Goal: Transaction & Acquisition: Purchase product/service

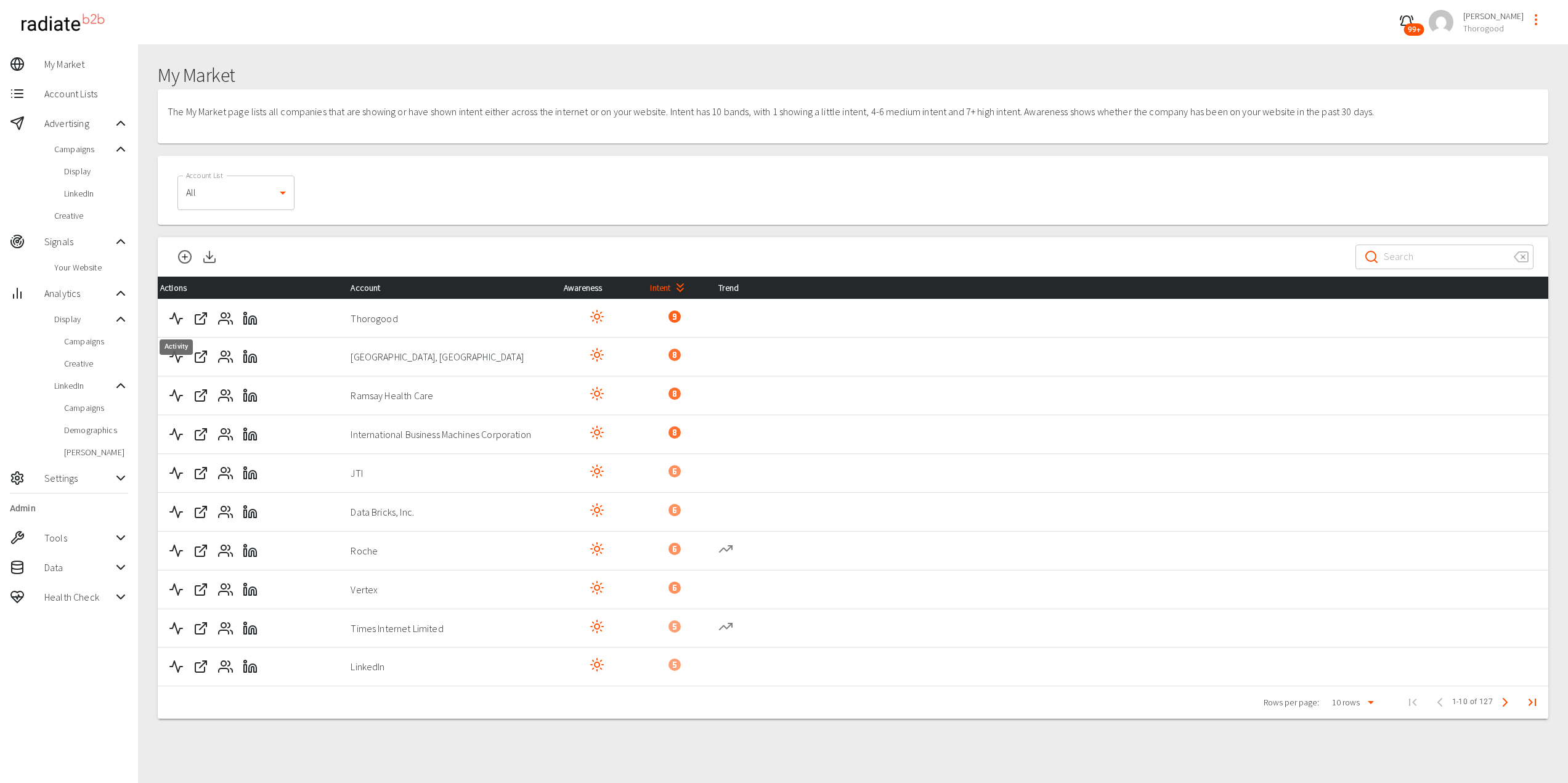
click at [178, 318] on icon "Activity" at bounding box center [176, 318] width 15 height 15
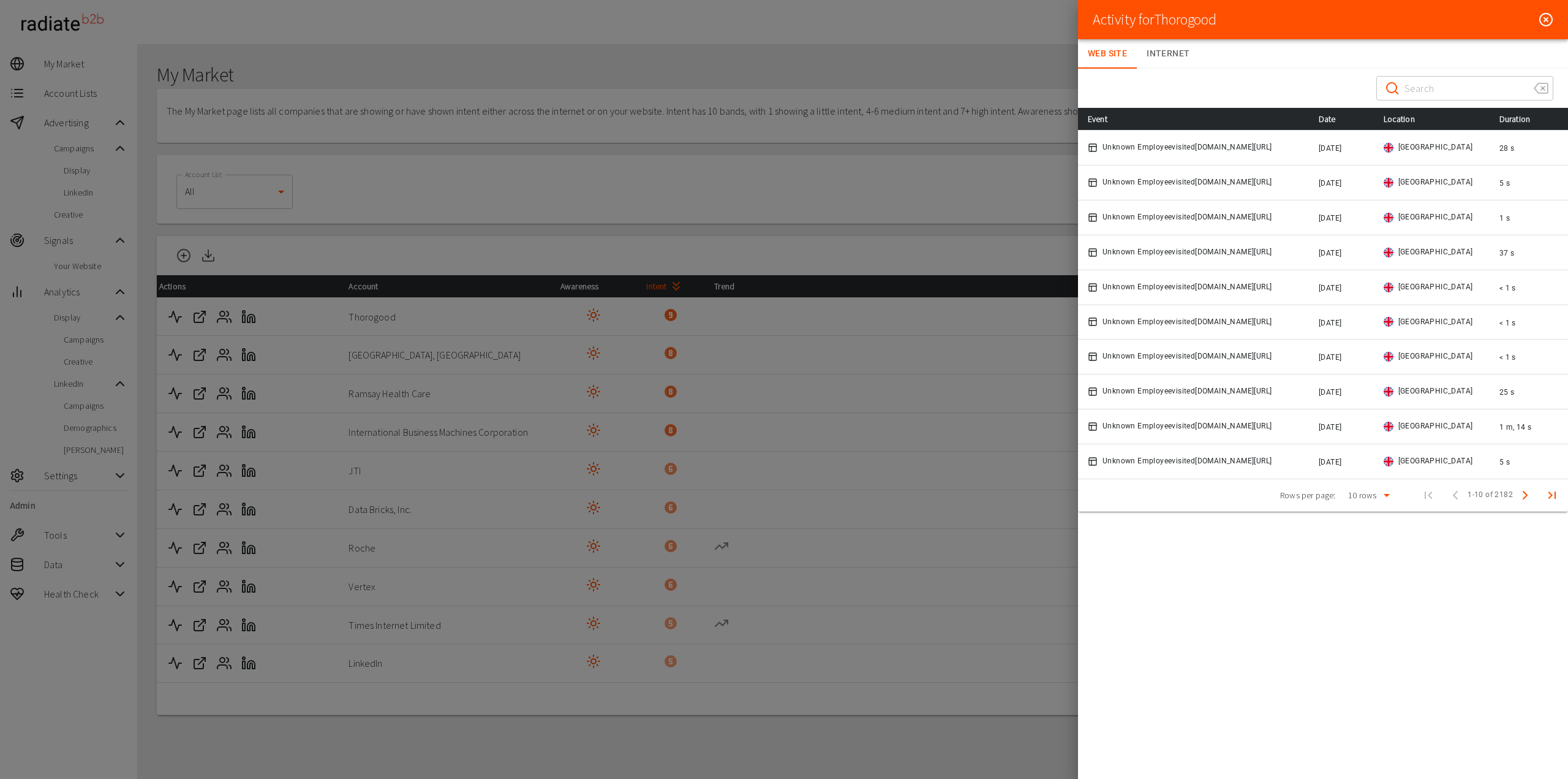
click at [1546, 22] on icon at bounding box center [1546, 19] width 15 height 15
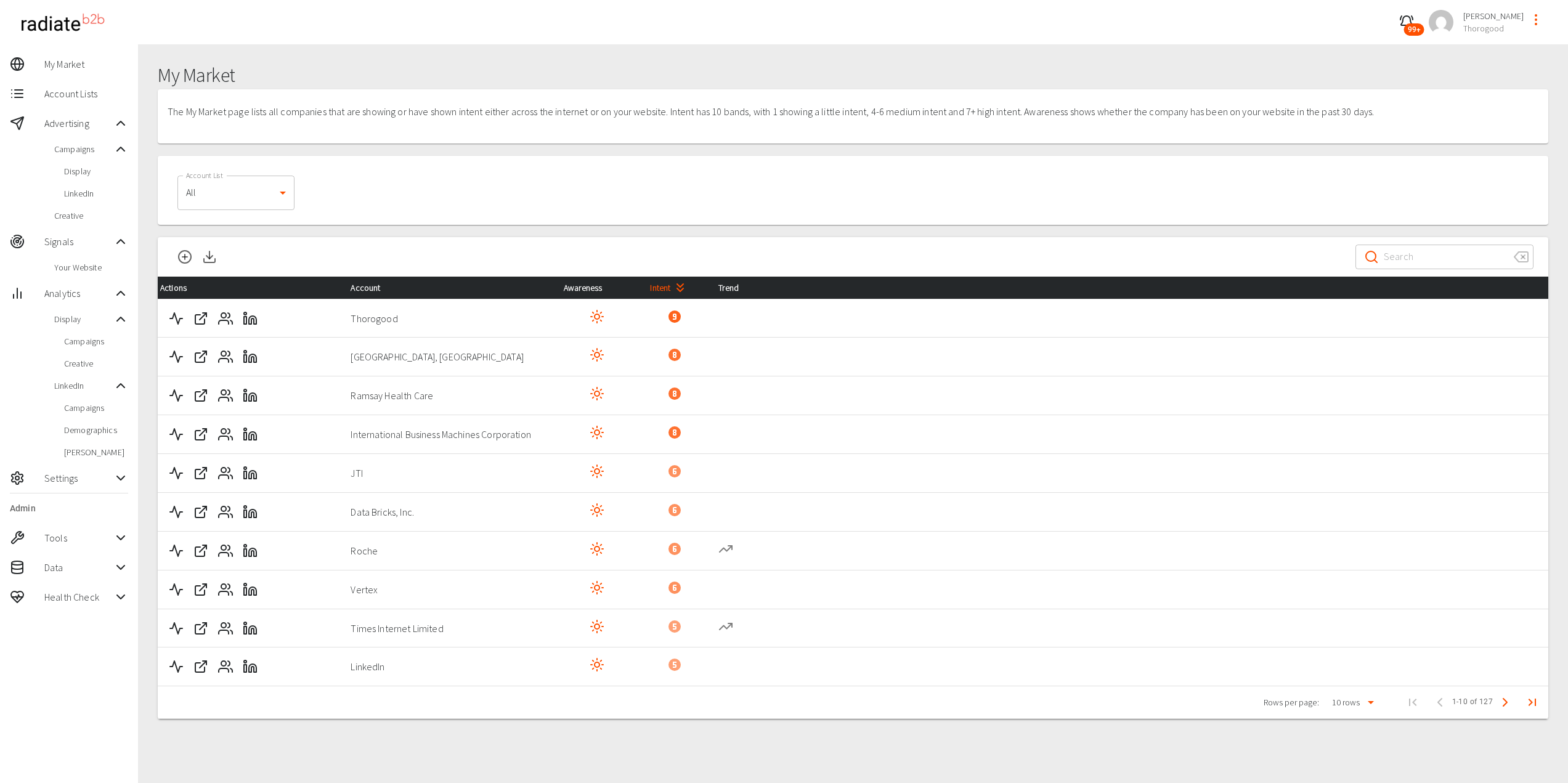
click at [85, 267] on span "Your Website" at bounding box center [91, 268] width 74 height 13
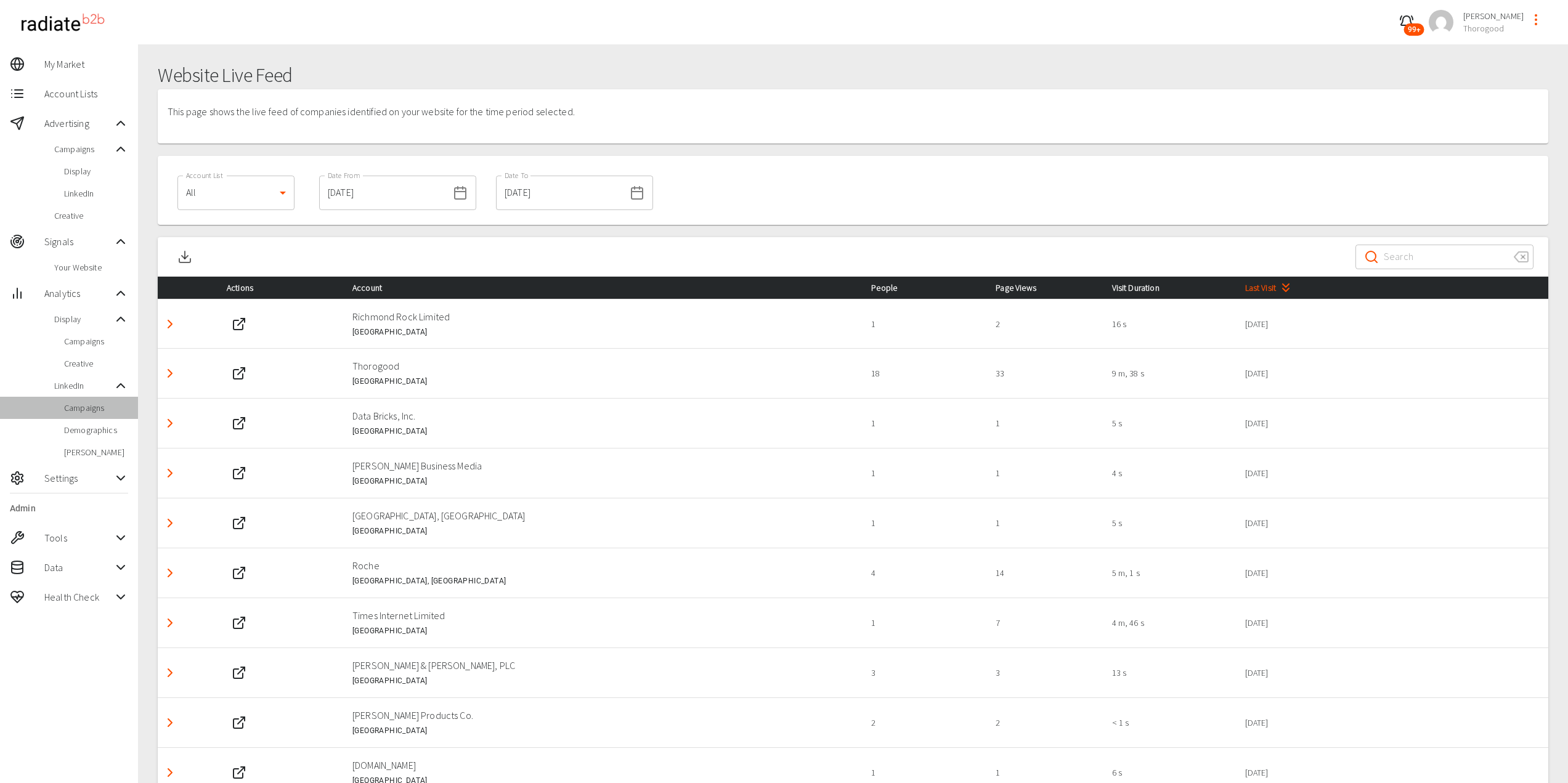
click at [95, 413] on span "Campaigns" at bounding box center [96, 408] width 64 height 13
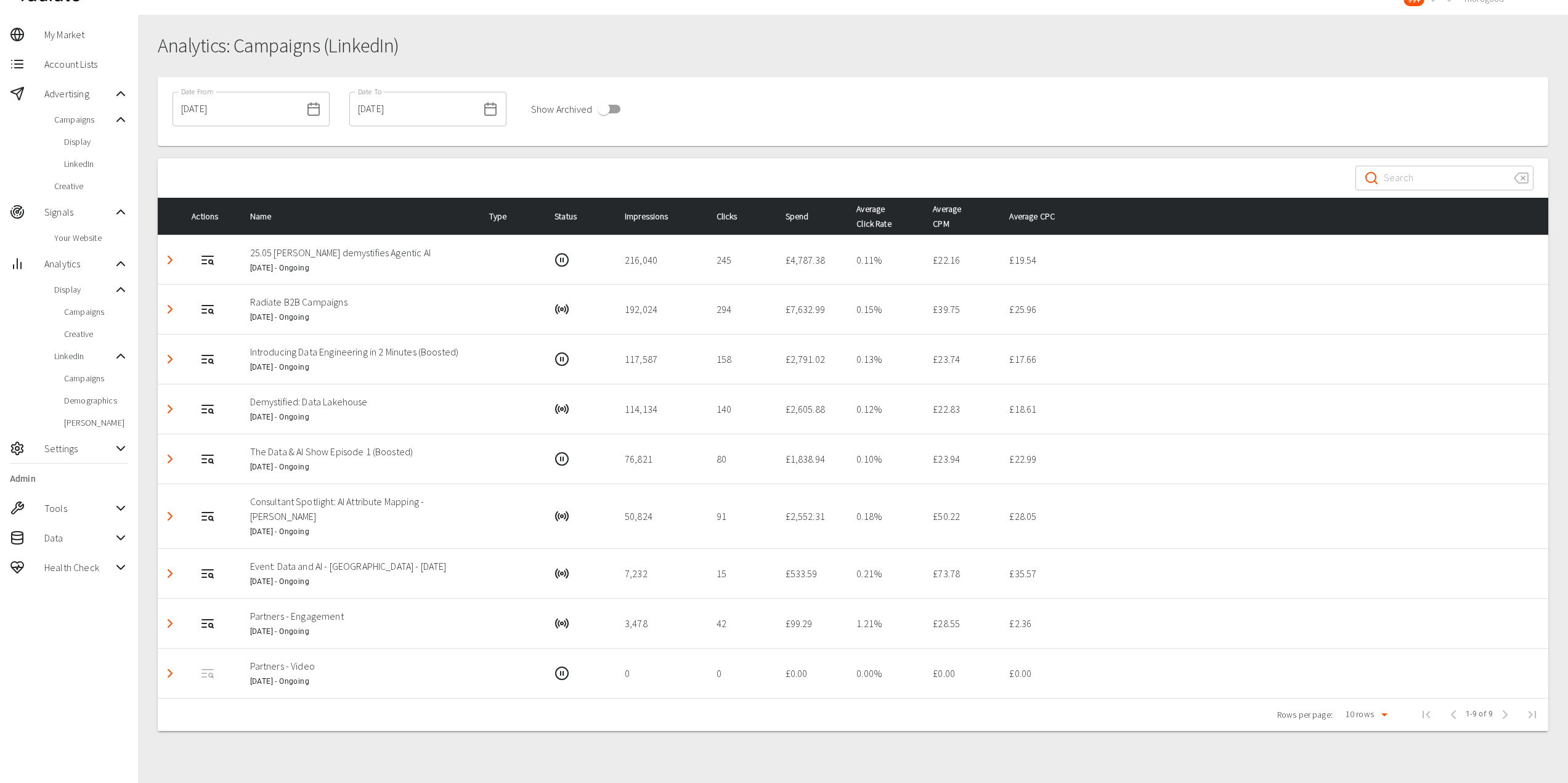
scroll to position [45, 0]
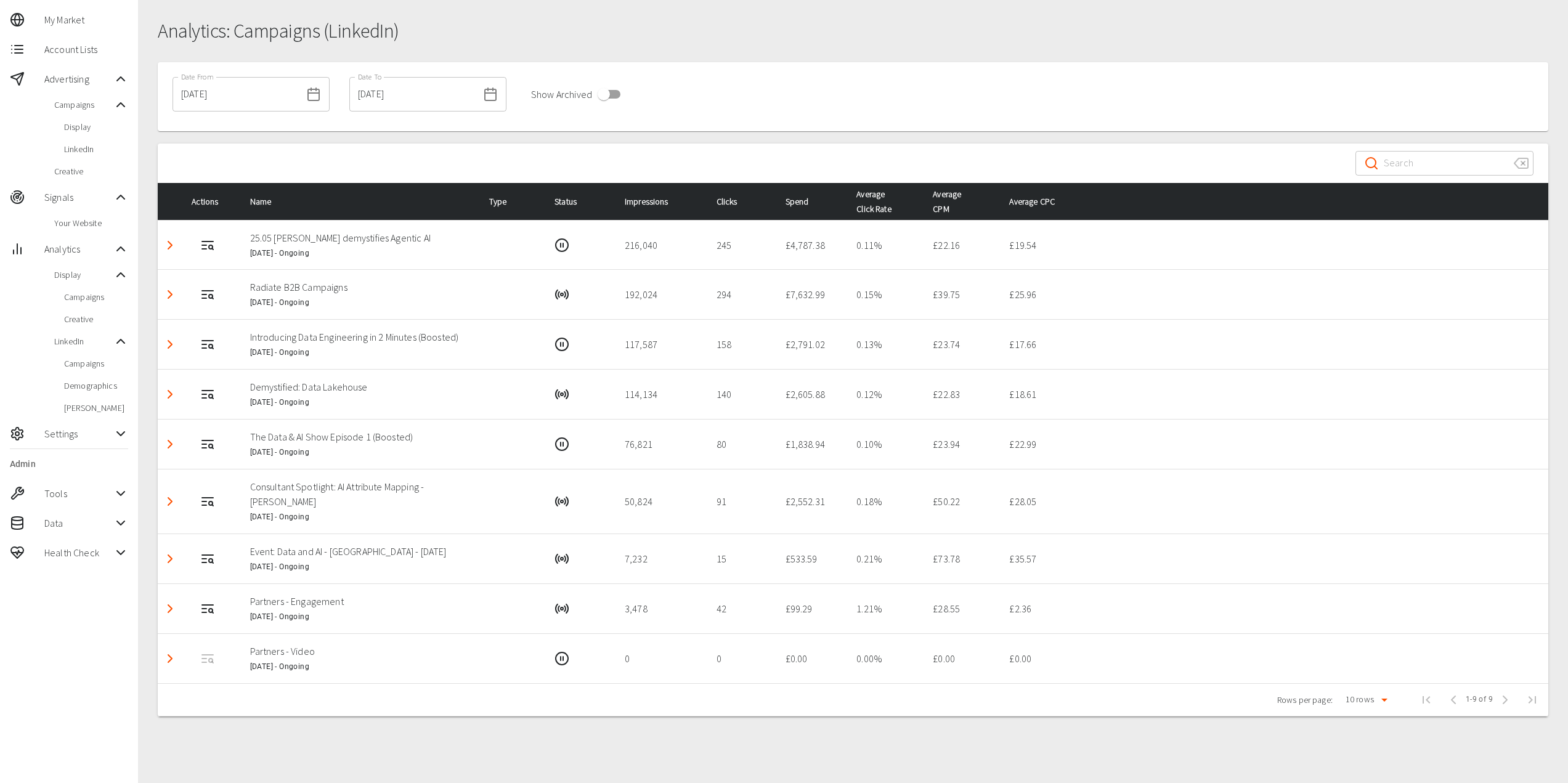
click at [124, 432] on icon at bounding box center [120, 433] width 7 height 4
click at [90, 465] on span "Onboarding" at bounding box center [91, 460] width 74 height 13
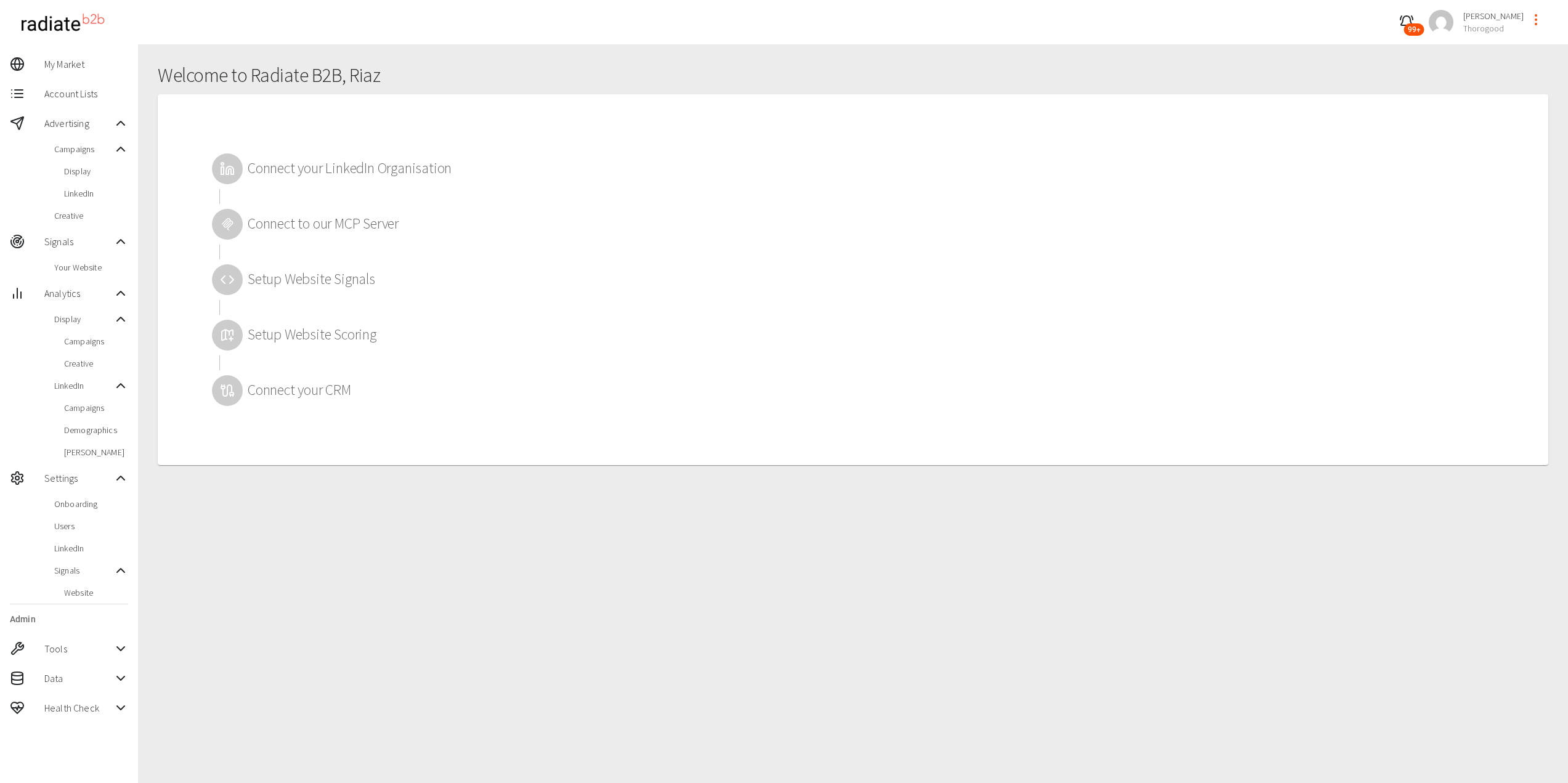
click at [231, 171] on icon at bounding box center [229, 171] width 7 height 8
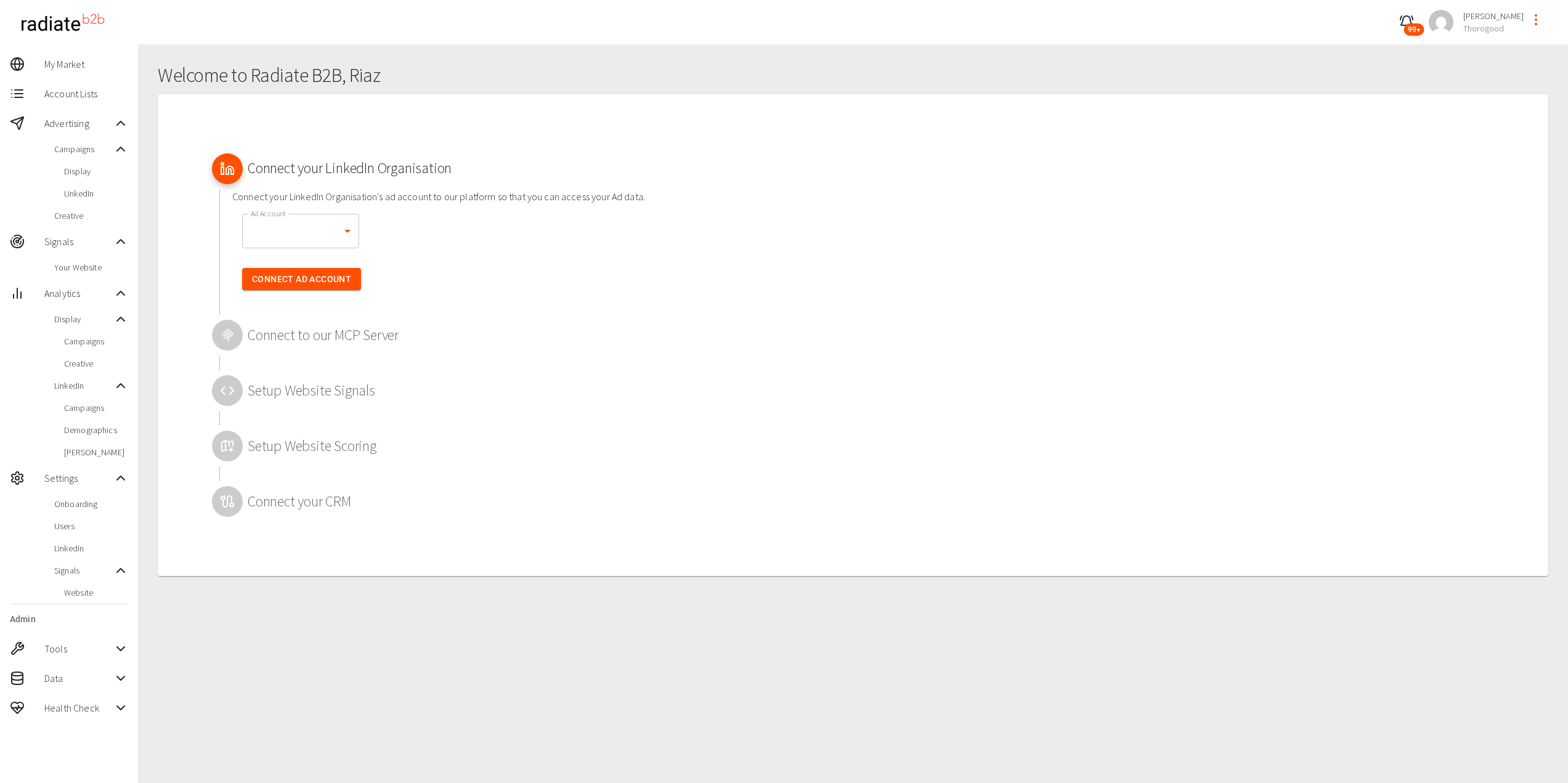
click at [228, 167] on icon at bounding box center [229, 171] width 7 height 8
click at [219, 338] on div at bounding box center [227, 335] width 30 height 31
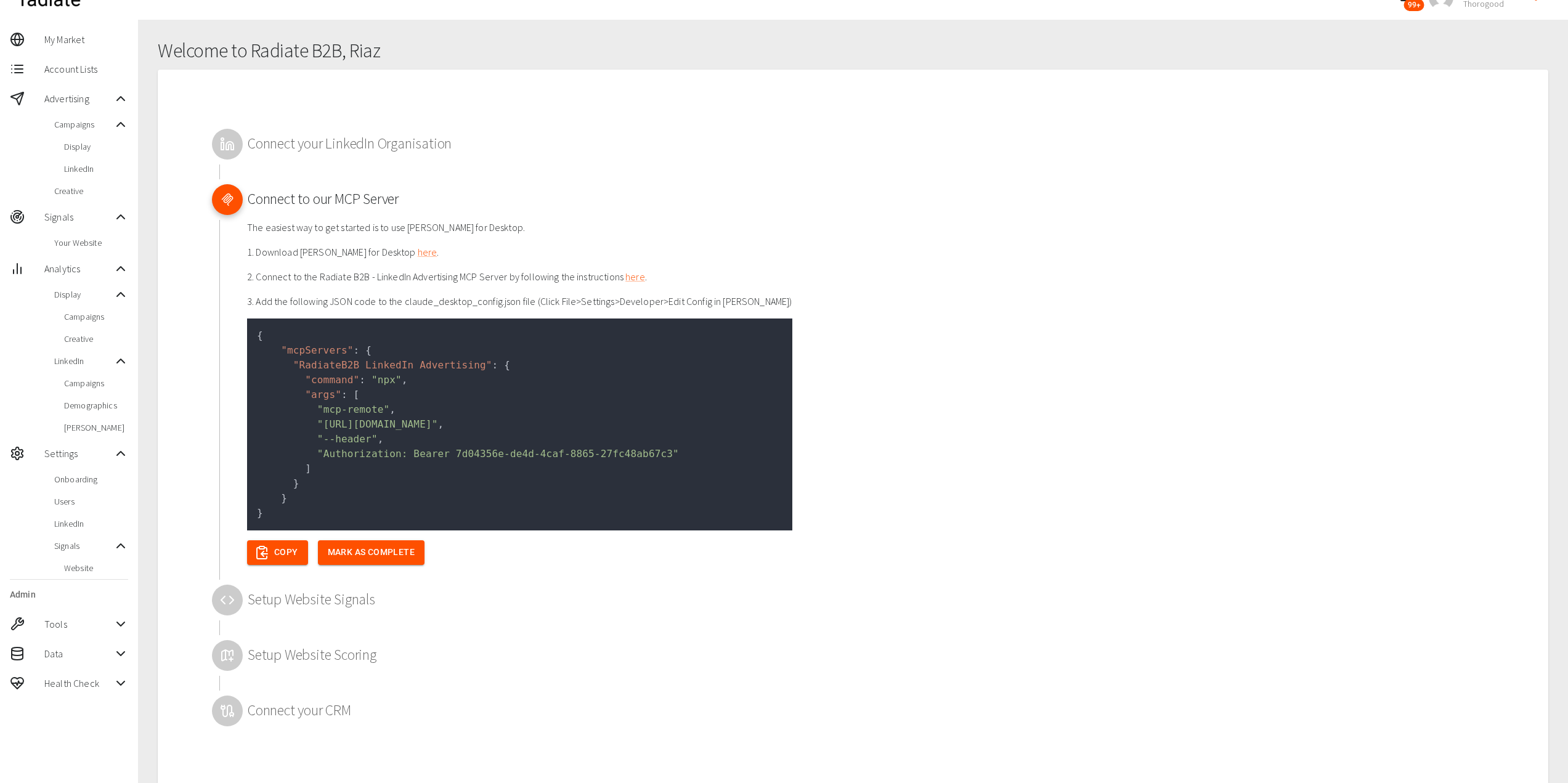
scroll to position [47, 0]
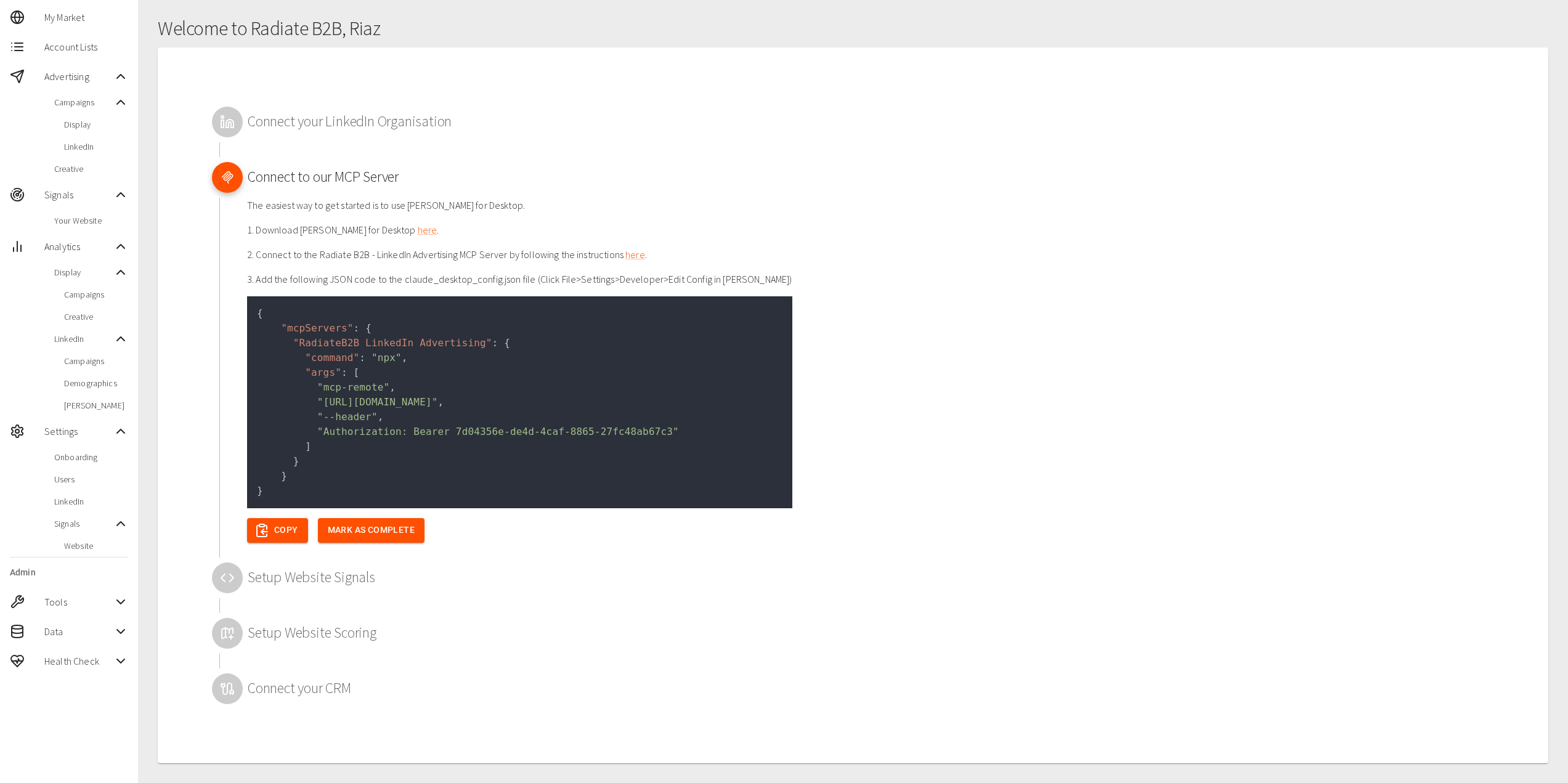
click at [220, 584] on icon at bounding box center [227, 577] width 15 height 15
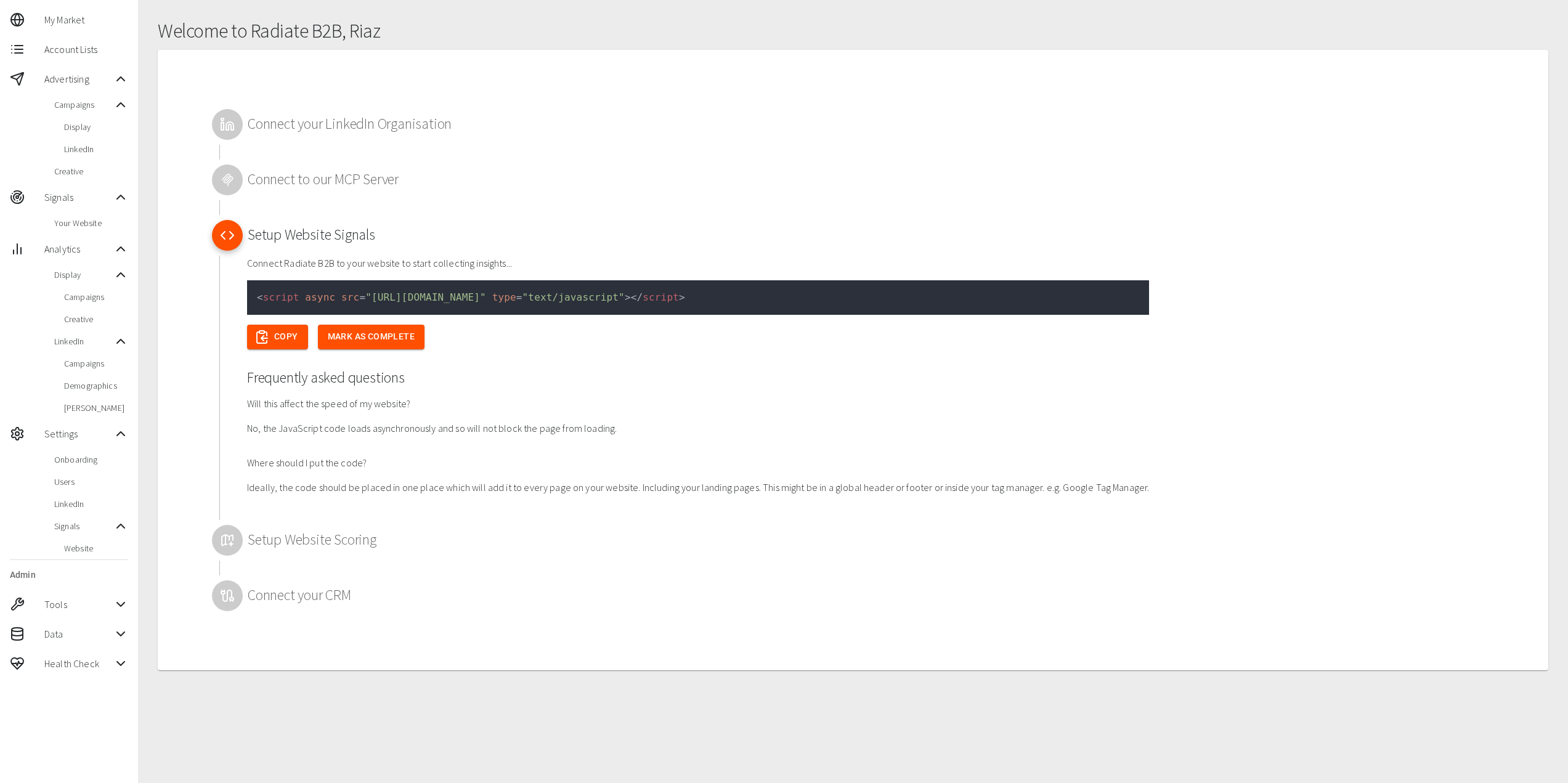
scroll to position [45, 0]
click at [228, 552] on div at bounding box center [227, 539] width 30 height 31
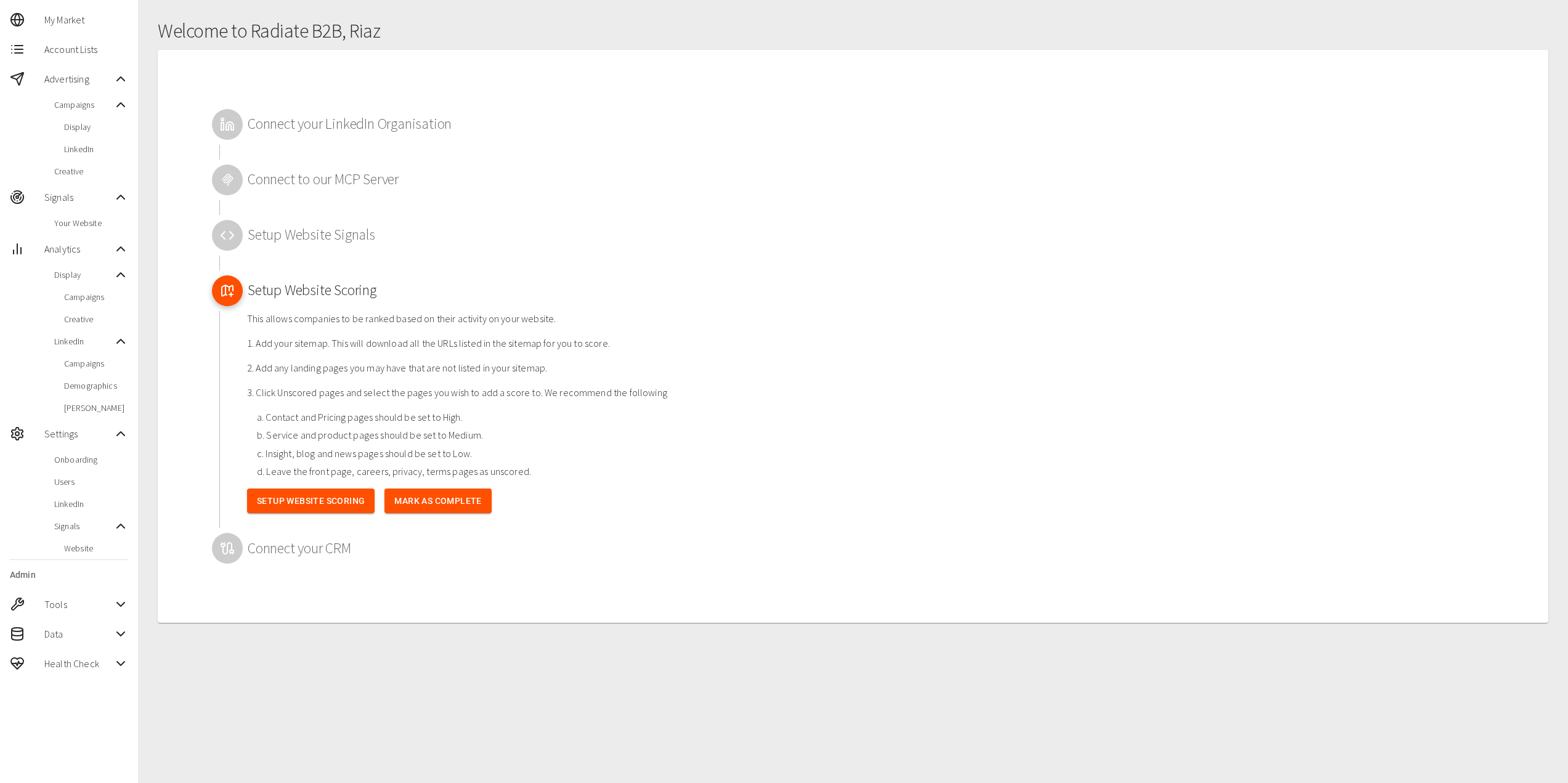
click at [225, 544] on icon at bounding box center [227, 548] width 15 height 15
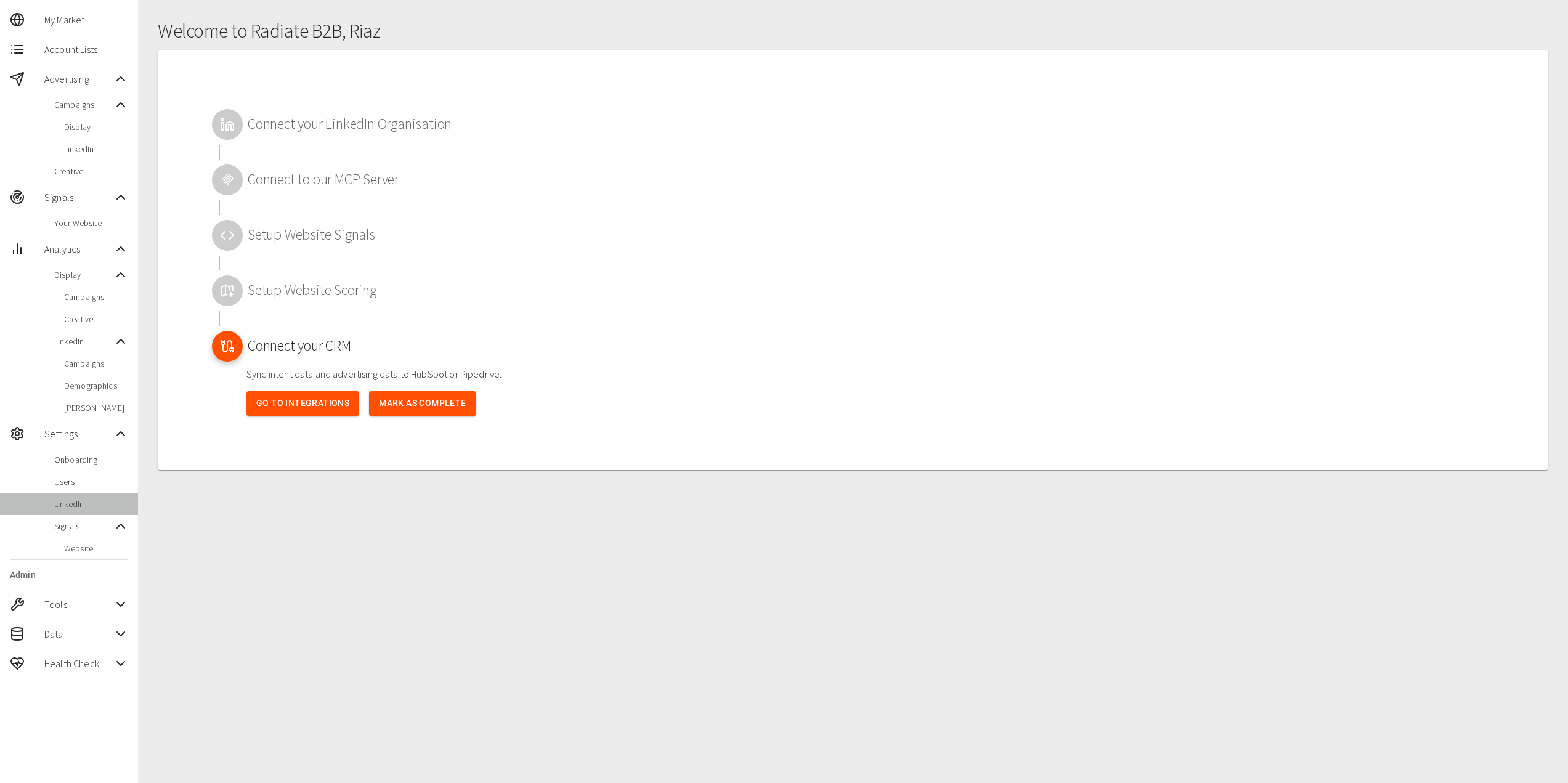
click at [83, 494] on div "LinkedIn" at bounding box center [69, 504] width 138 height 22
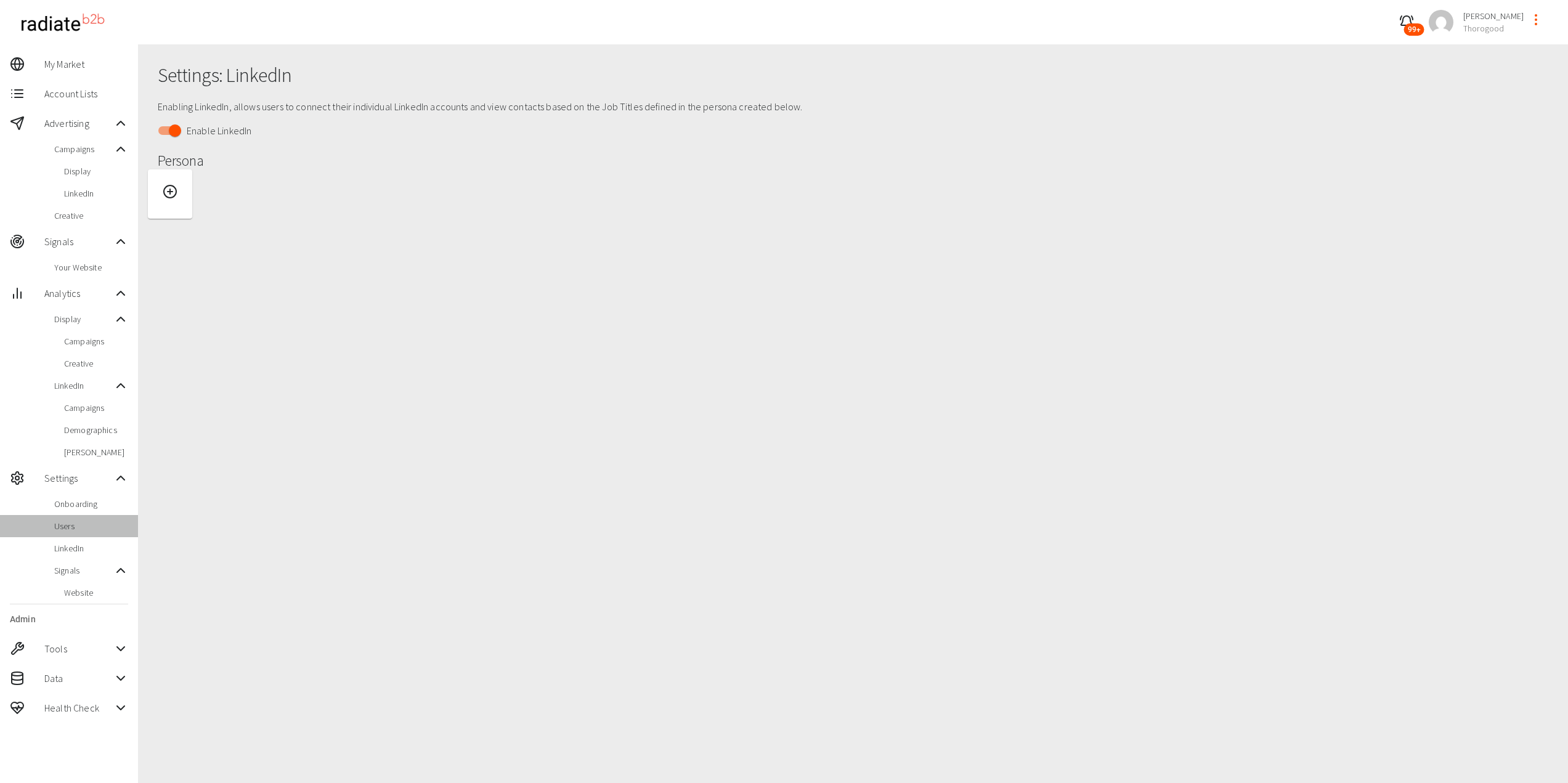
click at [82, 526] on span "Users" at bounding box center [91, 526] width 74 height 13
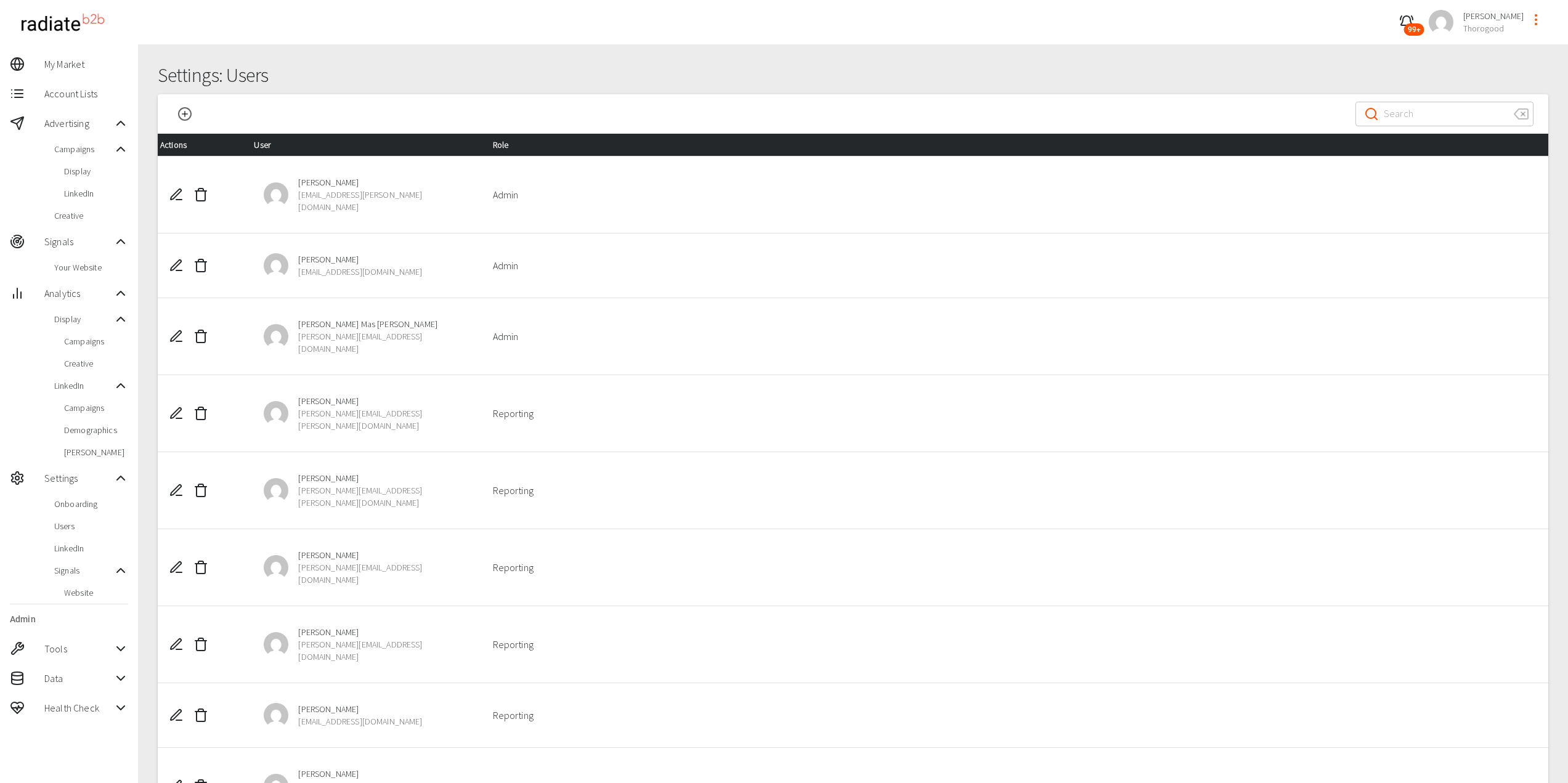
click at [87, 594] on span "Website" at bounding box center [96, 593] width 64 height 13
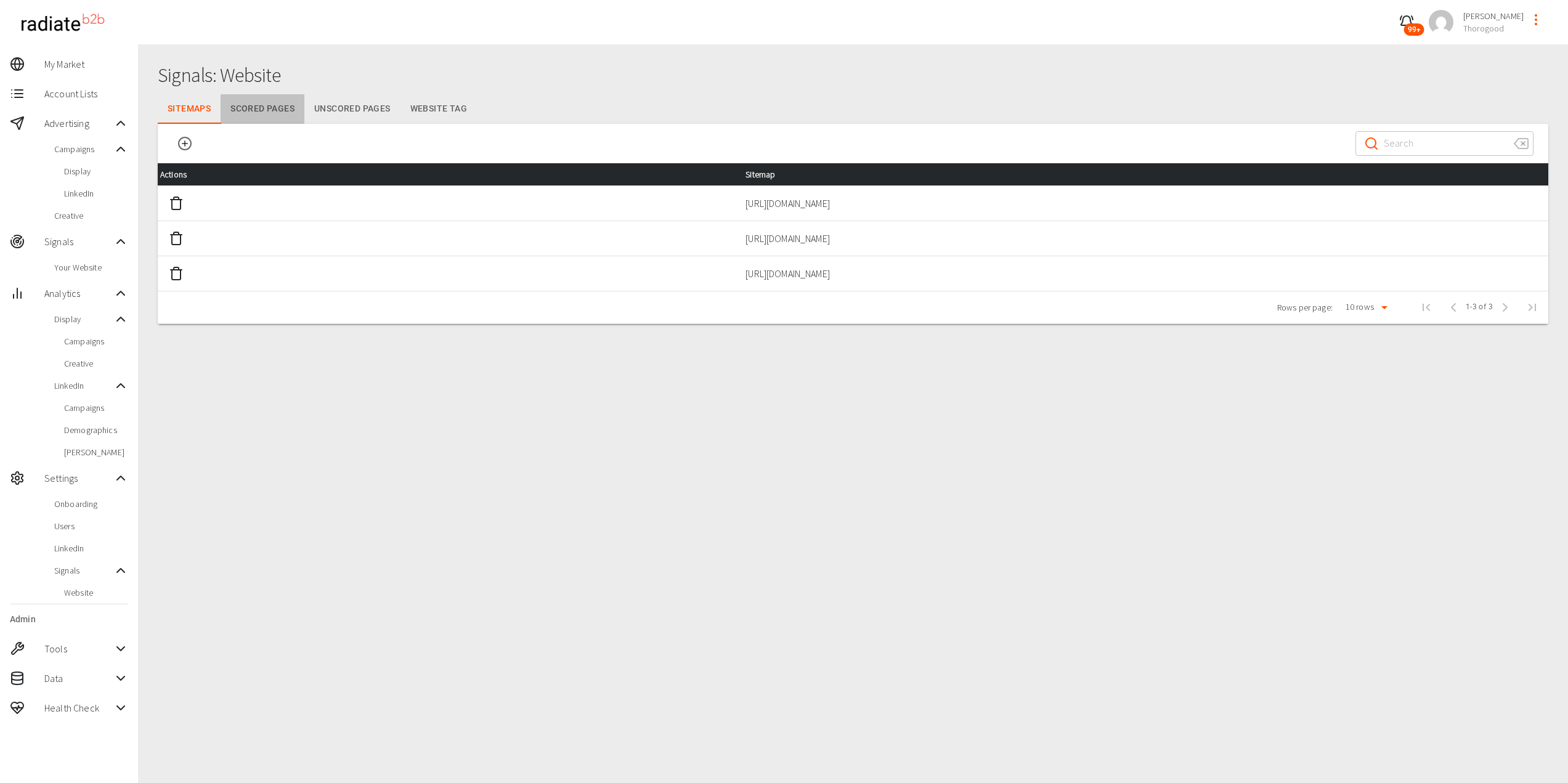
click at [258, 113] on button "Scored Pages" at bounding box center [262, 110] width 84 height 30
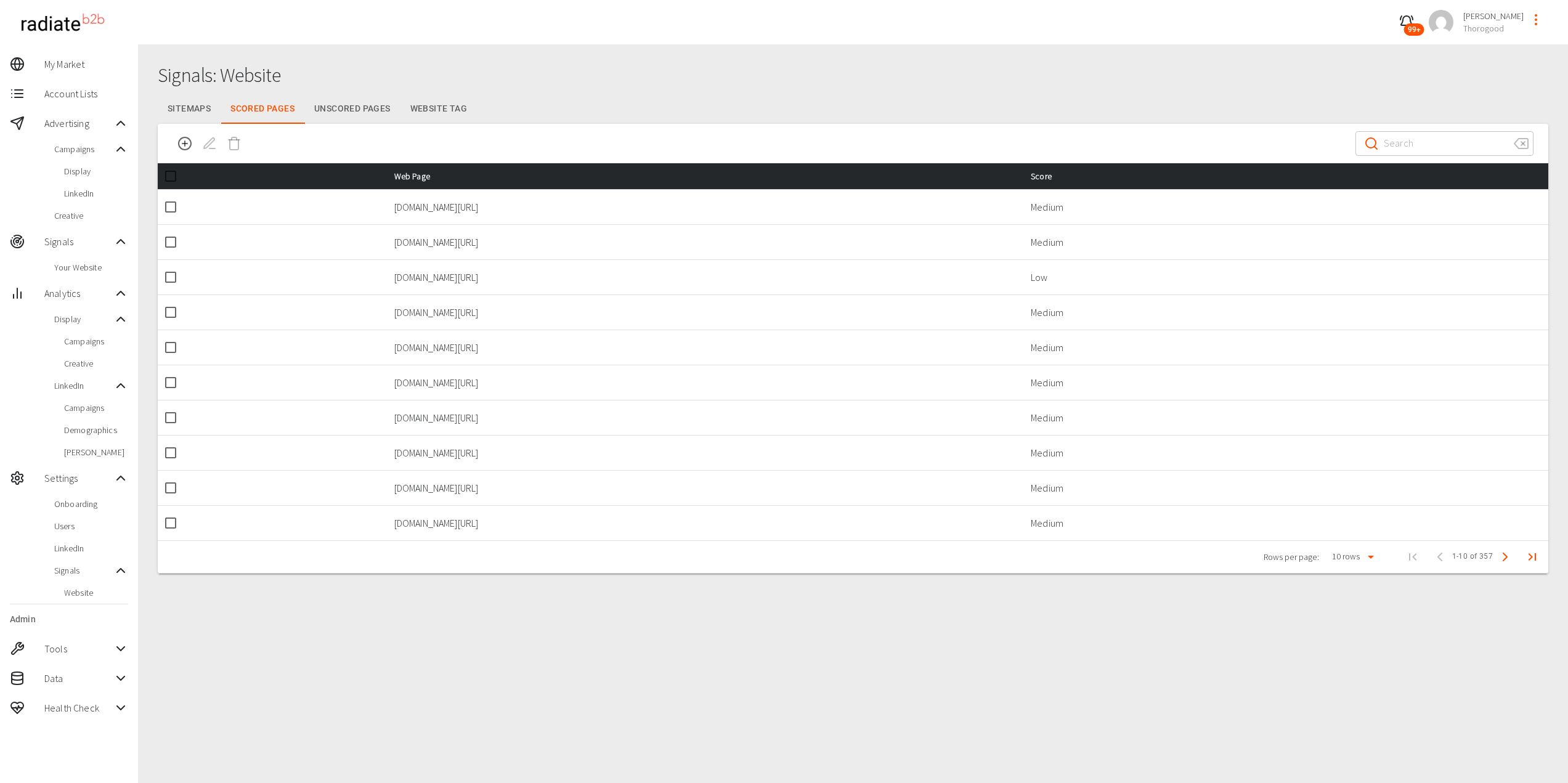
click at [364, 108] on button "Unscored Pages" at bounding box center [352, 110] width 96 height 30
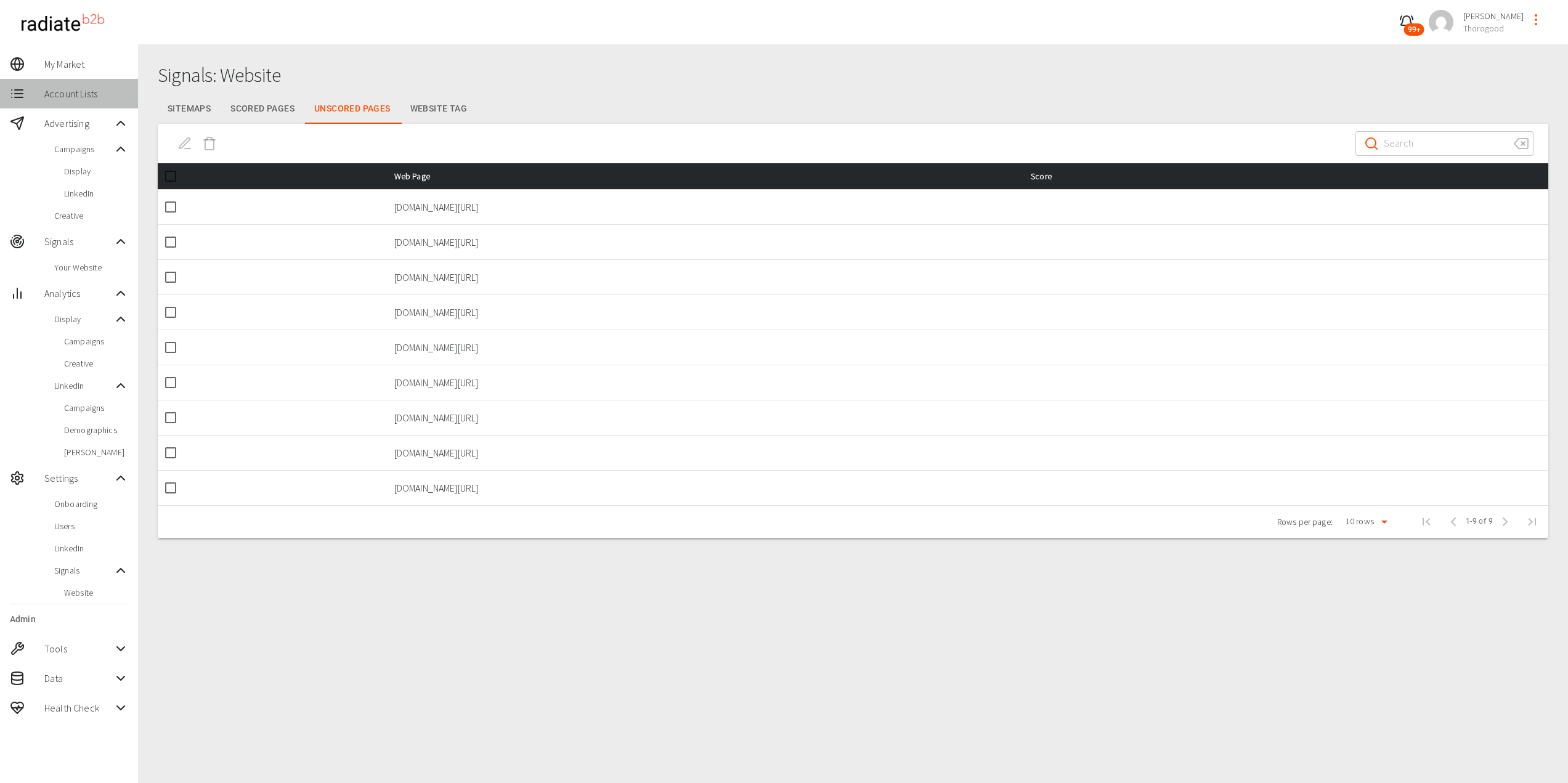
click at [58, 96] on span "Account Lists" at bounding box center [86, 93] width 84 height 15
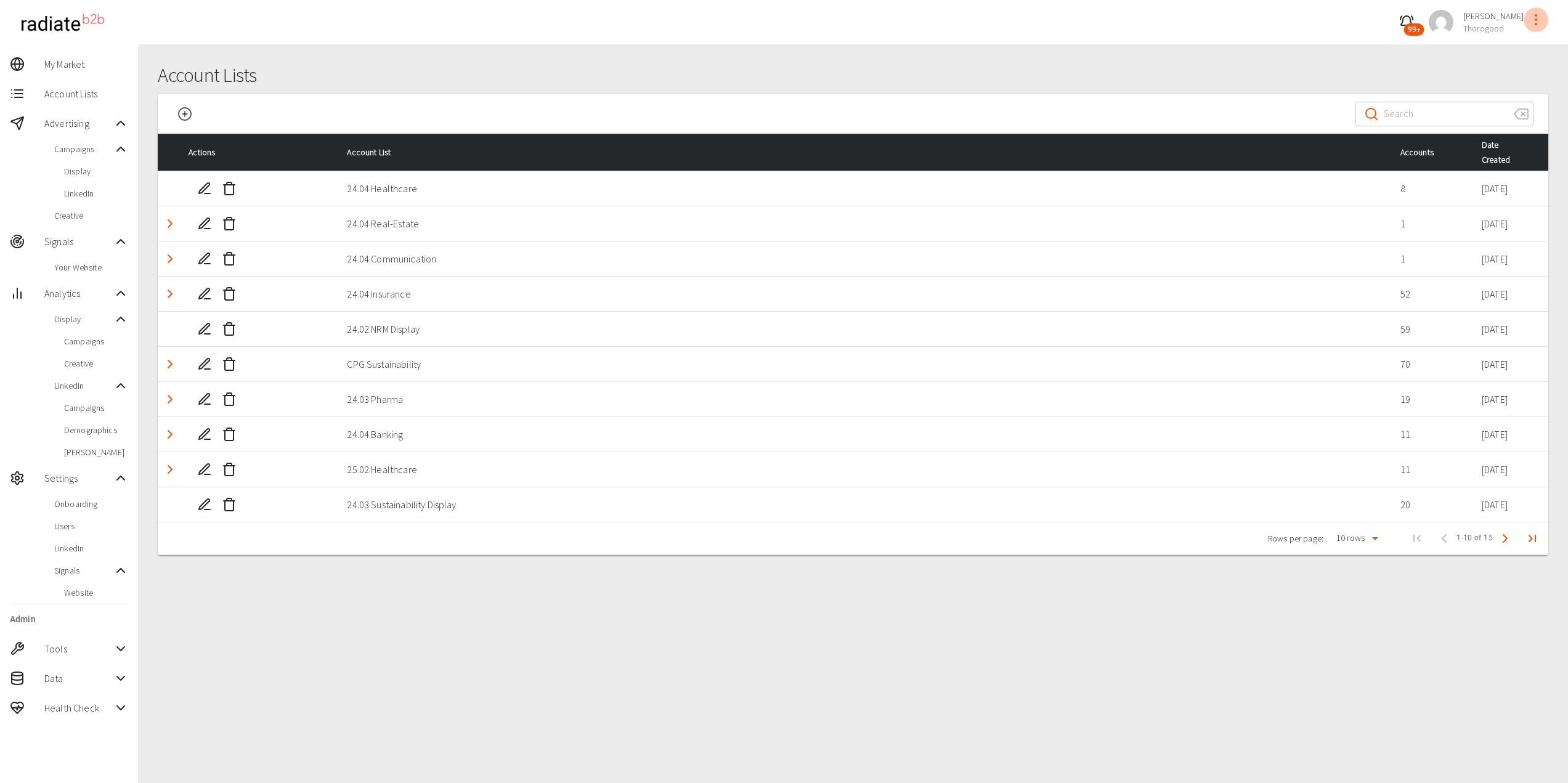
click at [1538, 24] on icon "profile-menu" at bounding box center [1535, 20] width 15 height 15
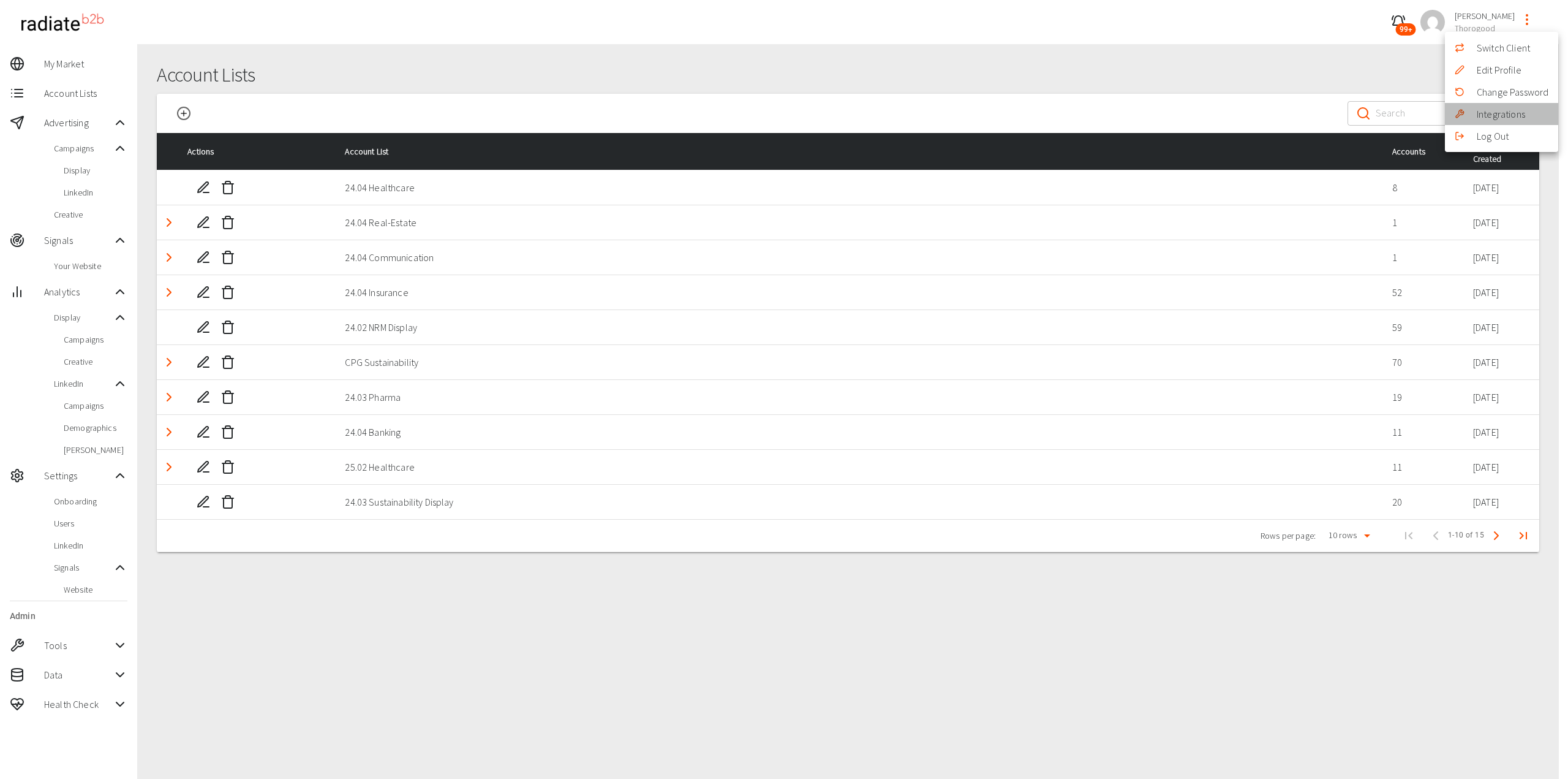
click at [1498, 111] on link "Integrations" at bounding box center [1501, 114] width 48 height 15
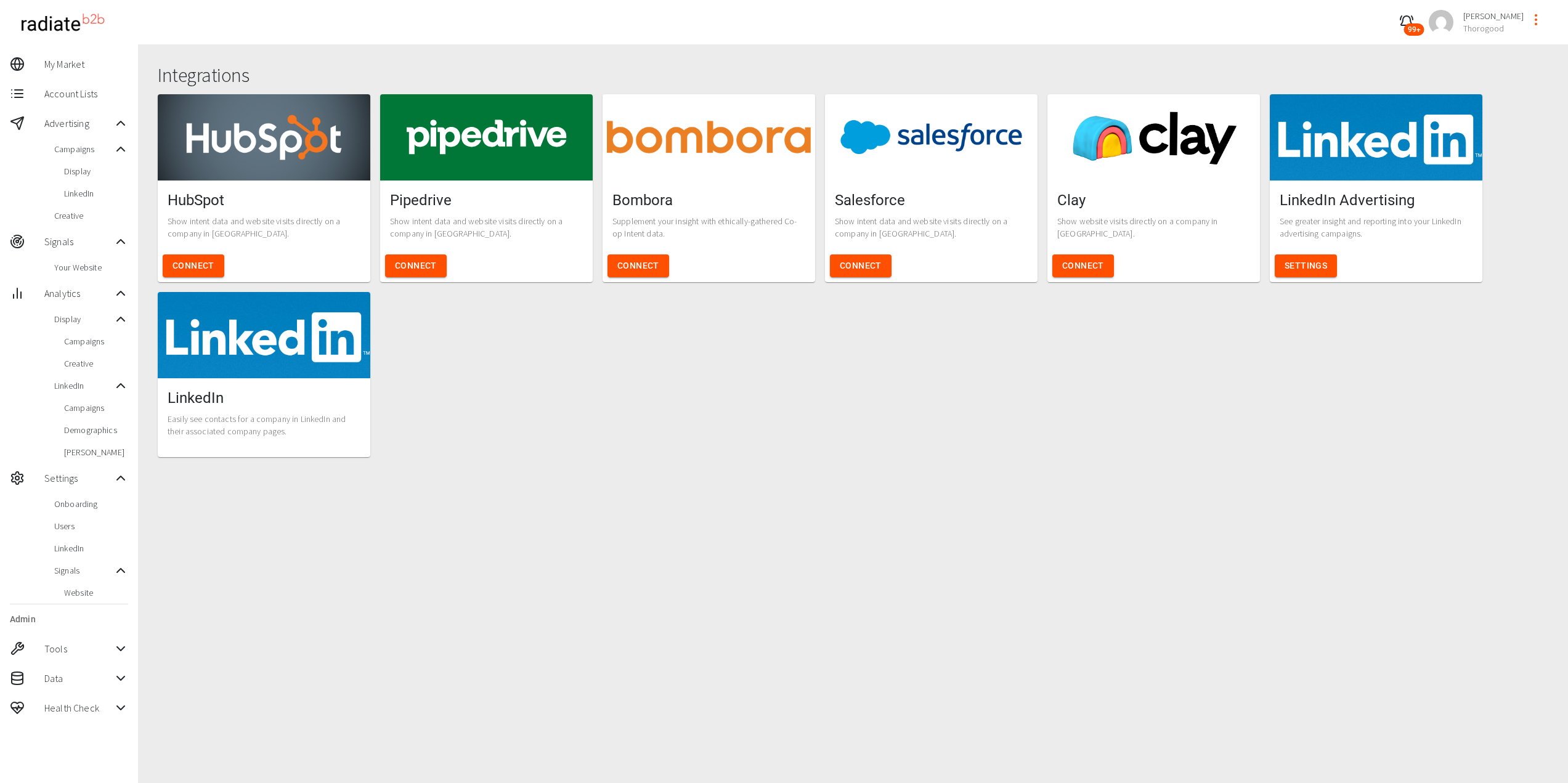
click at [65, 60] on span "My Market" at bounding box center [86, 63] width 84 height 15
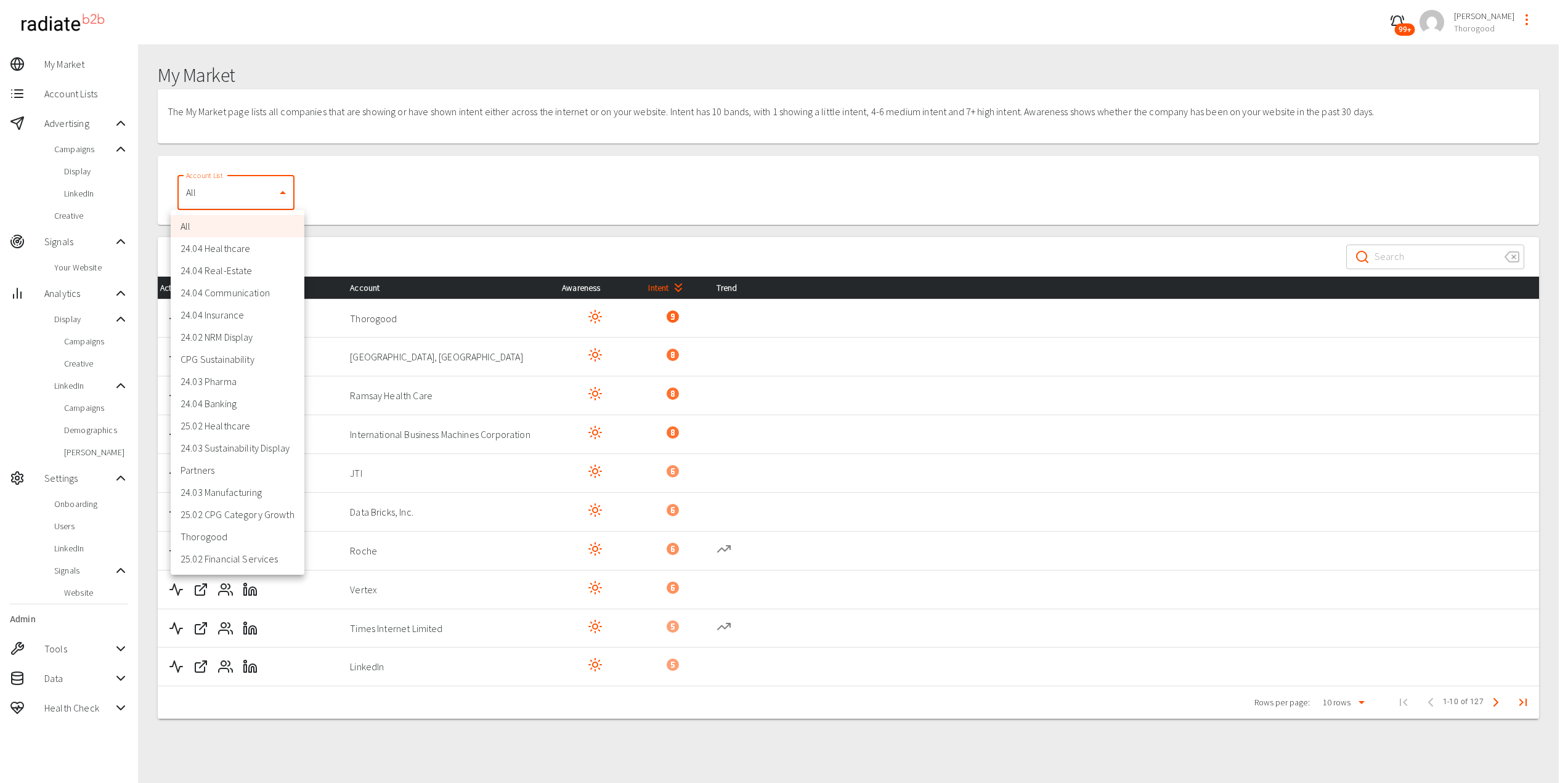
click at [267, 187] on body "99+ [PERSON_NAME] Thorogood My Market Account Lists Advertising Campaigns Displ…" at bounding box center [784, 414] width 1568 height 828
click at [267, 187] on div at bounding box center [788, 391] width 1577 height 783
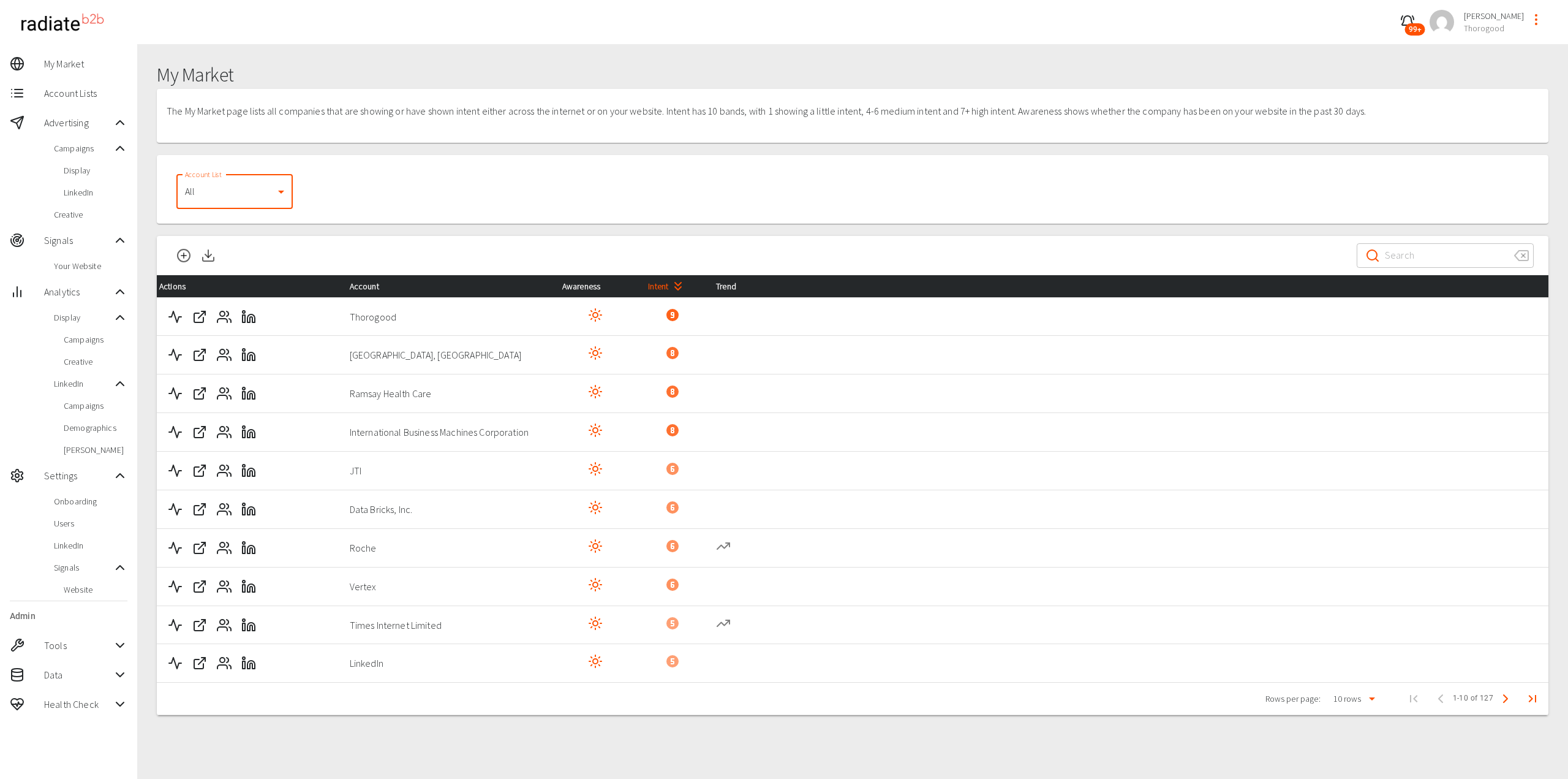
click at [257, 191] on body "99+ [PERSON_NAME] Thorogood My Market Account Lists Advertising Campaigns Displ…" at bounding box center [784, 412] width 1568 height 823
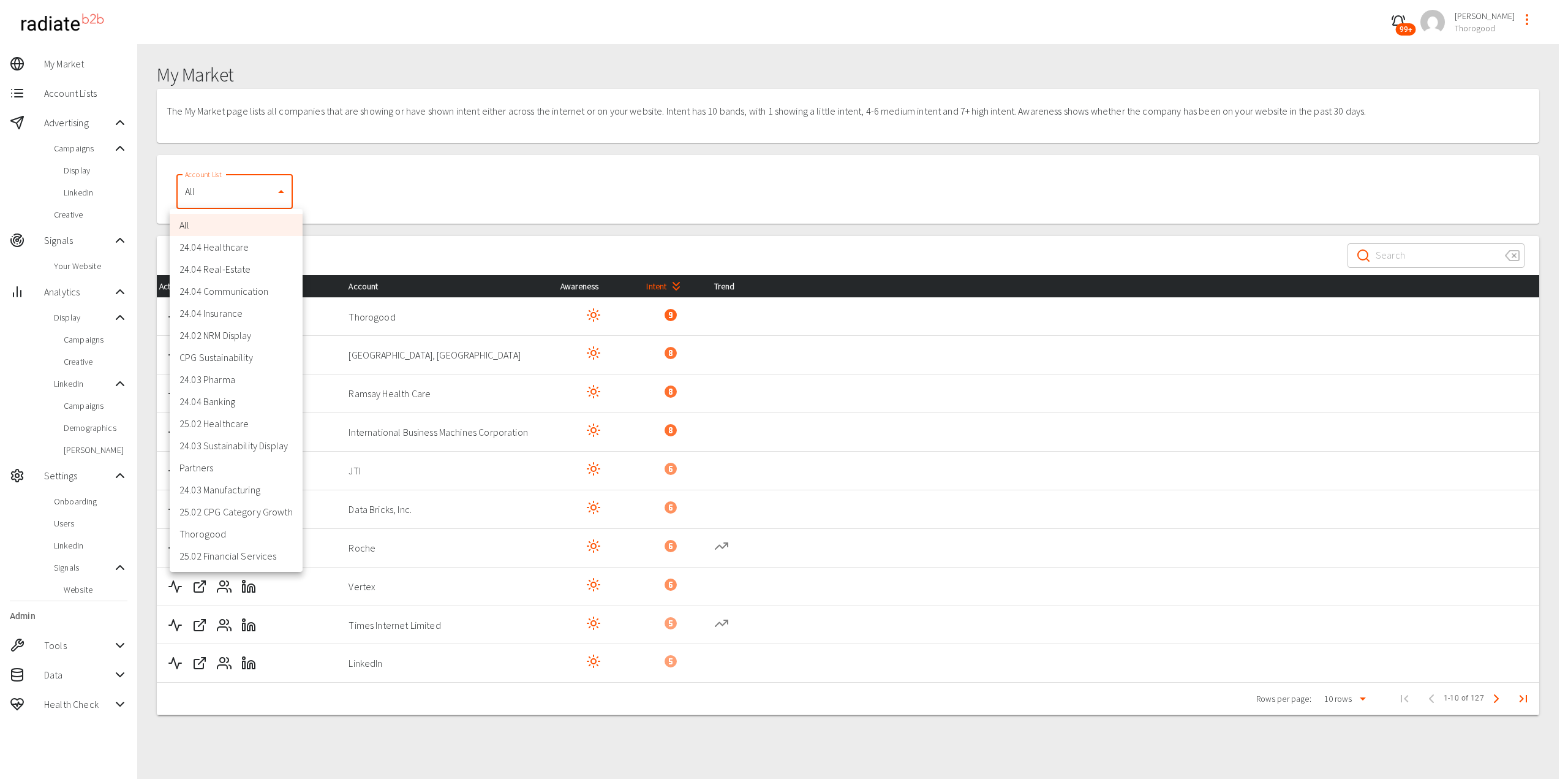
click at [898, 65] on div at bounding box center [784, 389] width 1568 height 779
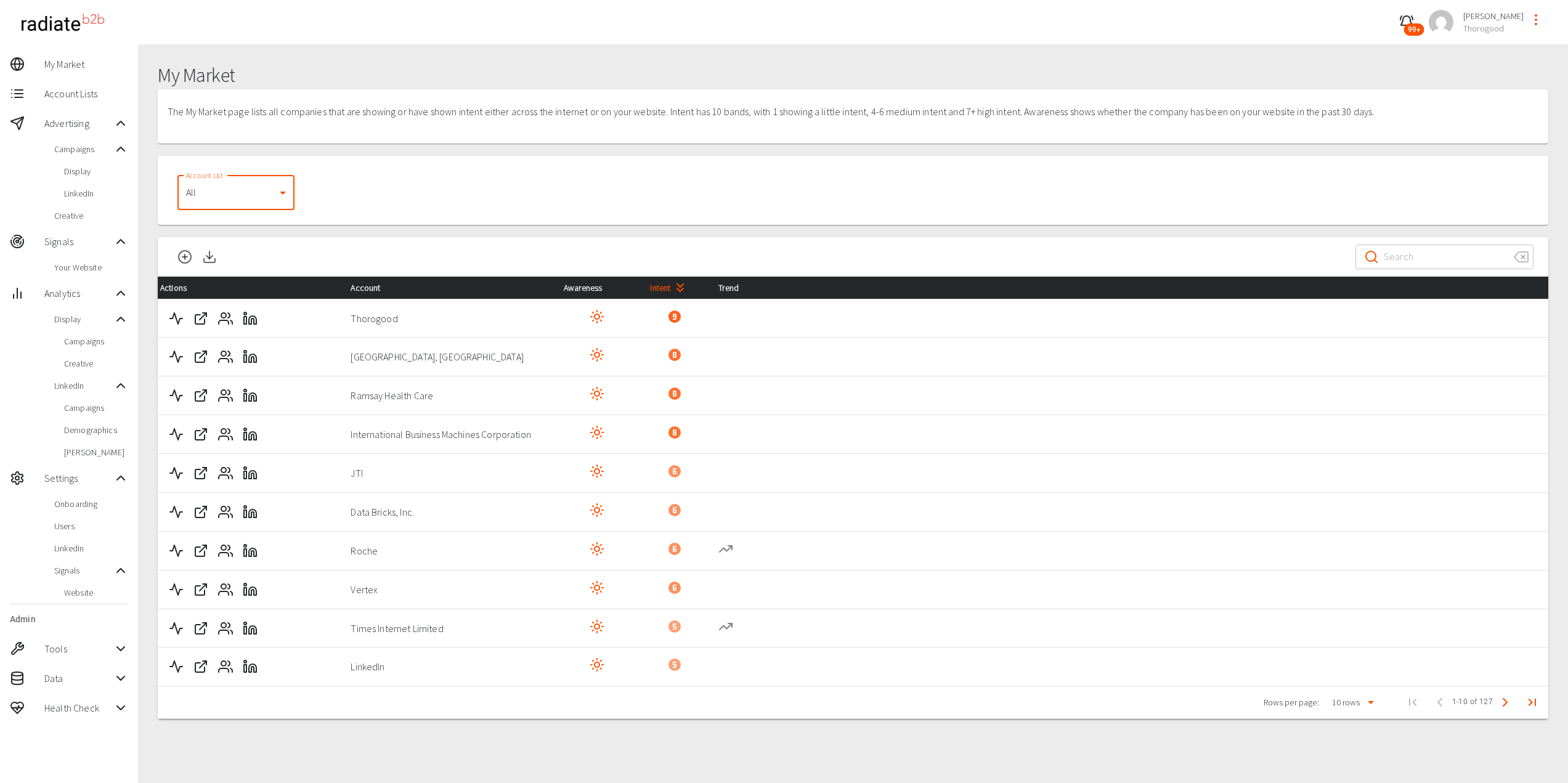
click at [901, 74] on div "All 24.04 Healthcare 24.04 Real-Estate 24.04 Communication 24.04 Insurance 24.0…" at bounding box center [784, 391] width 1568 height 783
click at [901, 74] on h1 "My Market" at bounding box center [853, 75] width 1390 height 23
click at [1240, 746] on div "My Market The My Market page lists all companies that are showing or have shown…" at bounding box center [852, 436] width 1430 height 783
click at [170, 403] on icon "Activity" at bounding box center [176, 395] width 15 height 15
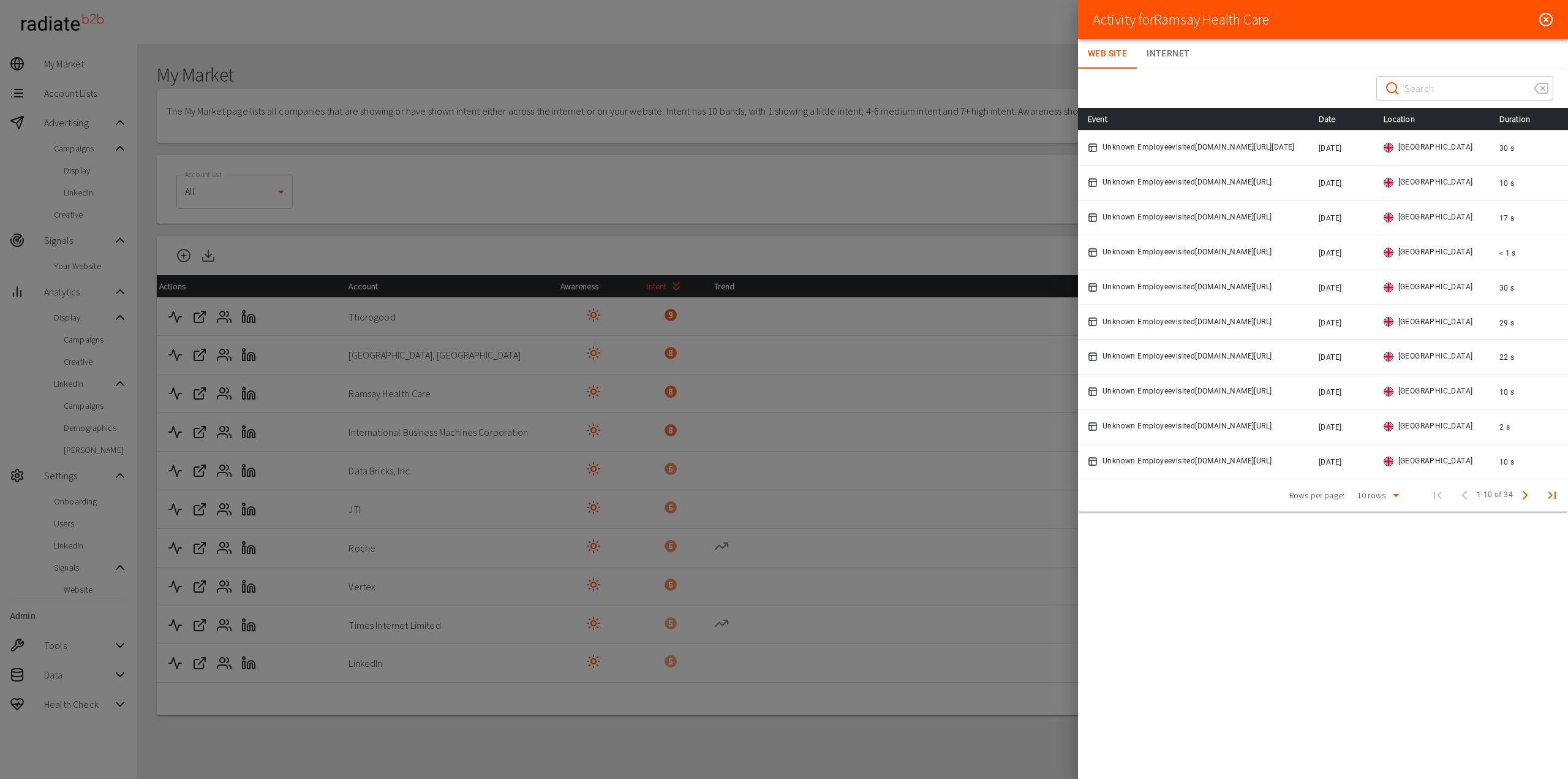
click at [1545, 17] on icon at bounding box center [1546, 19] width 15 height 15
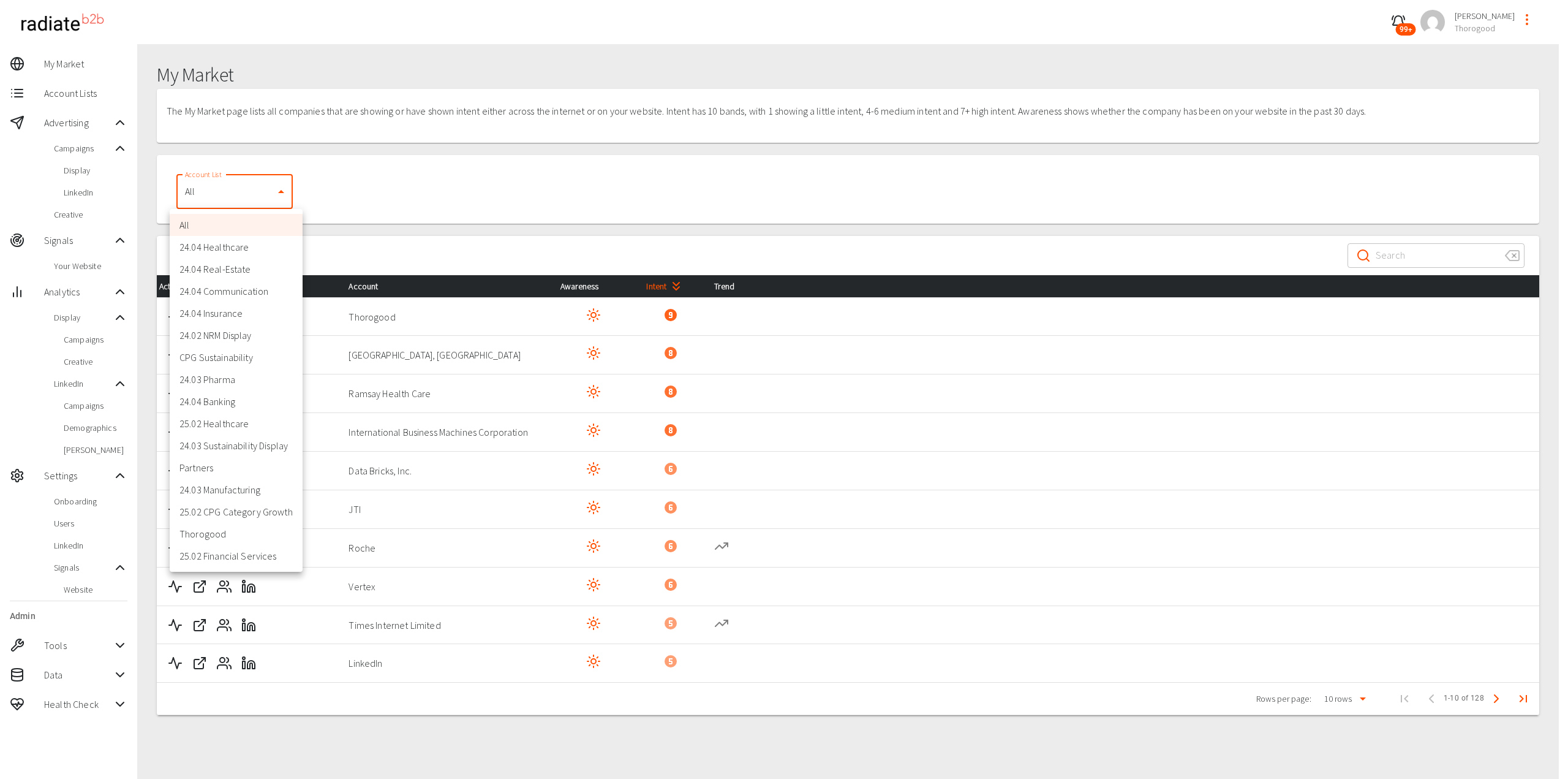
click at [225, 201] on body "99+ [PERSON_NAME] Thorogood My Market Account Lists Advertising Campaigns Displ…" at bounding box center [784, 412] width 1568 height 823
click at [235, 470] on li "Partners" at bounding box center [236, 468] width 133 height 22
type input "1740"
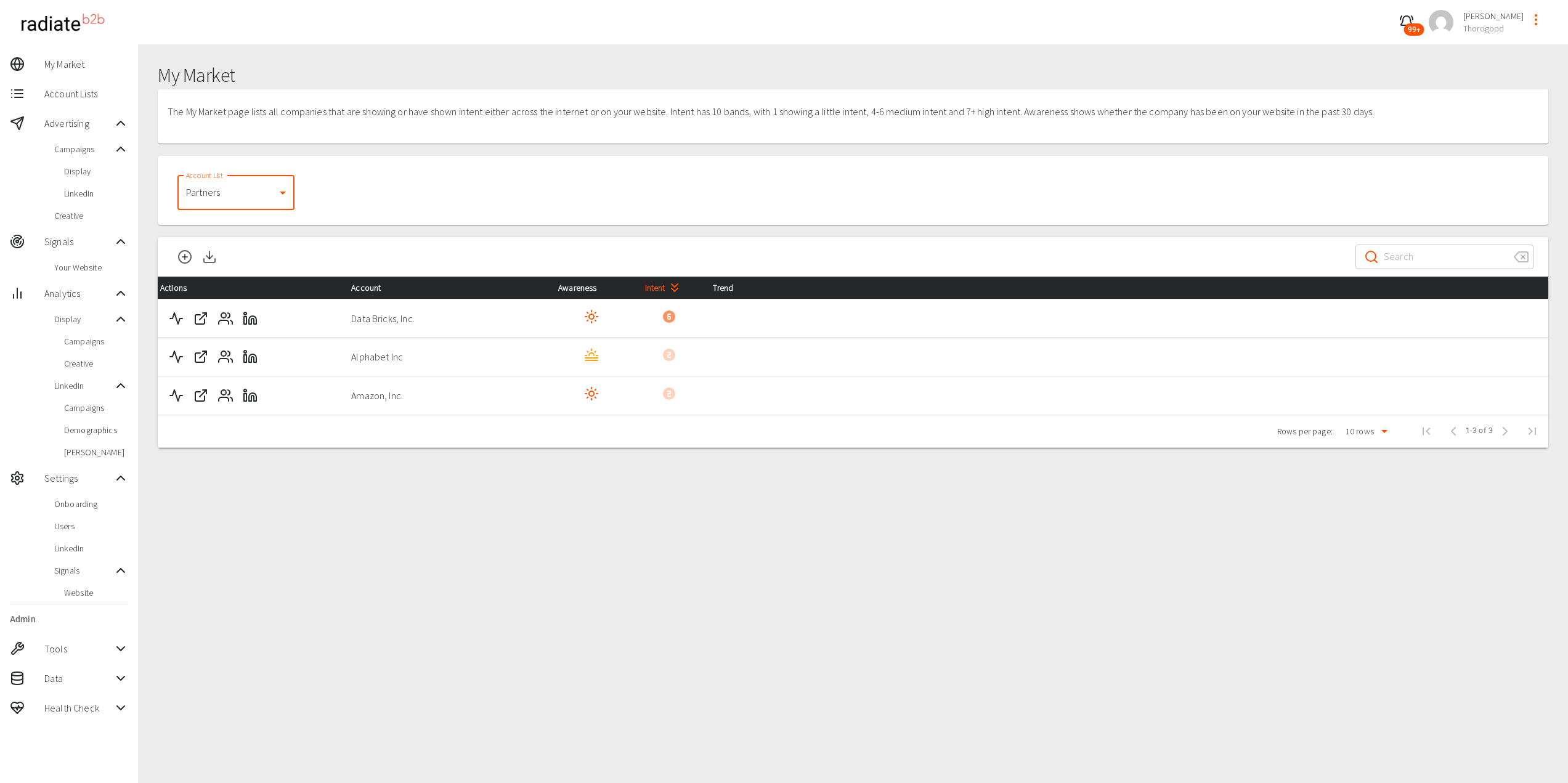
click at [74, 89] on span "Account Lists" at bounding box center [86, 93] width 84 height 15
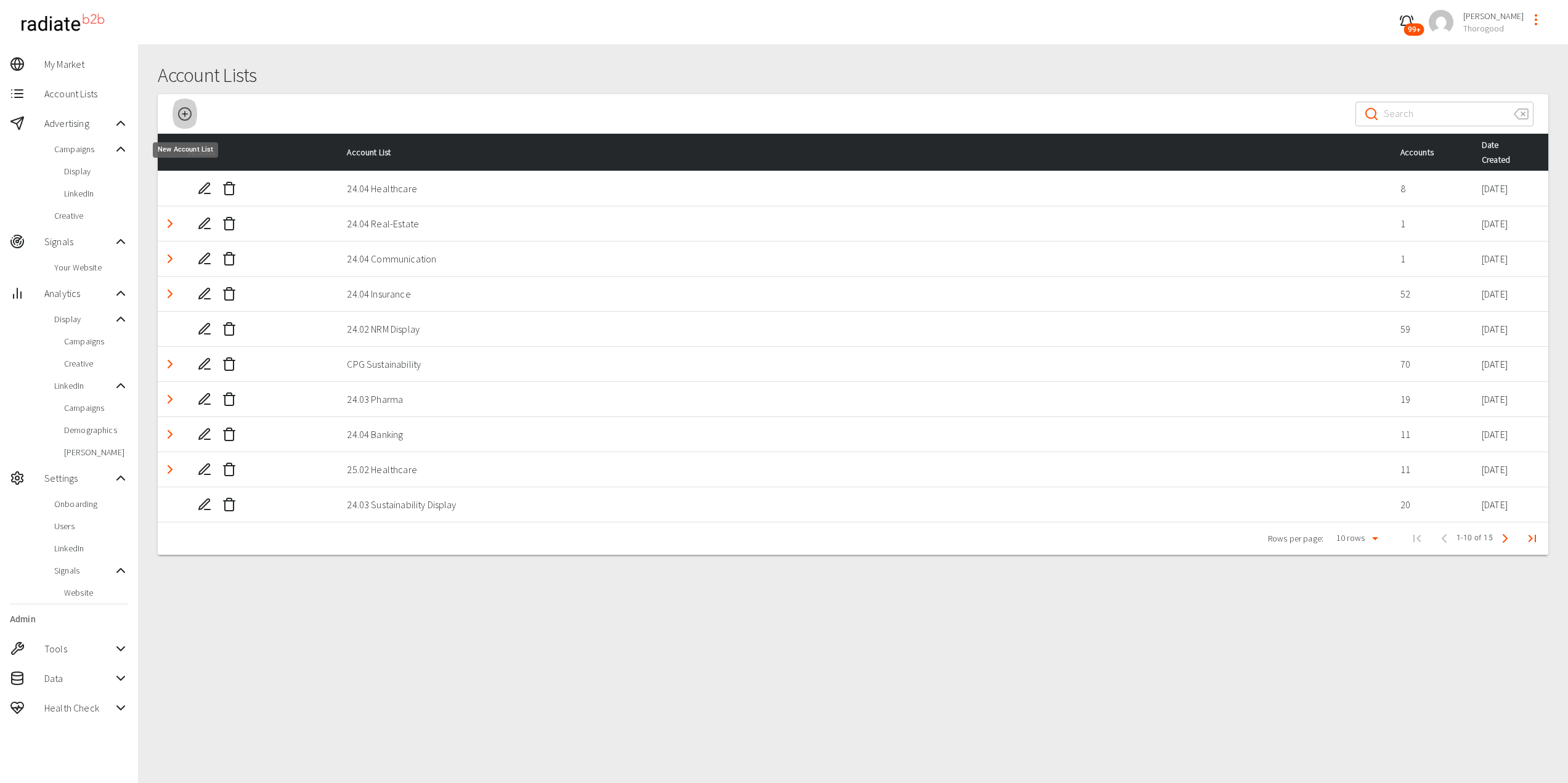
click at [181, 110] on icon "New Account List" at bounding box center [185, 113] width 15 height 15
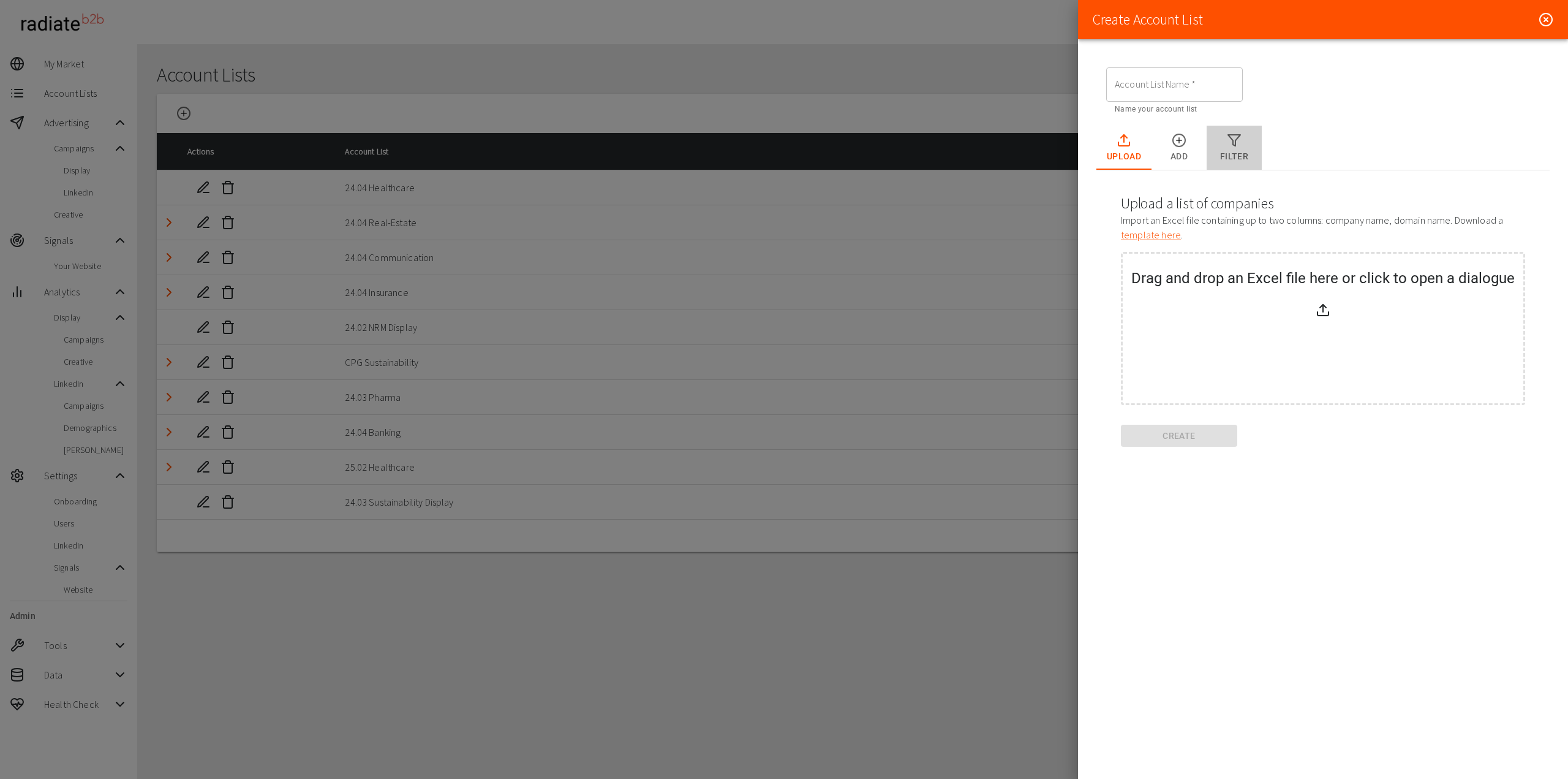
click at [1234, 144] on icon "Upload Tabs" at bounding box center [1234, 140] width 15 height 15
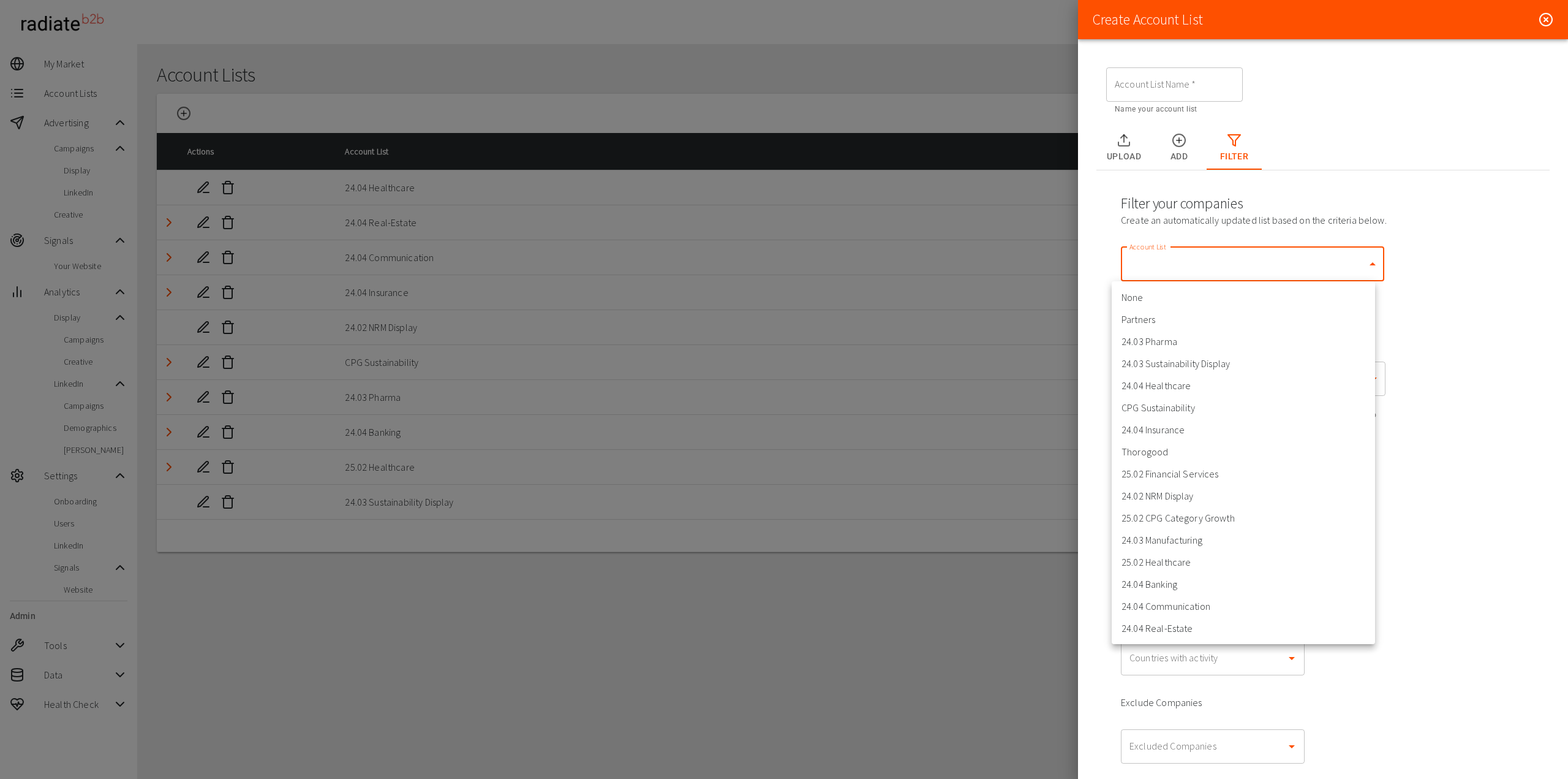
click at [1193, 265] on body "99+ [PERSON_NAME] Thorogood My Market Account Lists Advertising Campaigns Displ…" at bounding box center [784, 412] width 1568 height 823
click at [1472, 409] on div at bounding box center [784, 389] width 1568 height 779
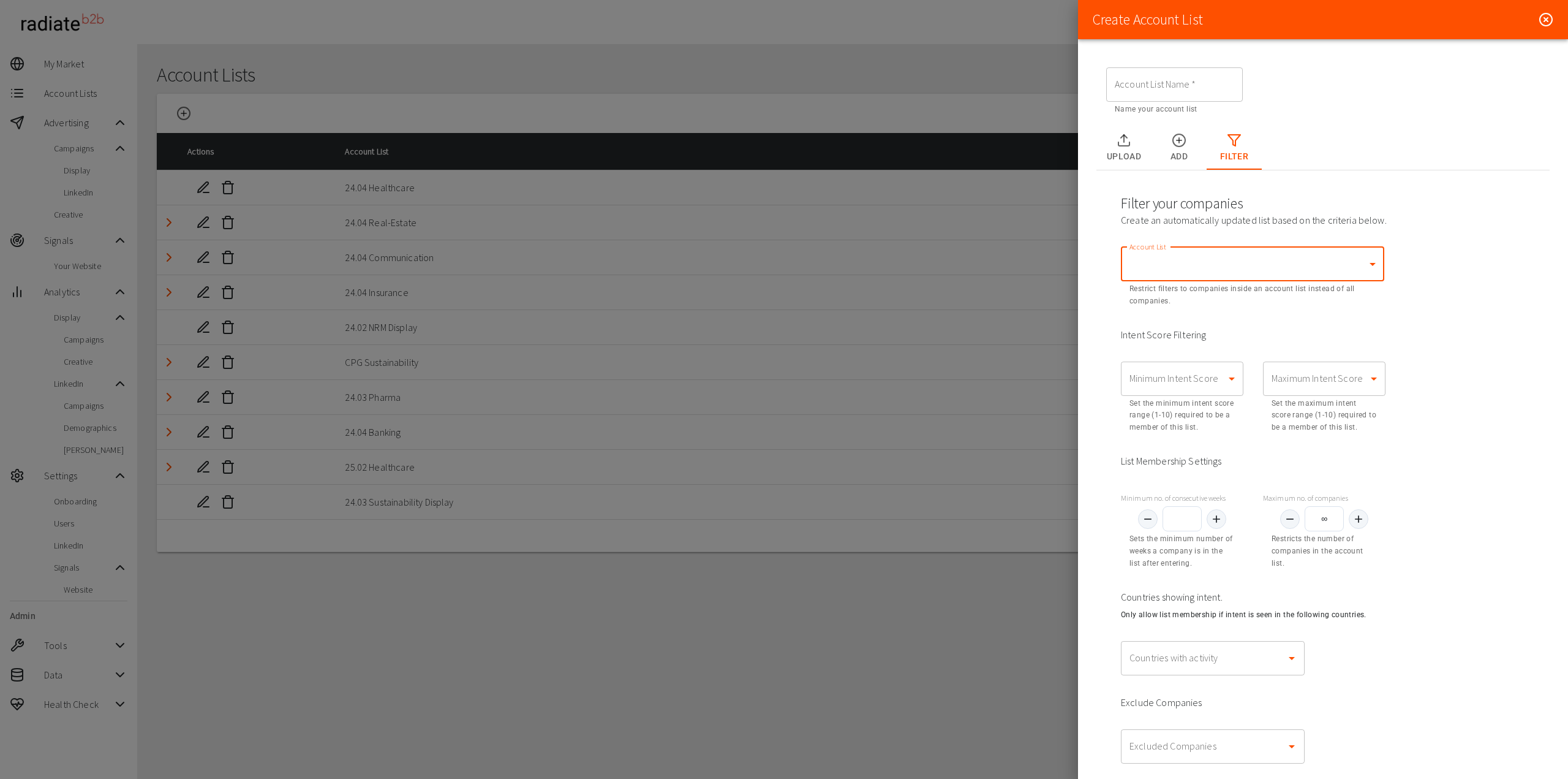
drag, startPoint x: 1454, startPoint y: 391, endPoint x: 1424, endPoint y: 342, distance: 57.5
click at [1435, 360] on div "None Partners 24.03 Pharma 24.03 Sustainability Display 24.04 Healthcare CPG Su…" at bounding box center [784, 389] width 1568 height 779
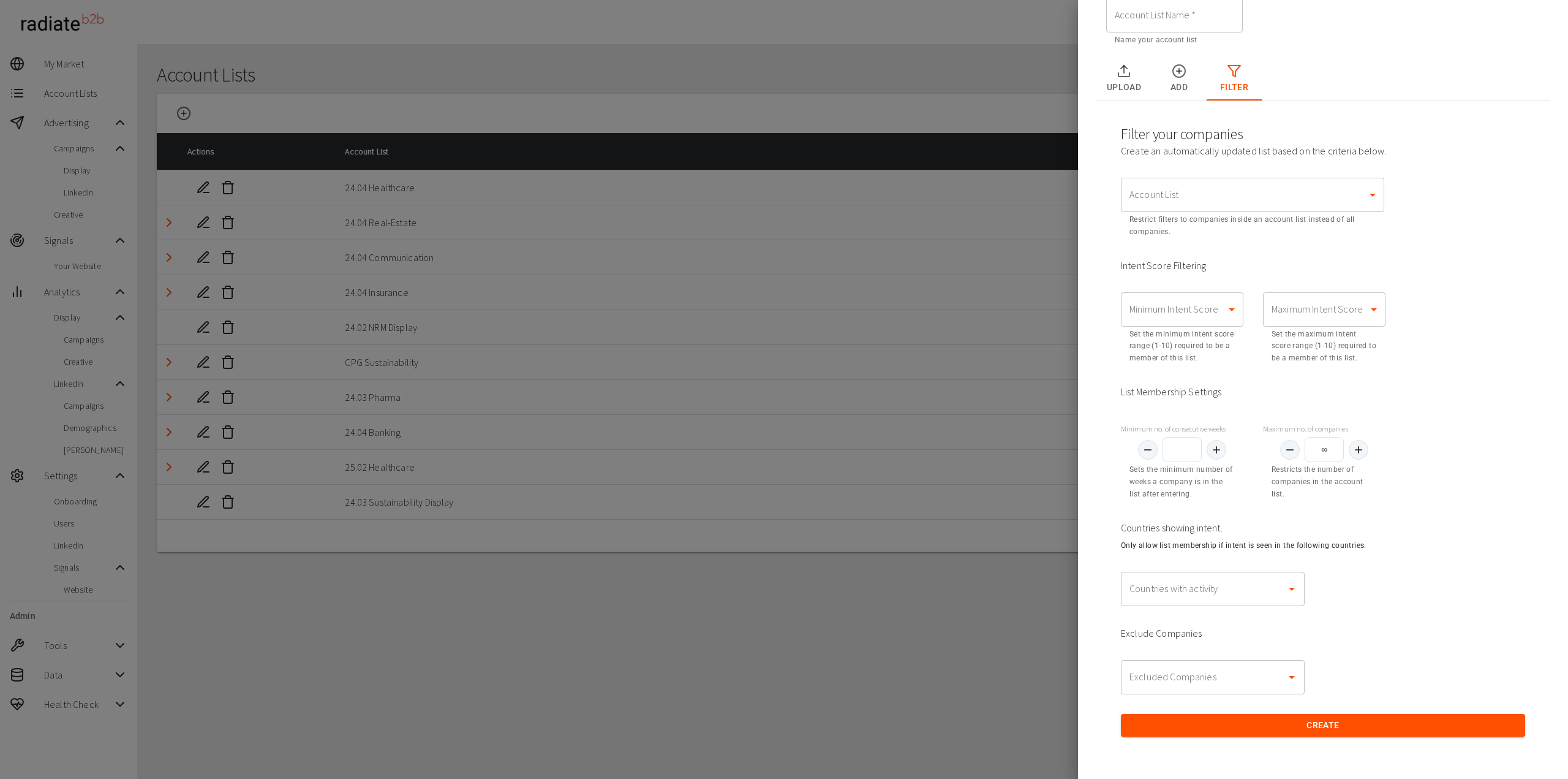
scroll to position [70, 0]
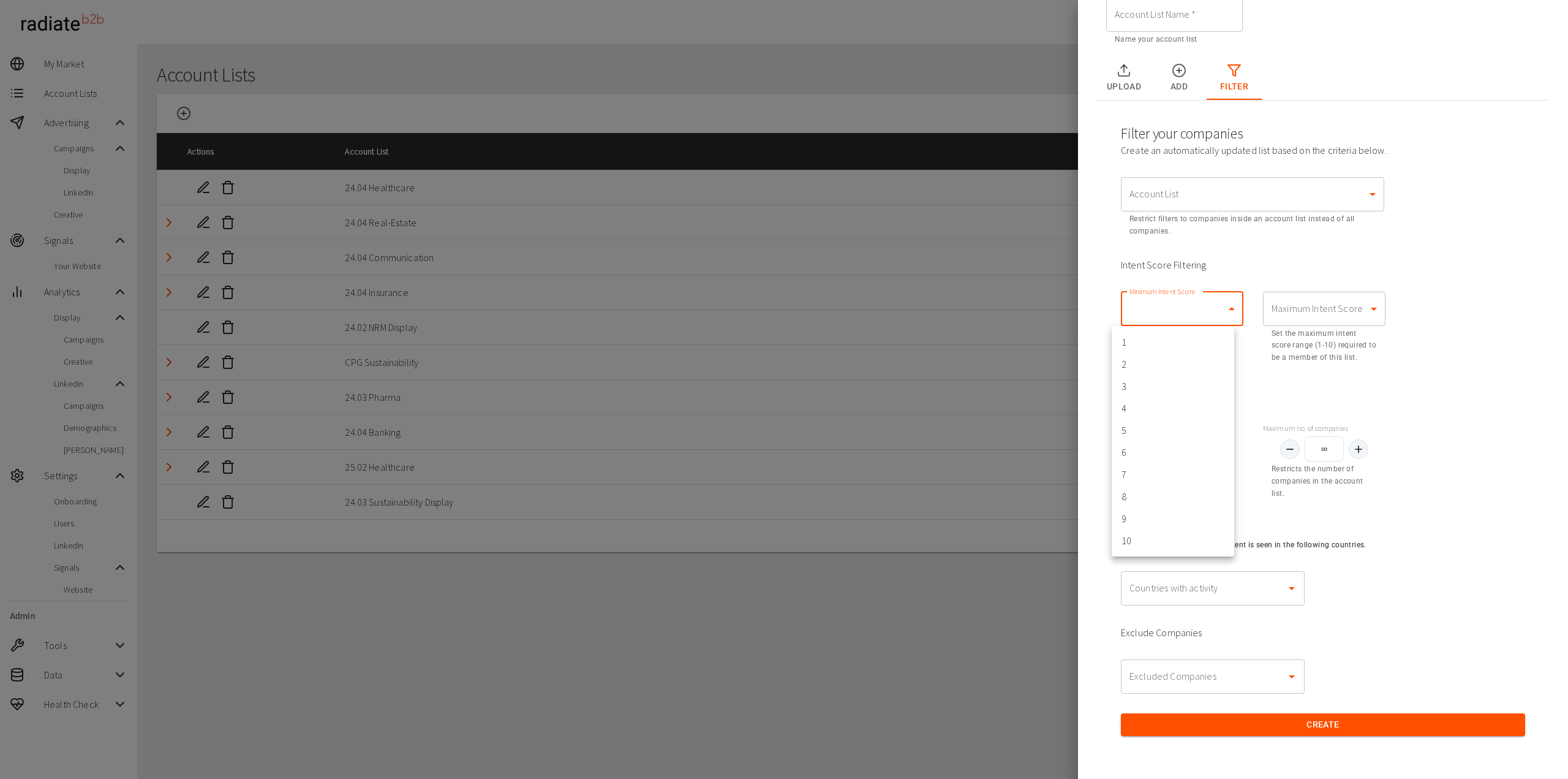
click at [1163, 314] on body "99+ [PERSON_NAME] Thorogood My Market Account Lists Advertising Campaigns Displ…" at bounding box center [784, 412] width 1568 height 823
click at [1161, 426] on li "5" at bounding box center [1174, 430] width 123 height 22
type input "5"
click at [1303, 311] on body "99+ [PERSON_NAME] Thorogood My Market Account Lists Advertising Campaigns Displ…" at bounding box center [784, 412] width 1568 height 823
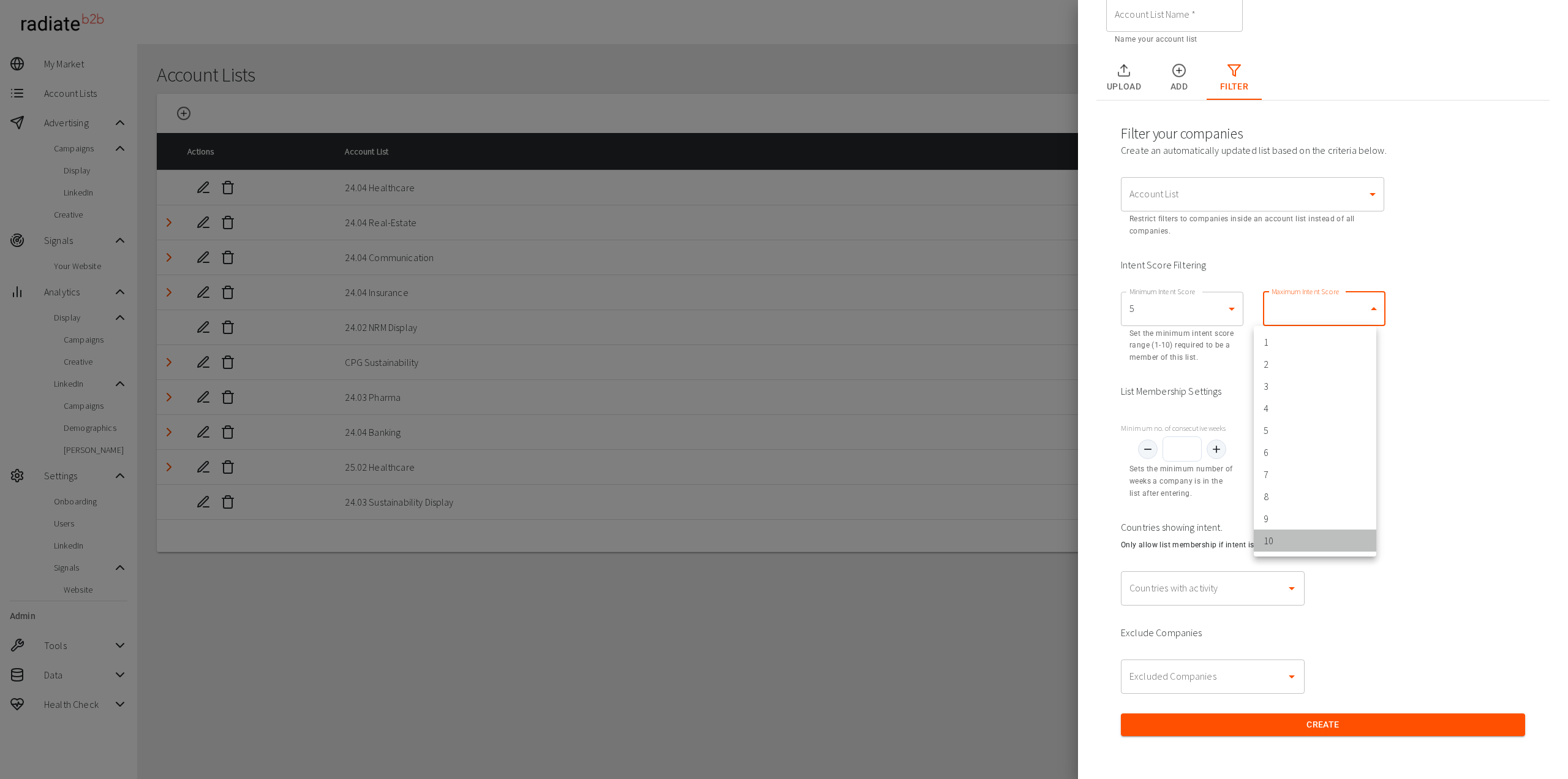
click at [1291, 542] on li "10" at bounding box center [1315, 541] width 123 height 22
type input "10"
click at [1421, 520] on span "Countries showing intent." at bounding box center [1323, 527] width 404 height 15
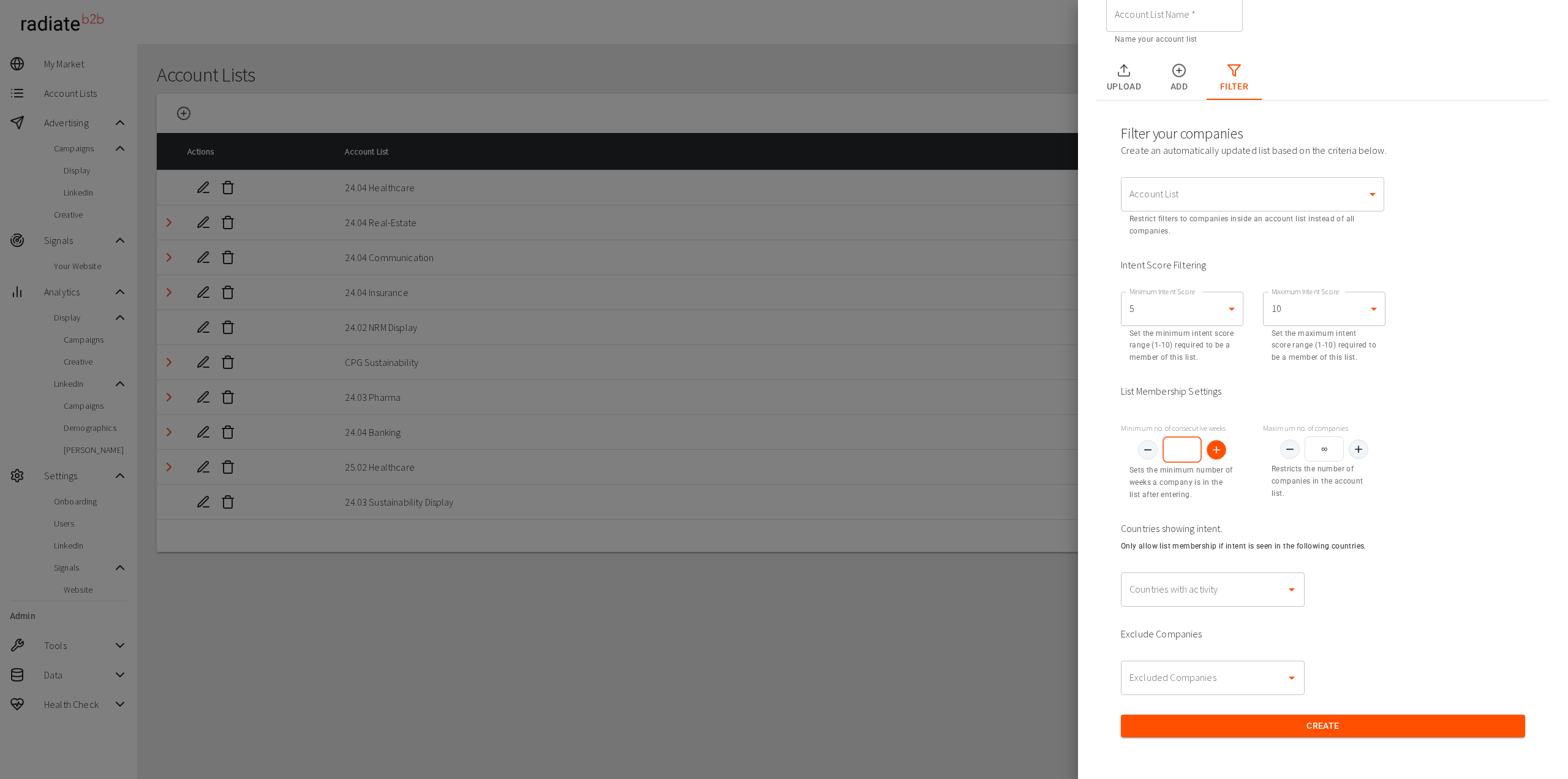
click at [1210, 448] on icon at bounding box center [1216, 450] width 12 height 12
click at [1210, 449] on icon at bounding box center [1216, 450] width 12 height 12
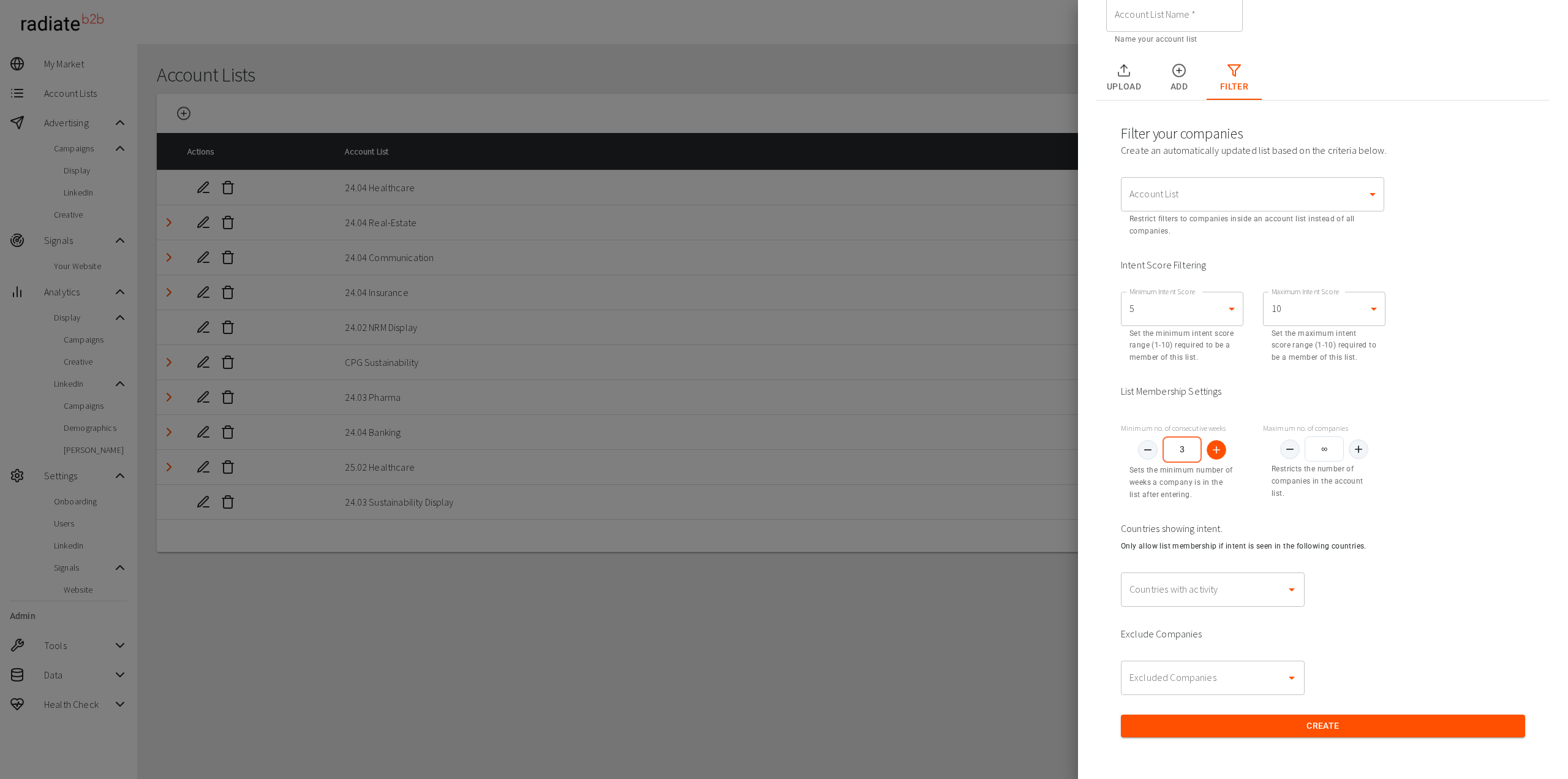
type input "4"
click at [1454, 527] on span "Countries showing intent." at bounding box center [1323, 527] width 404 height 15
drag, startPoint x: 1323, startPoint y: 449, endPoint x: 1300, endPoint y: 449, distance: 23.0
click at [1305, 449] on input "∞" at bounding box center [1325, 450] width 39 height 26
type input "150"
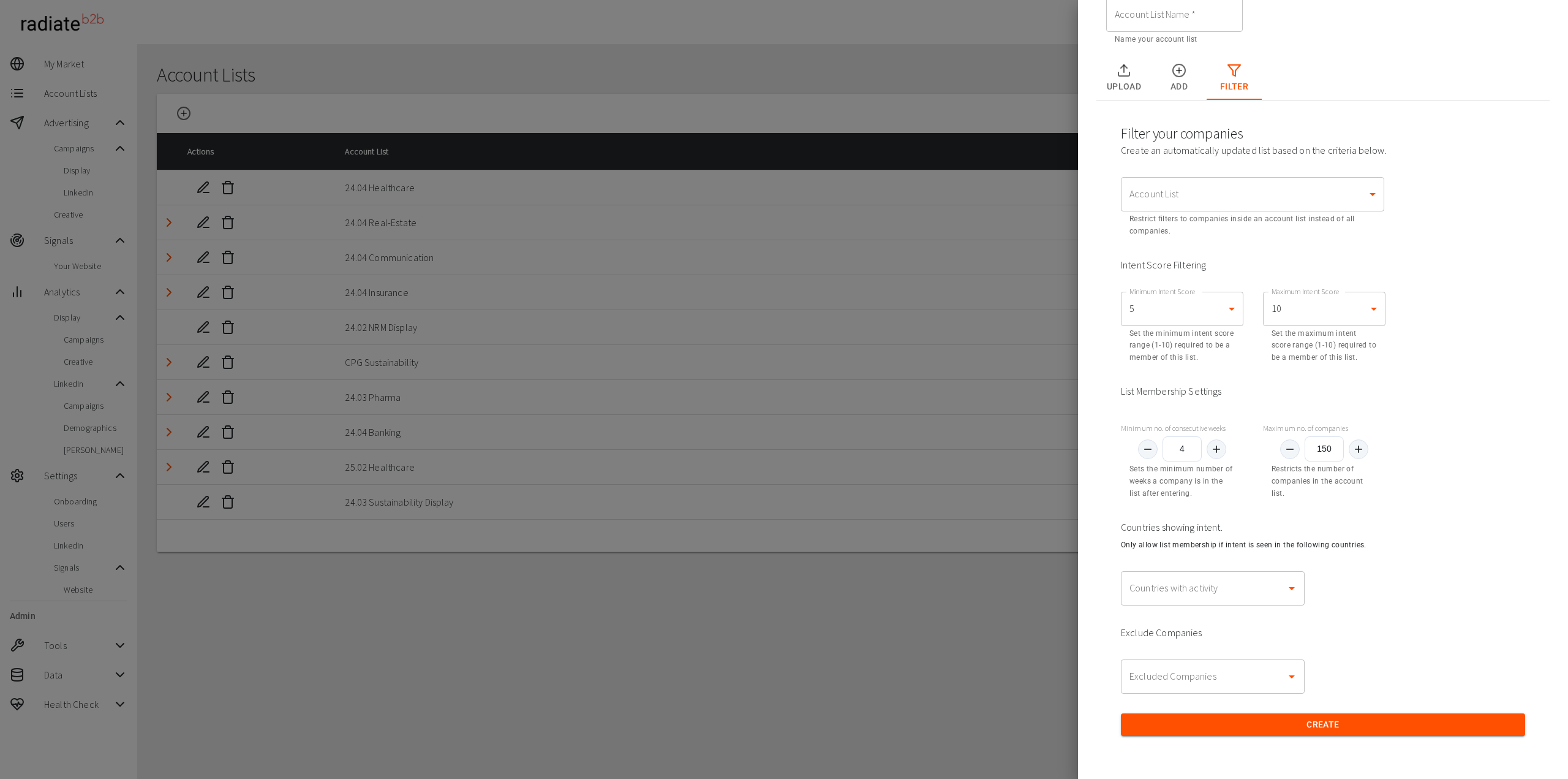
click at [1461, 452] on div "Minimum no. of consecutive weeks 4 Sets the minimum number of weeks a company i…" at bounding box center [1323, 459] width 424 height 102
click at [1196, 588] on input "Countries with activity" at bounding box center [1204, 588] width 154 height 23
type input "united k"
click at [1216, 621] on li "[GEOGRAPHIC_DATA]" at bounding box center [1204, 622] width 184 height 22
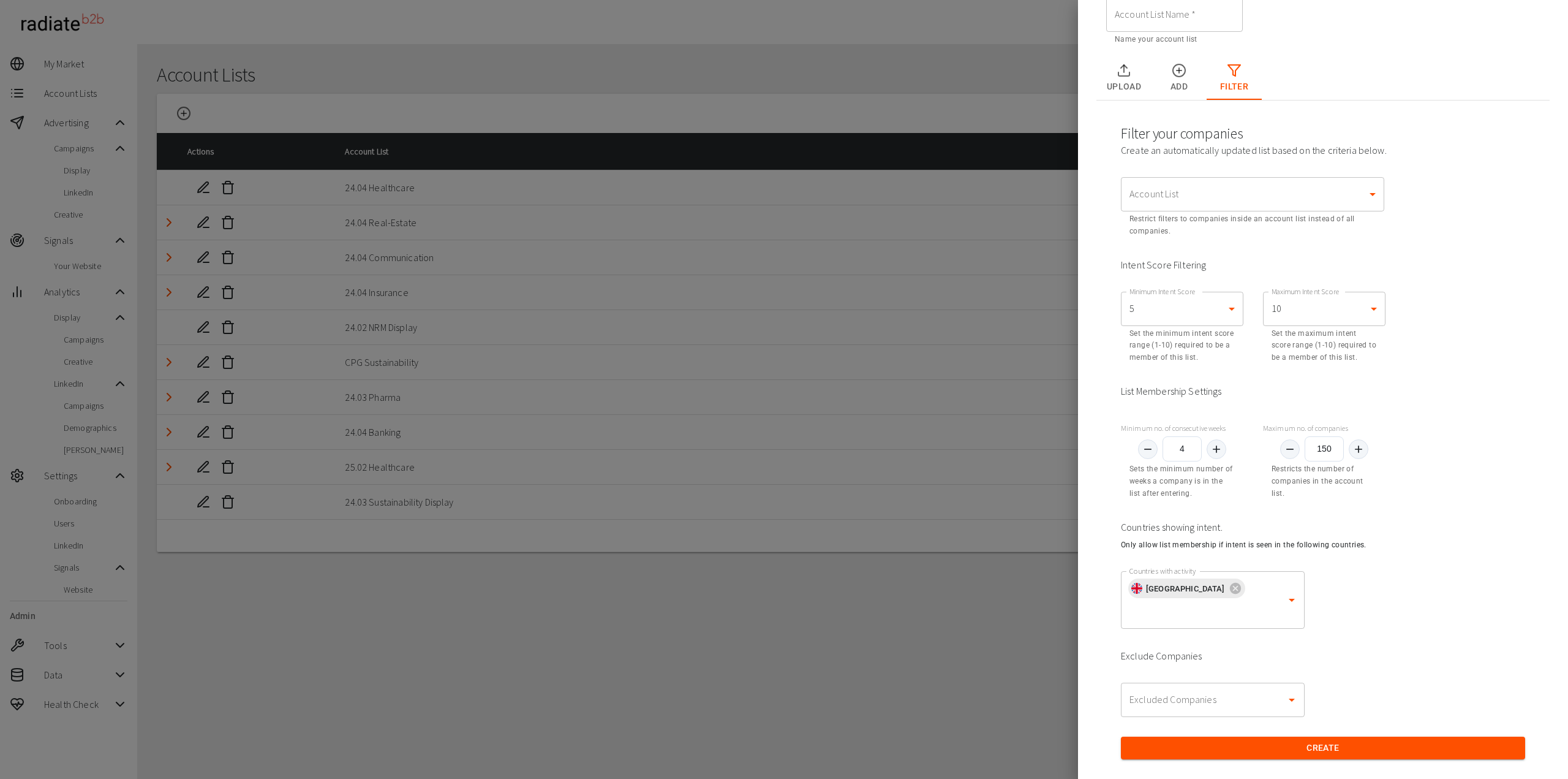
click at [1430, 622] on div "Filter your companies Create an automatically updated list based on the criteri…" at bounding box center [1323, 442] width 453 height 683
click at [1204, 689] on input "Excluded Companies" at bounding box center [1204, 700] width 154 height 23
type input "radiate"
click at [1190, 716] on li "Radiate B2B" at bounding box center [1204, 710] width 184 height 22
click at [1332, 673] on div "Excluded Companies Radiate B2B Excluded Companies" at bounding box center [1323, 700] width 424 height 54
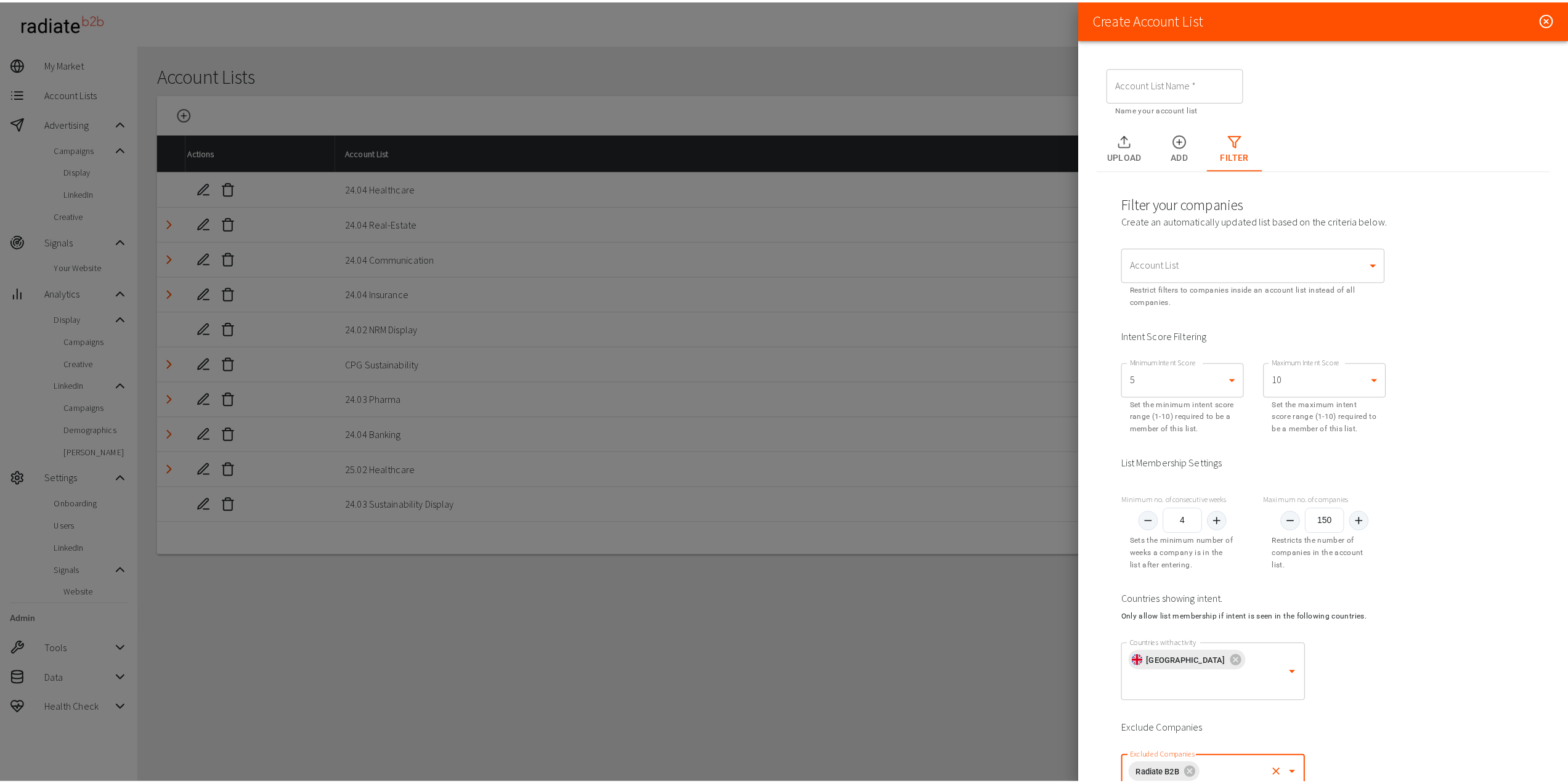
scroll to position [0, 0]
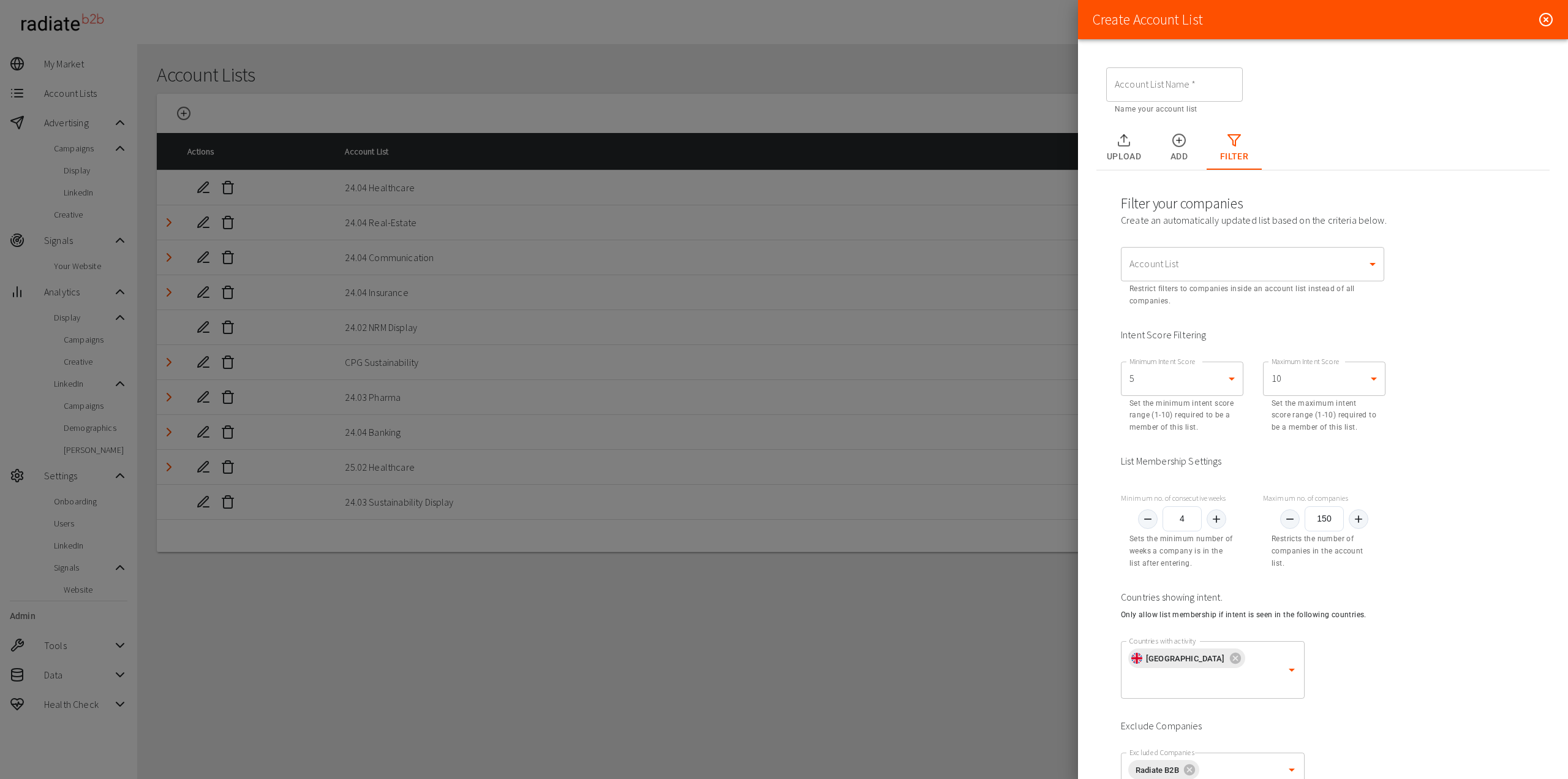
click at [1539, 15] on icon at bounding box center [1546, 19] width 15 height 15
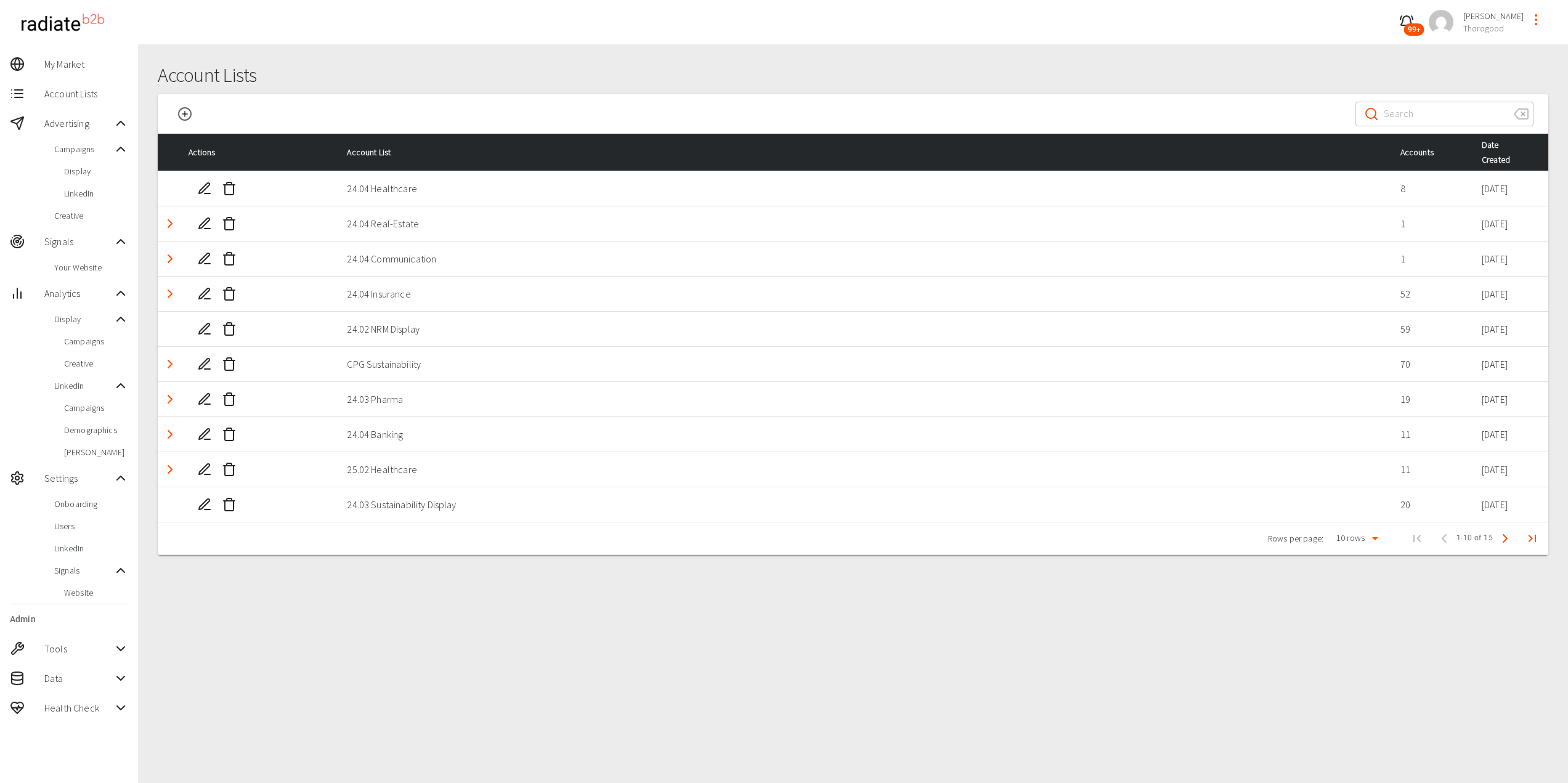
click at [78, 171] on span "Display" at bounding box center [96, 171] width 64 height 13
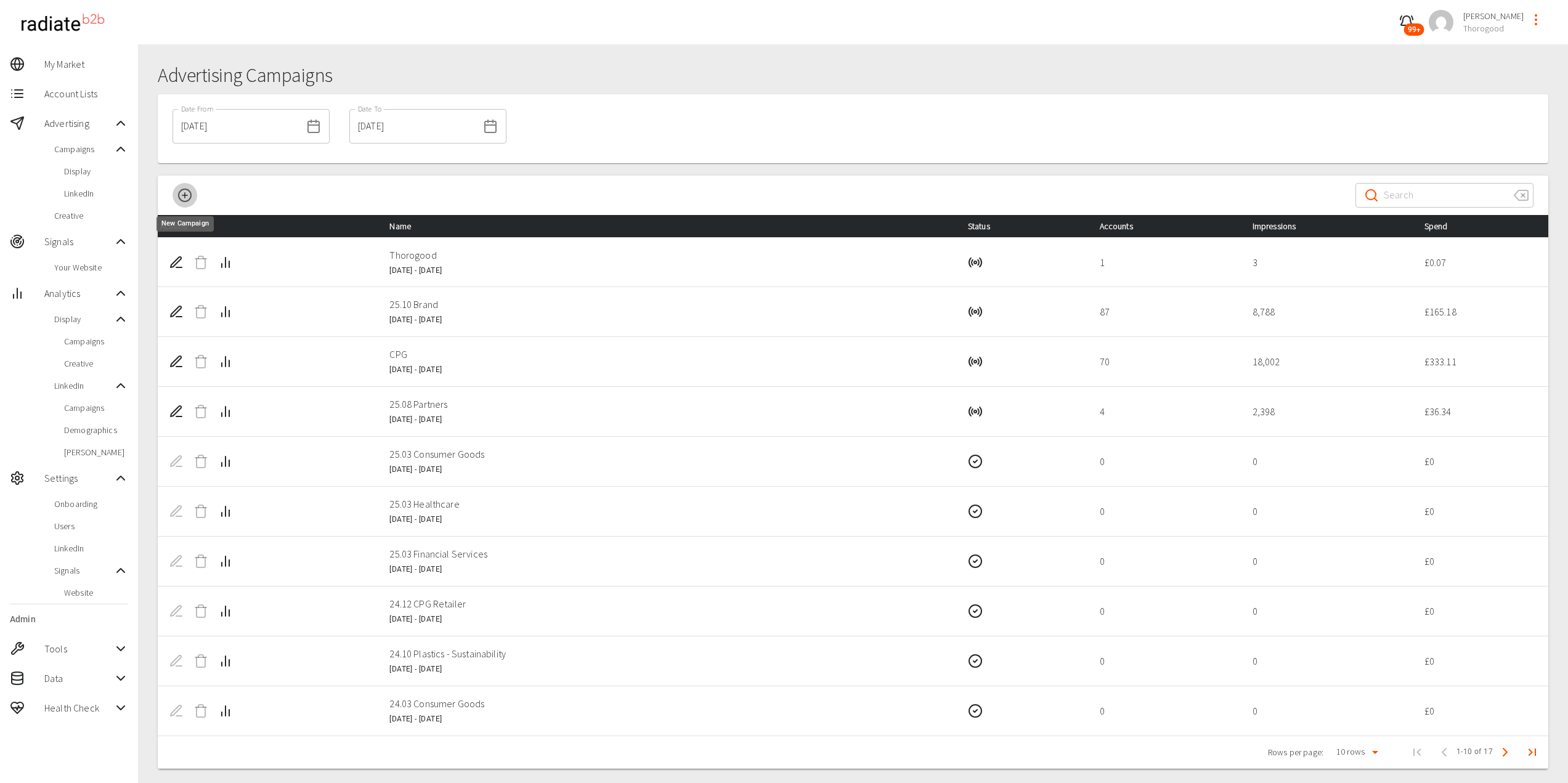
click at [187, 196] on icon "New Campaign" at bounding box center [185, 195] width 15 height 15
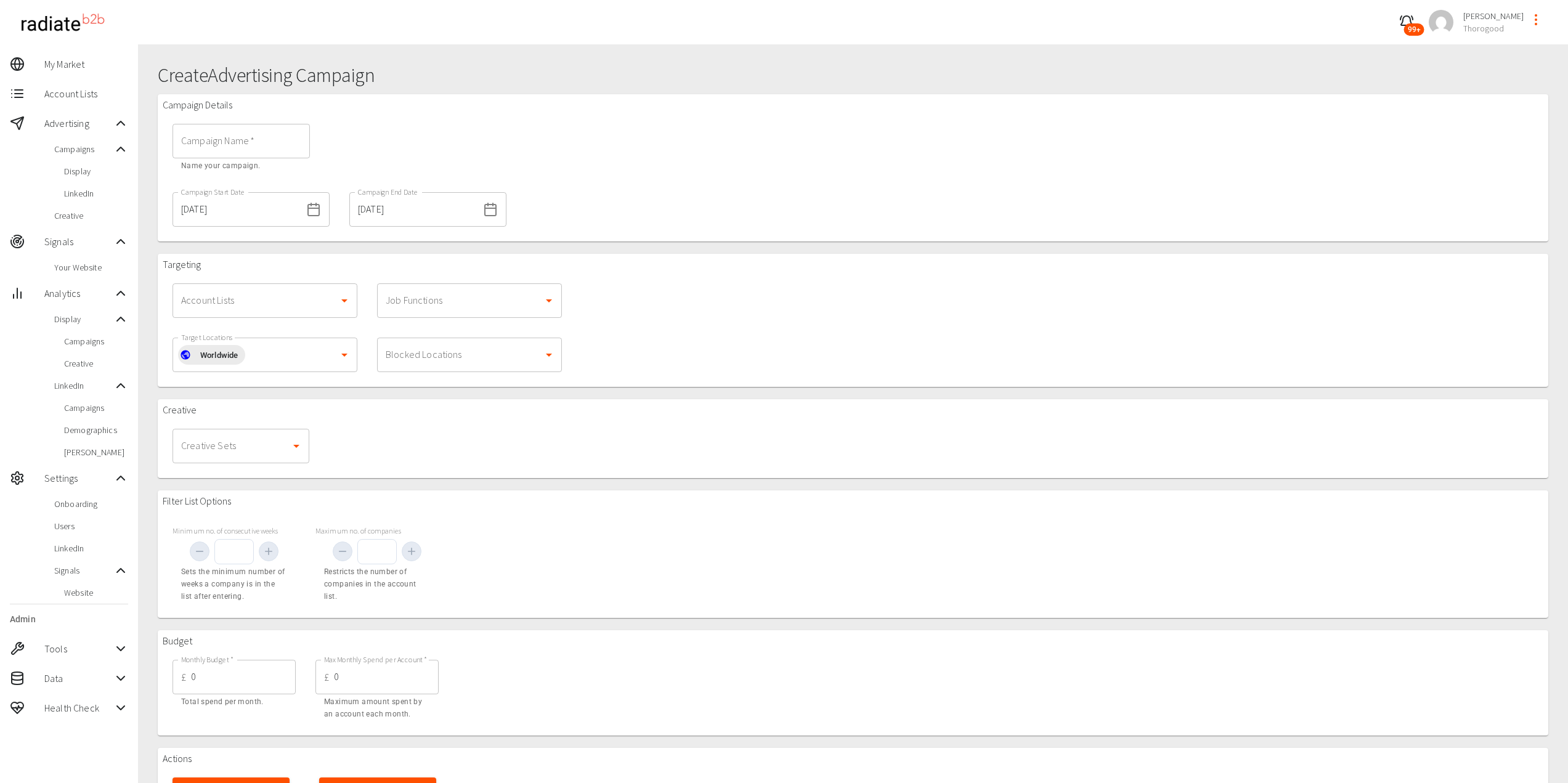
click at [268, 292] on input "Account Lists" at bounding box center [256, 300] width 155 height 23
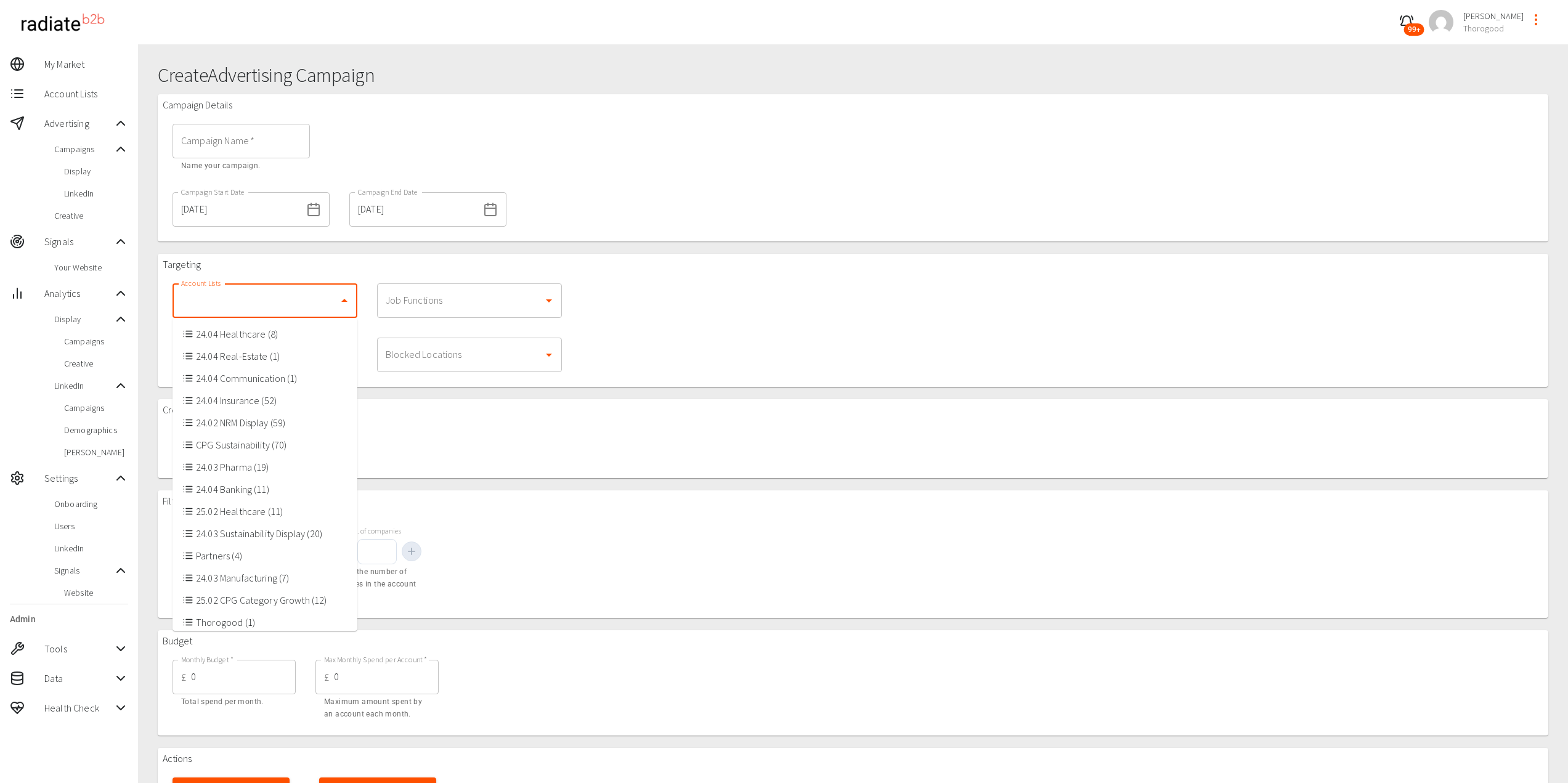
click at [268, 338] on li "24.04 Healthcare (8)" at bounding box center [265, 334] width 185 height 22
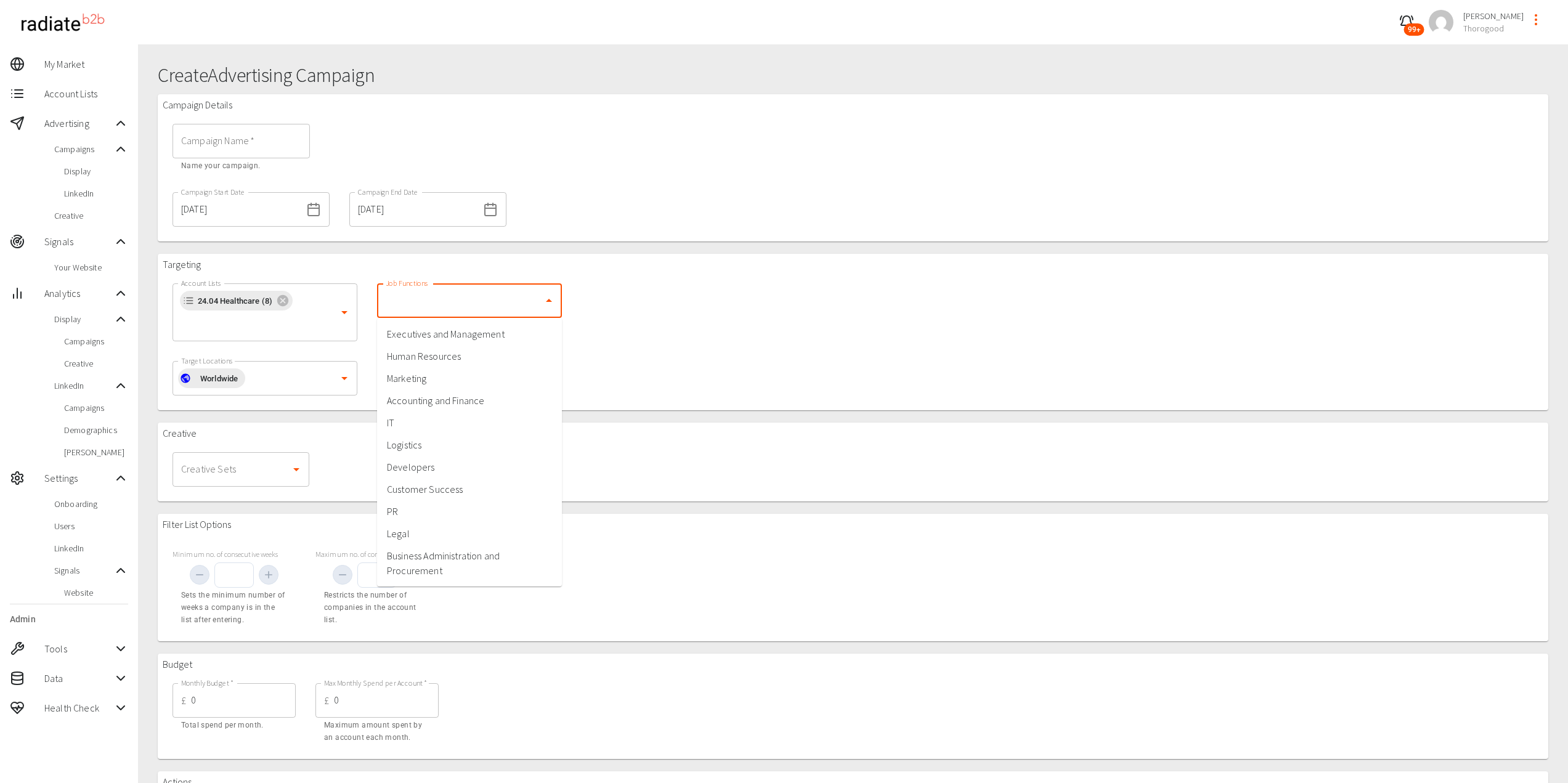
click at [419, 303] on input "Job Functions" at bounding box center [460, 300] width 155 height 23
click at [462, 327] on li "Executives and Management" at bounding box center [469, 334] width 185 height 22
click at [479, 320] on input "Job Functions" at bounding box center [452, 324] width 139 height 23
click at [461, 409] on li "Accounting and Finance" at bounding box center [469, 401] width 185 height 22
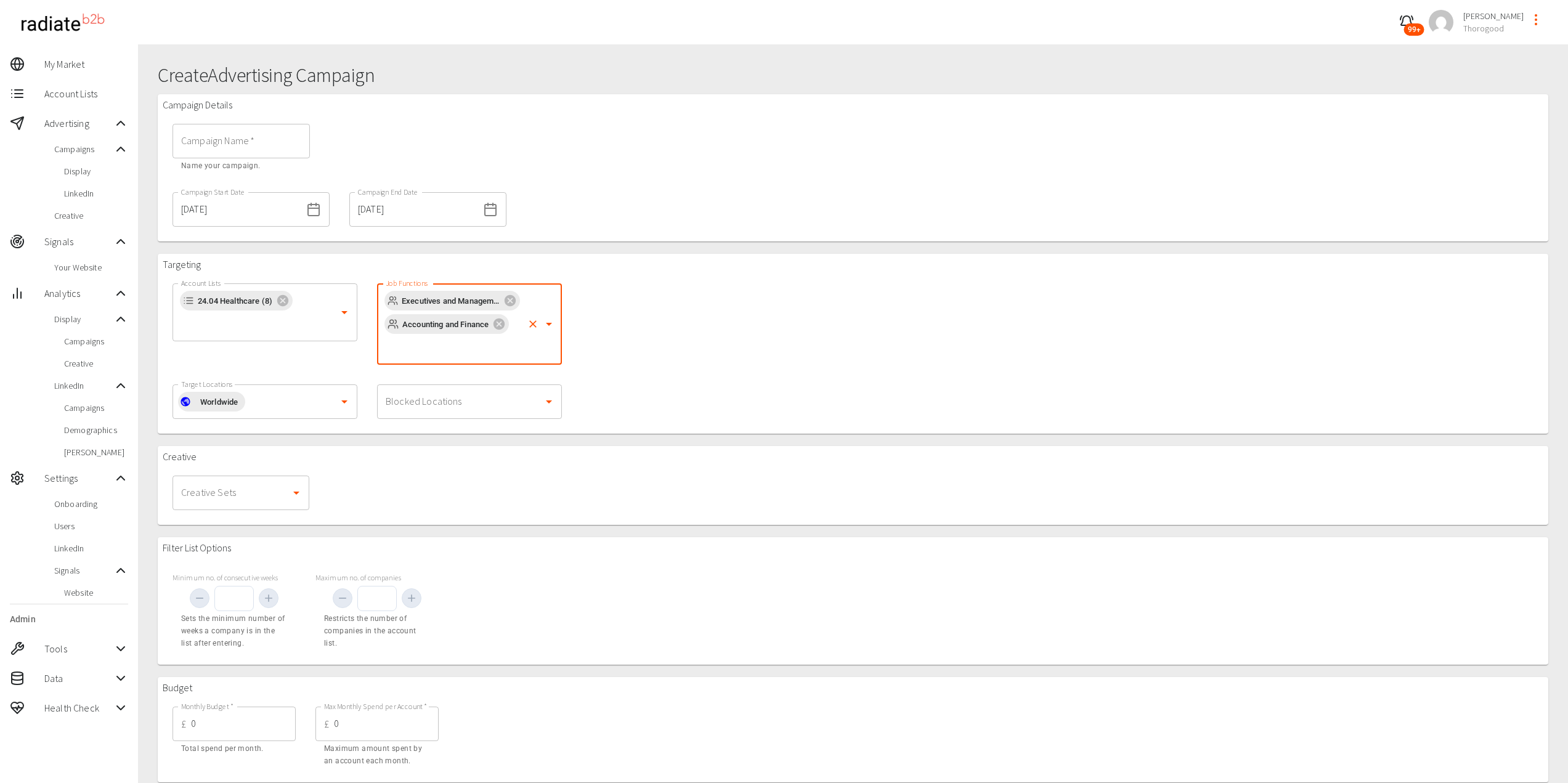
click at [673, 408] on div "Targeting Account Lists 24.04 Healthcare (8) Account Lists Job Functions Execut…" at bounding box center [853, 344] width 1390 height 180
click at [305, 402] on input "Target Locations" at bounding box center [289, 402] width 88 height 23
type input "[GEOGRAPHIC_DATA]"
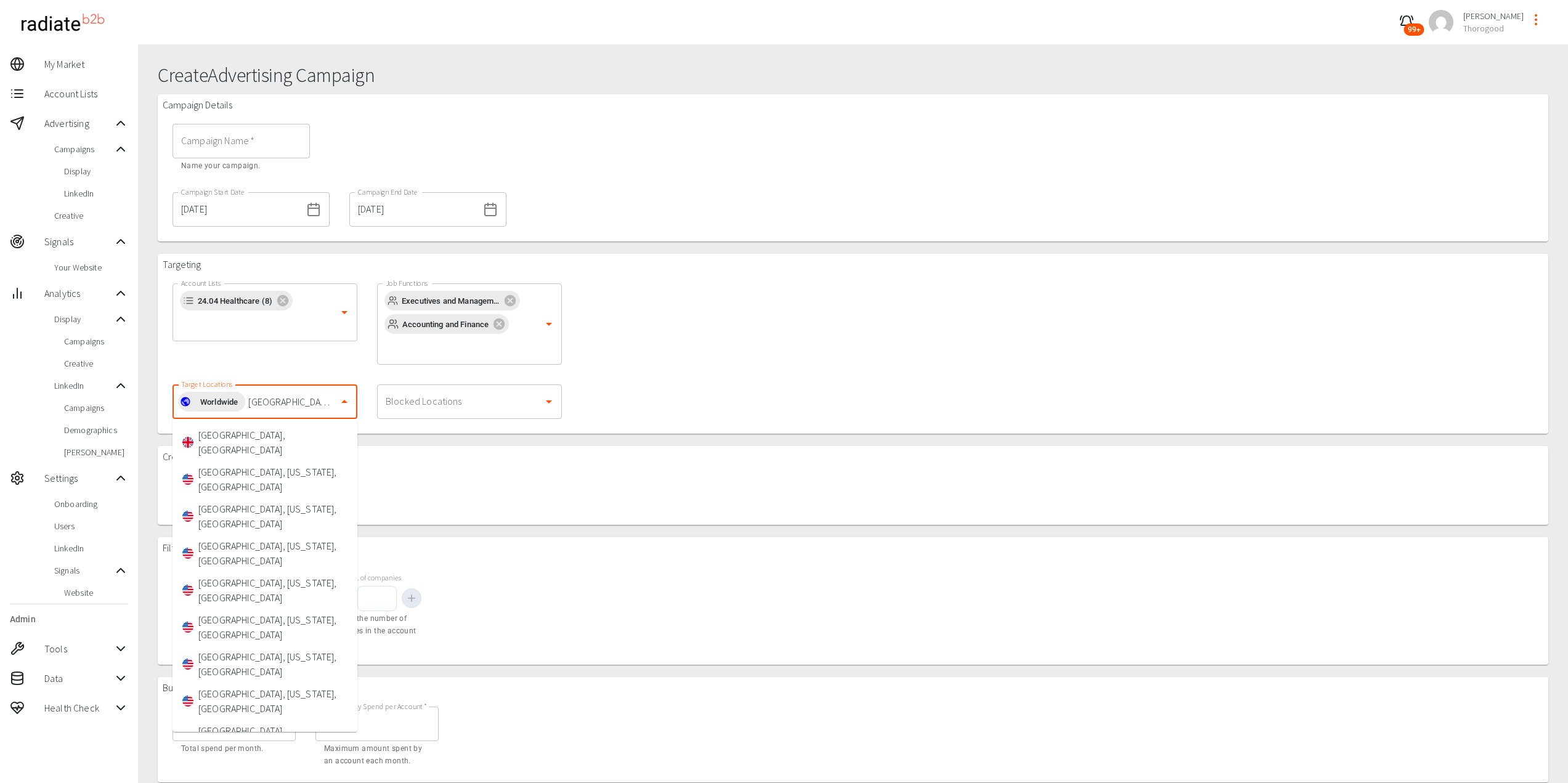
click at [254, 433] on li "[GEOGRAPHIC_DATA], [GEOGRAPHIC_DATA]" at bounding box center [265, 442] width 185 height 37
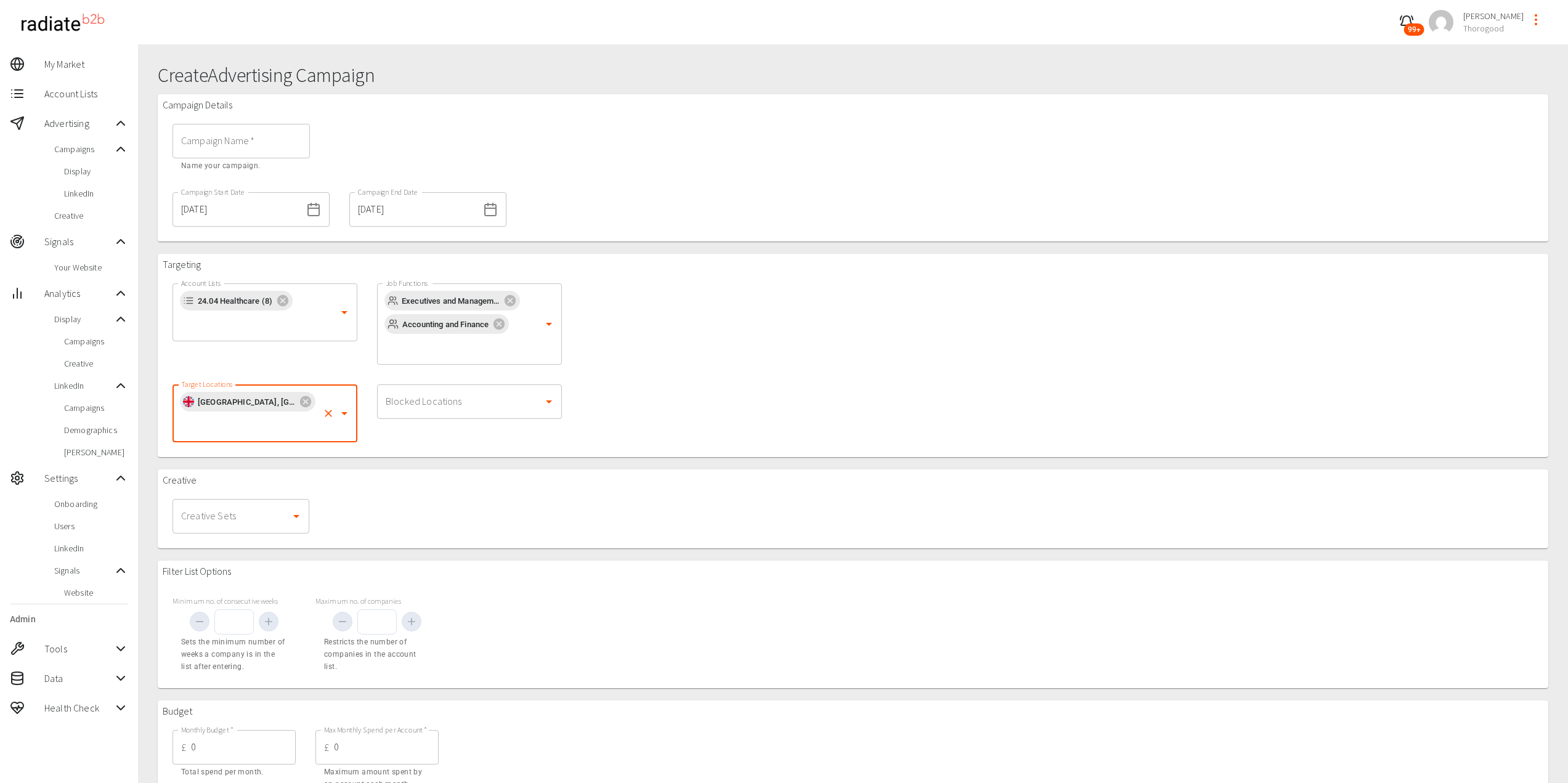
click at [629, 466] on div at bounding box center [853, 463] width 1390 height 13
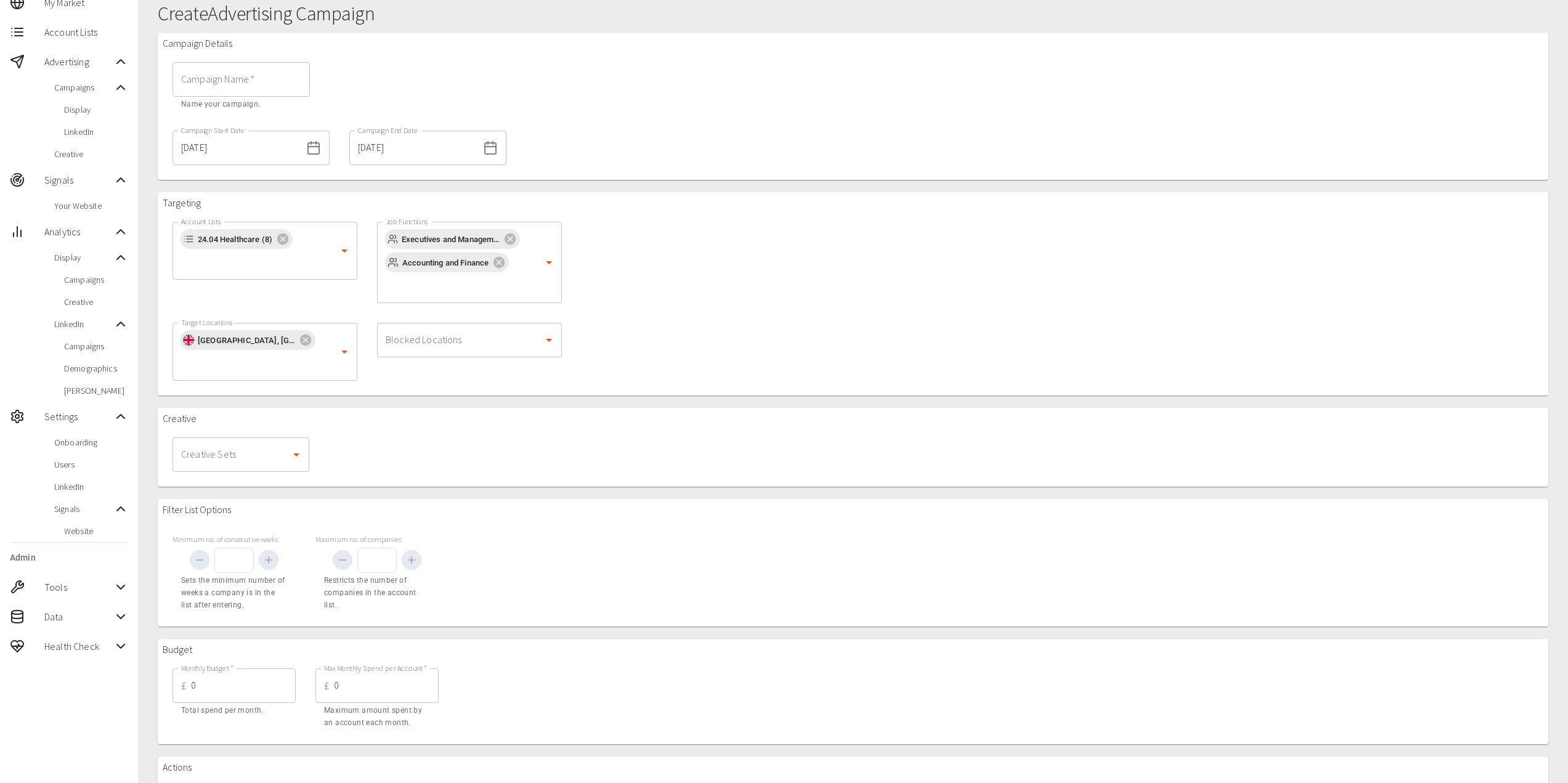
scroll to position [121, 0]
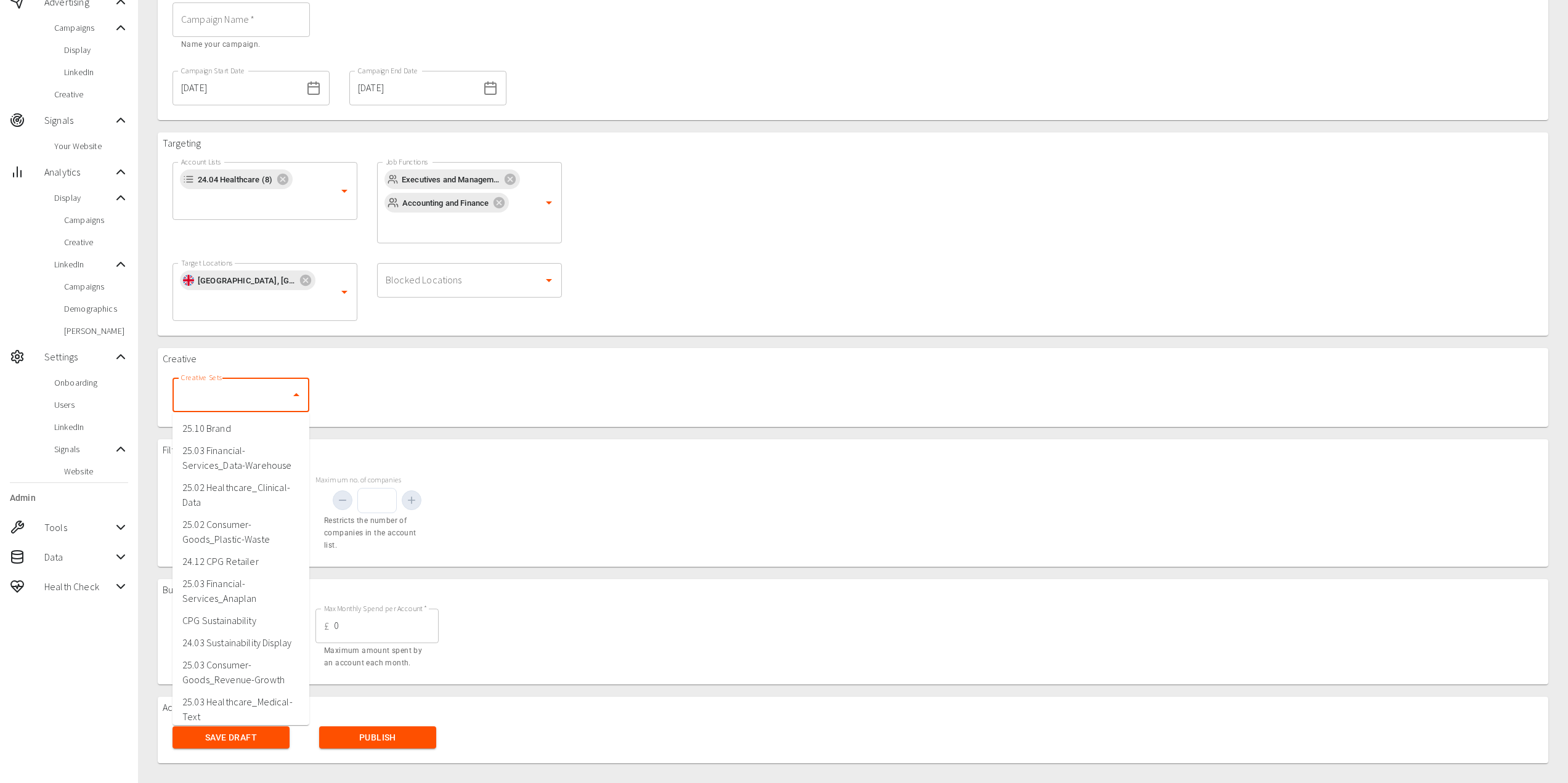
click at [268, 397] on input "Creative Sets" at bounding box center [231, 395] width 107 height 23
click at [238, 462] on li "25.03 Financial-Services_Data-Warehouse" at bounding box center [241, 458] width 137 height 37
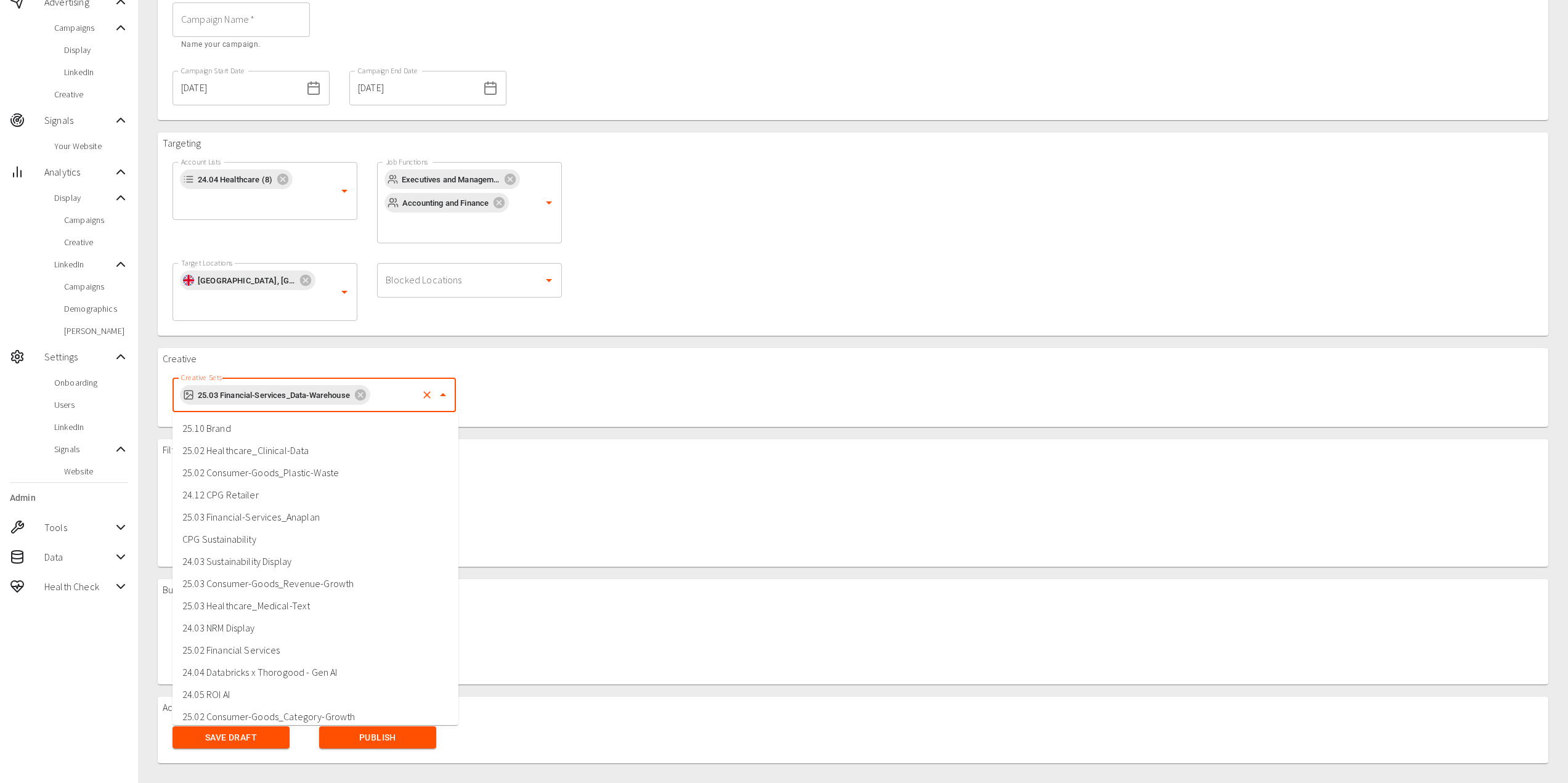
click at [387, 394] on input "Creative Sets" at bounding box center [394, 395] width 44 height 23
click at [308, 511] on li "25.03 Financial-Services_Anaplan" at bounding box center [315, 517] width 285 height 22
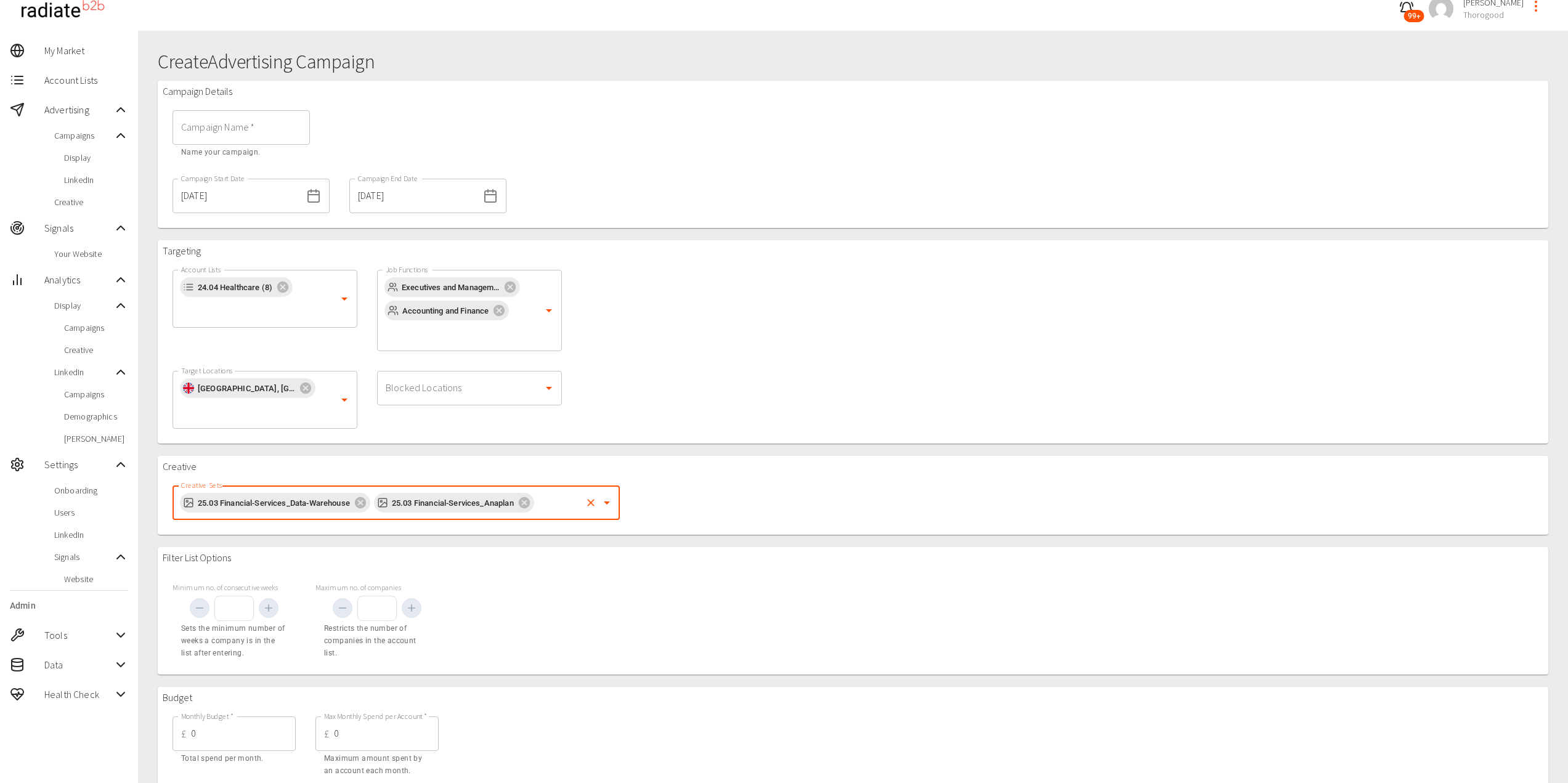
scroll to position [0, 0]
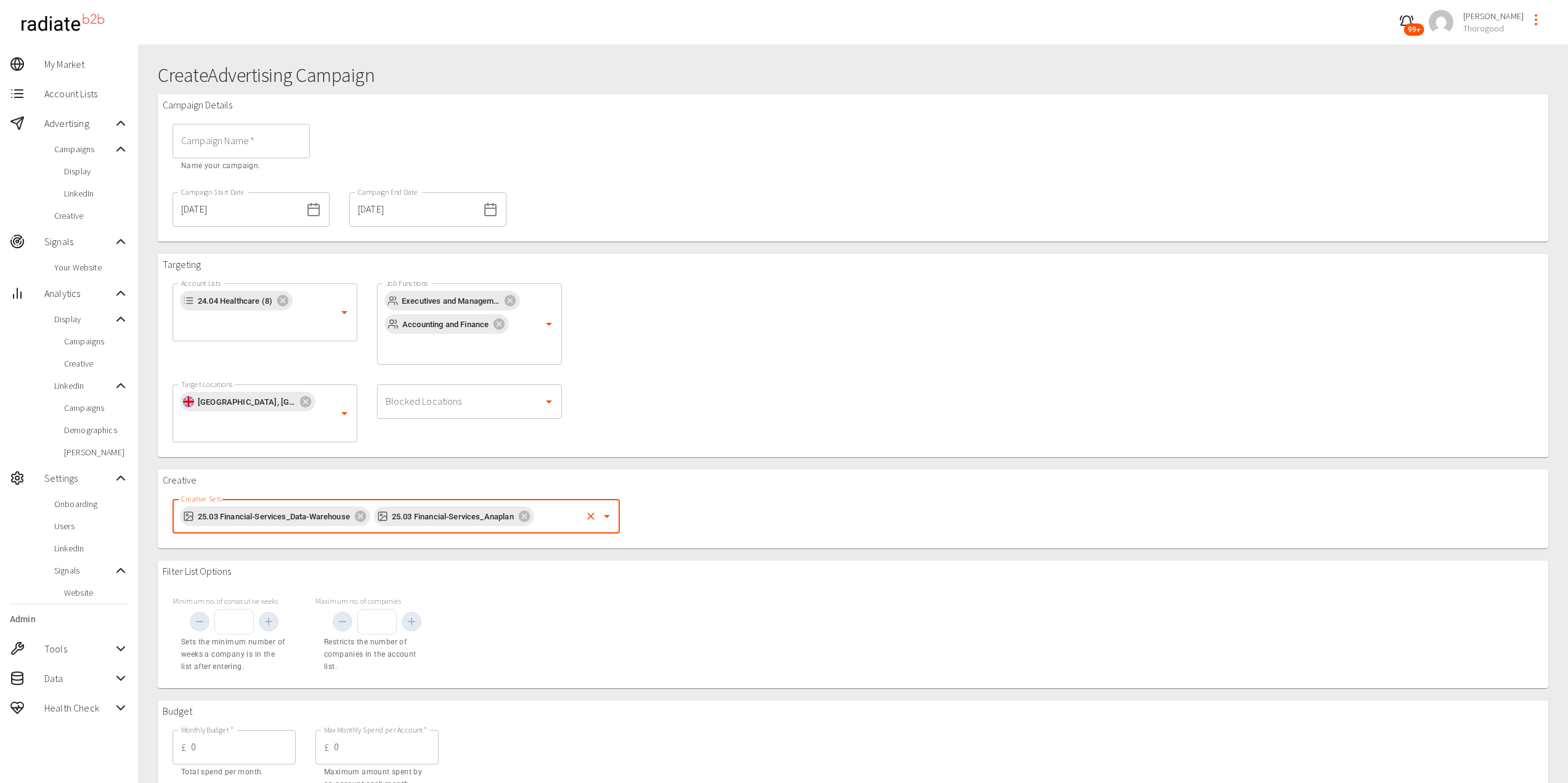
click at [82, 271] on span "Your Website" at bounding box center [91, 268] width 74 height 13
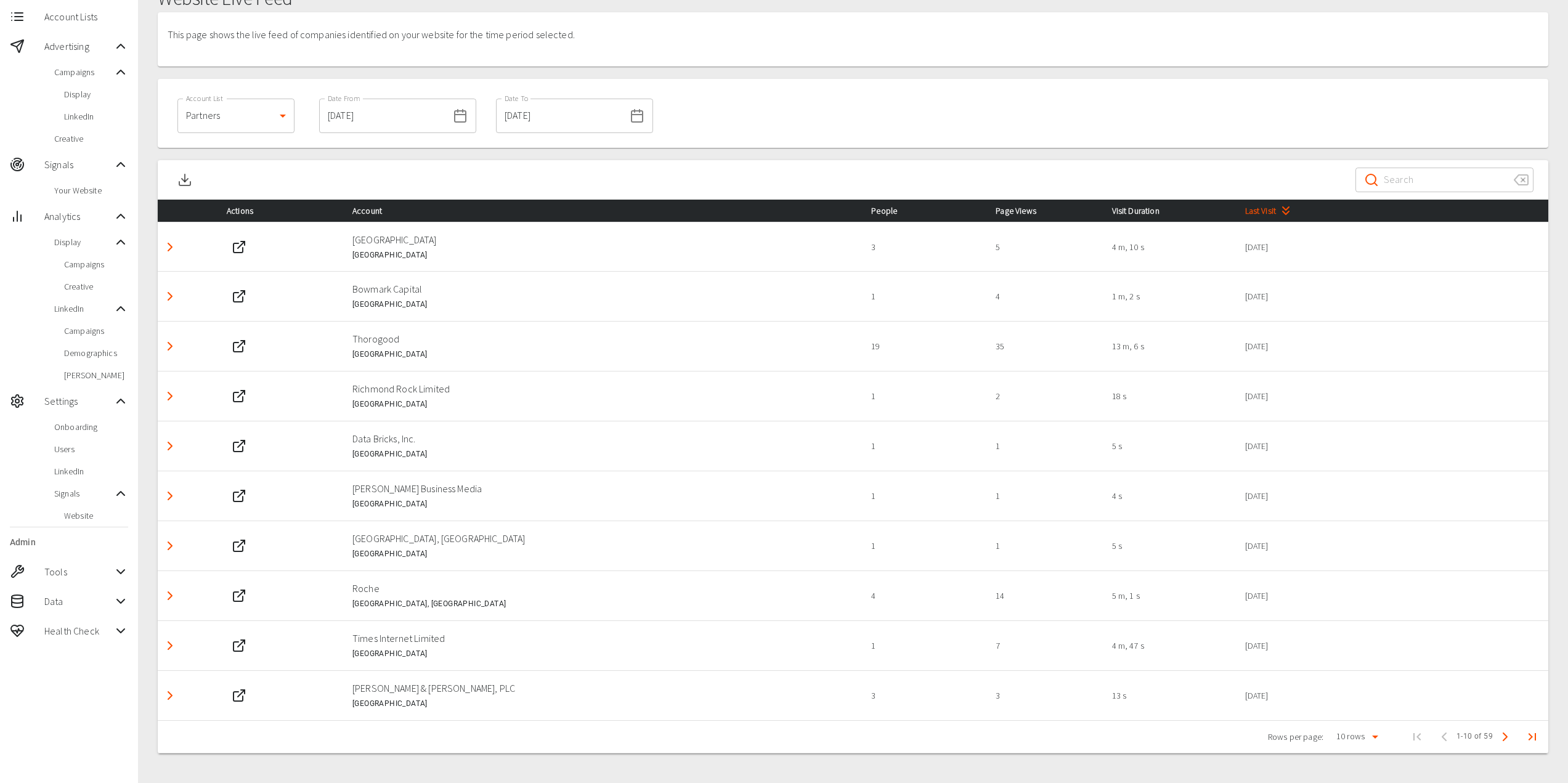
scroll to position [82, 0]
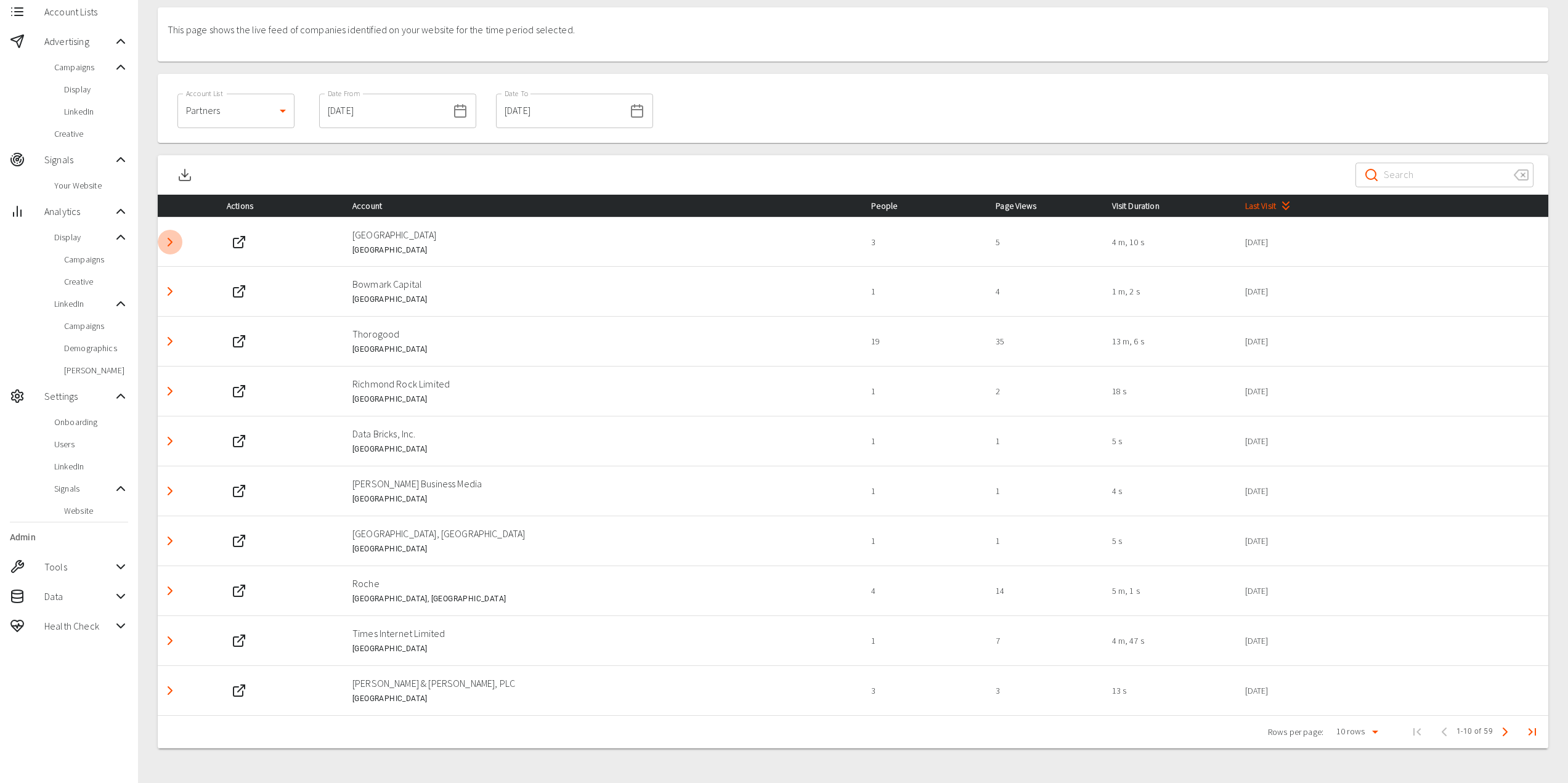
click at [173, 242] on icon "Detail panel visibility toggle" at bounding box center [170, 242] width 15 height 15
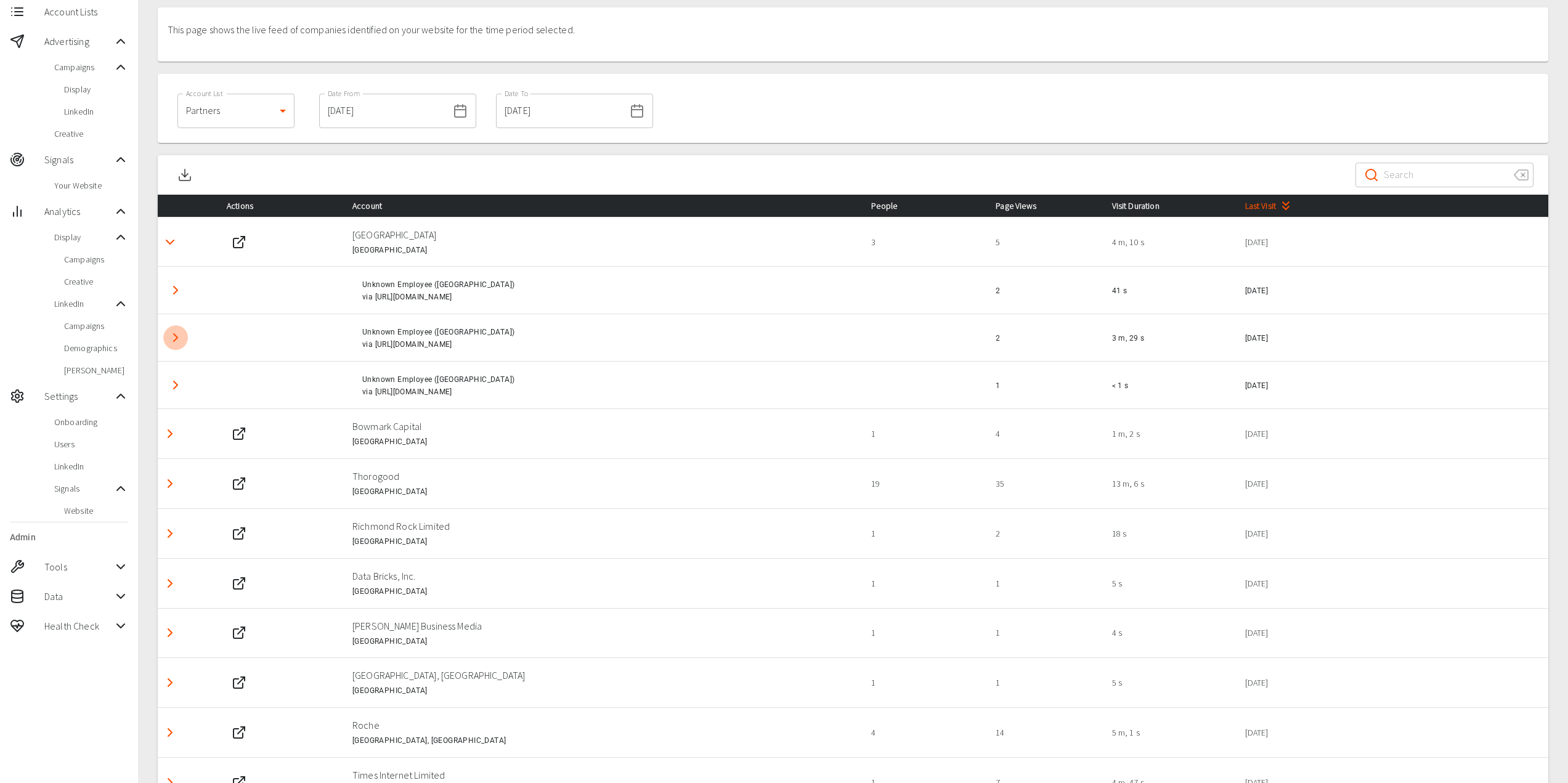
click at [181, 338] on icon "Detail panel visibility toggle" at bounding box center [175, 337] width 15 height 15
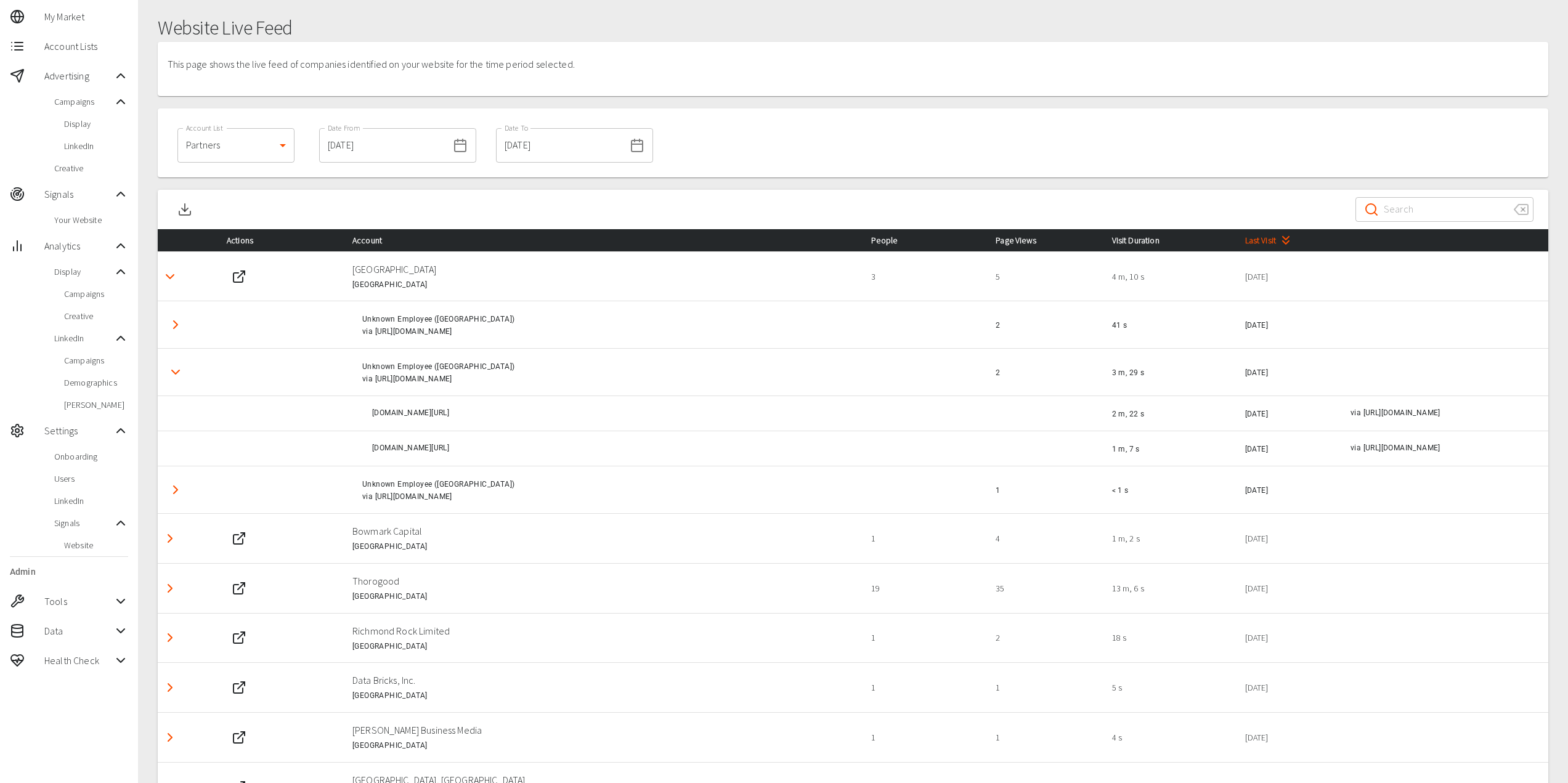
scroll to position [0, 0]
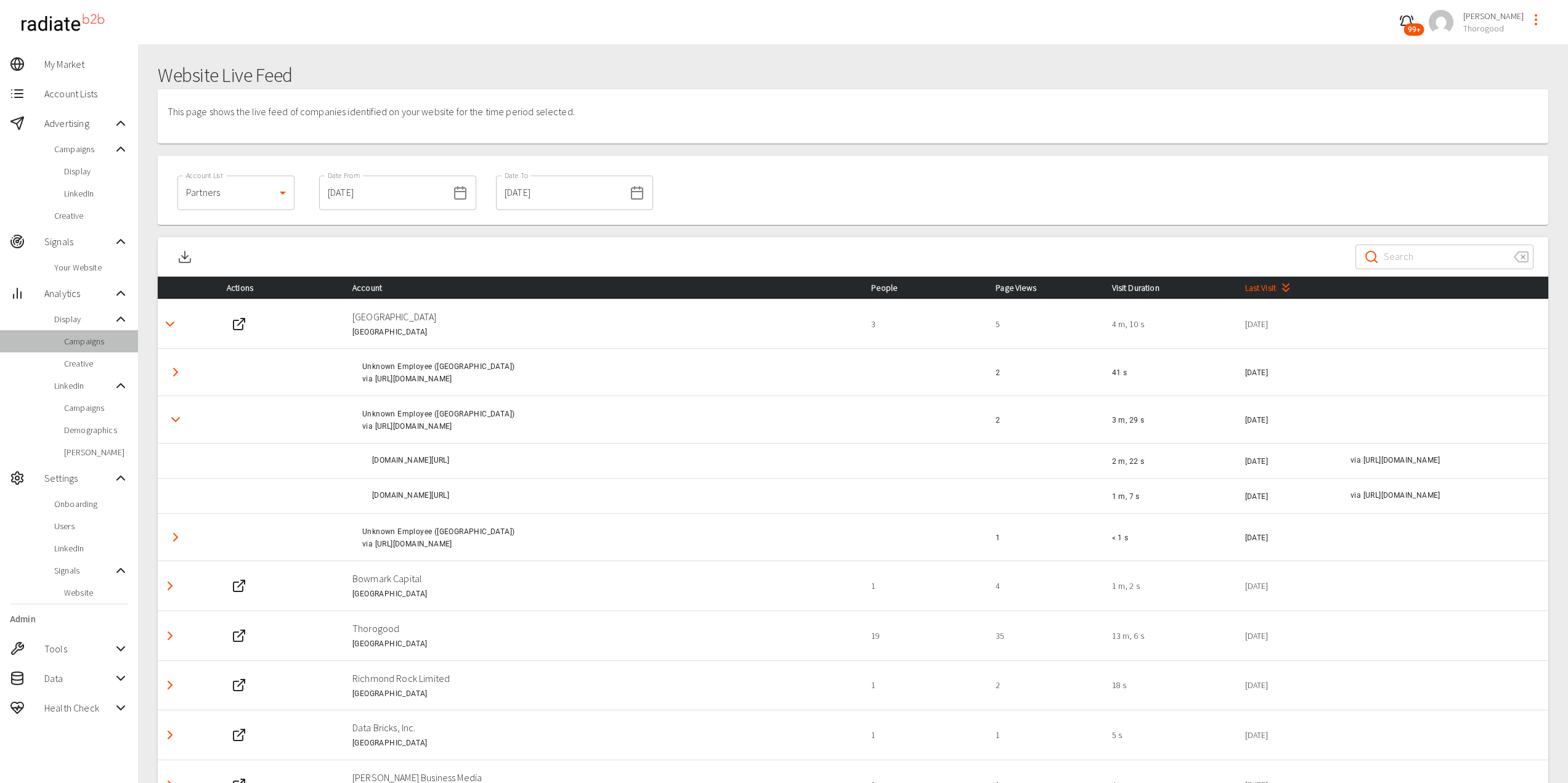
click at [91, 344] on span "Campaigns" at bounding box center [96, 341] width 64 height 13
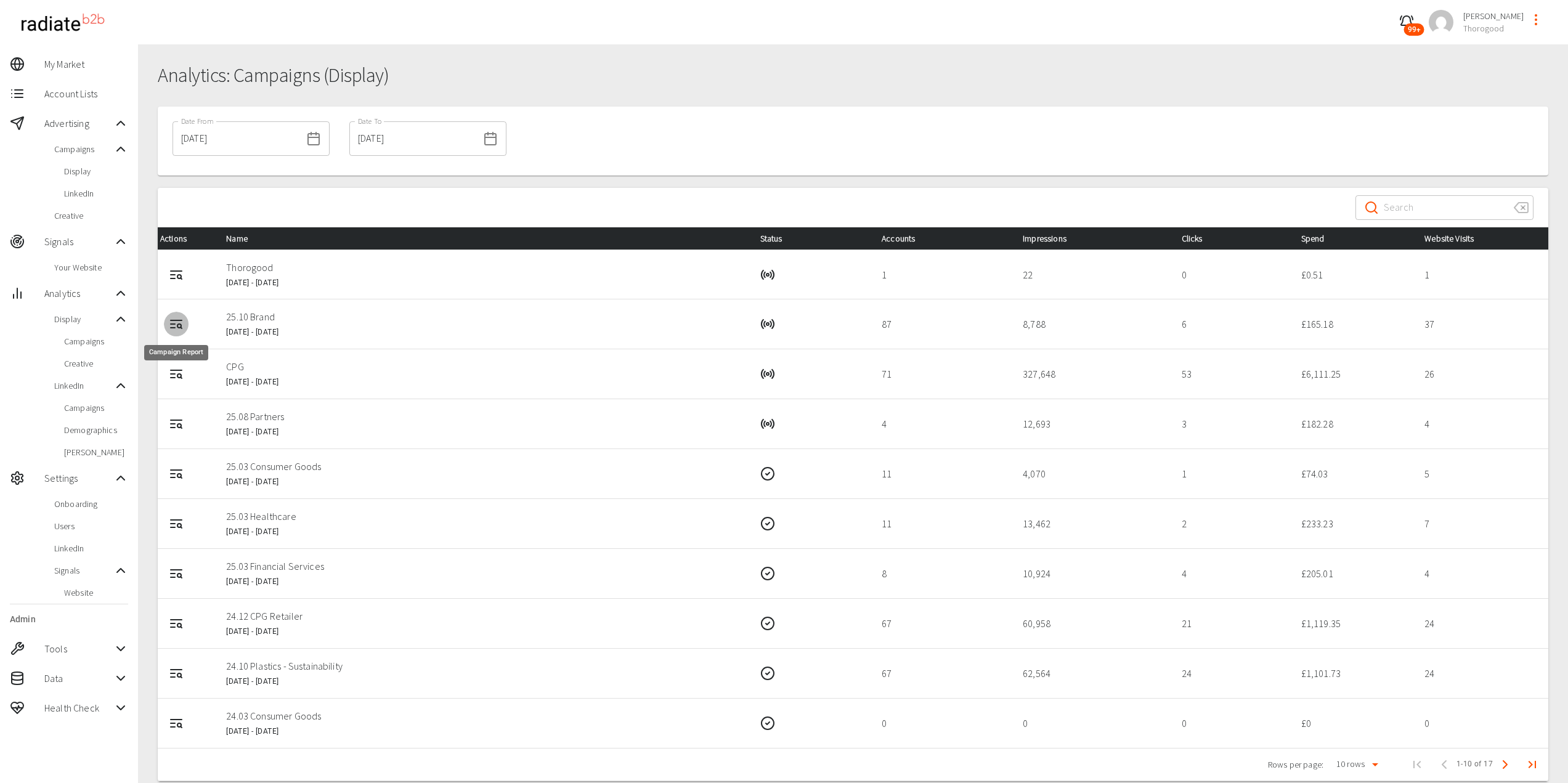
click at [175, 324] on icon "Campaign Report" at bounding box center [176, 324] width 15 height 15
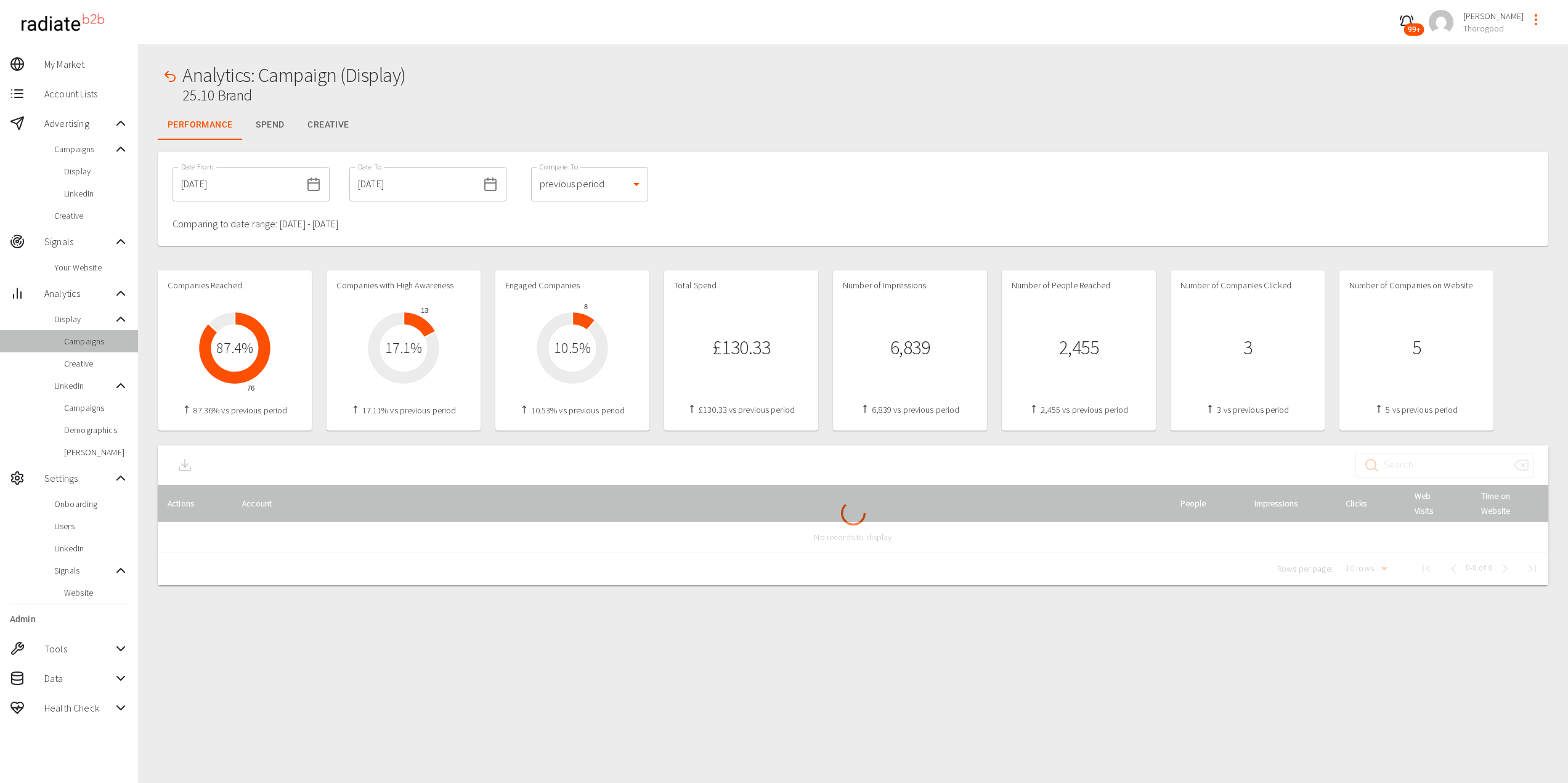
click at [91, 343] on span "Campaigns" at bounding box center [96, 341] width 64 height 13
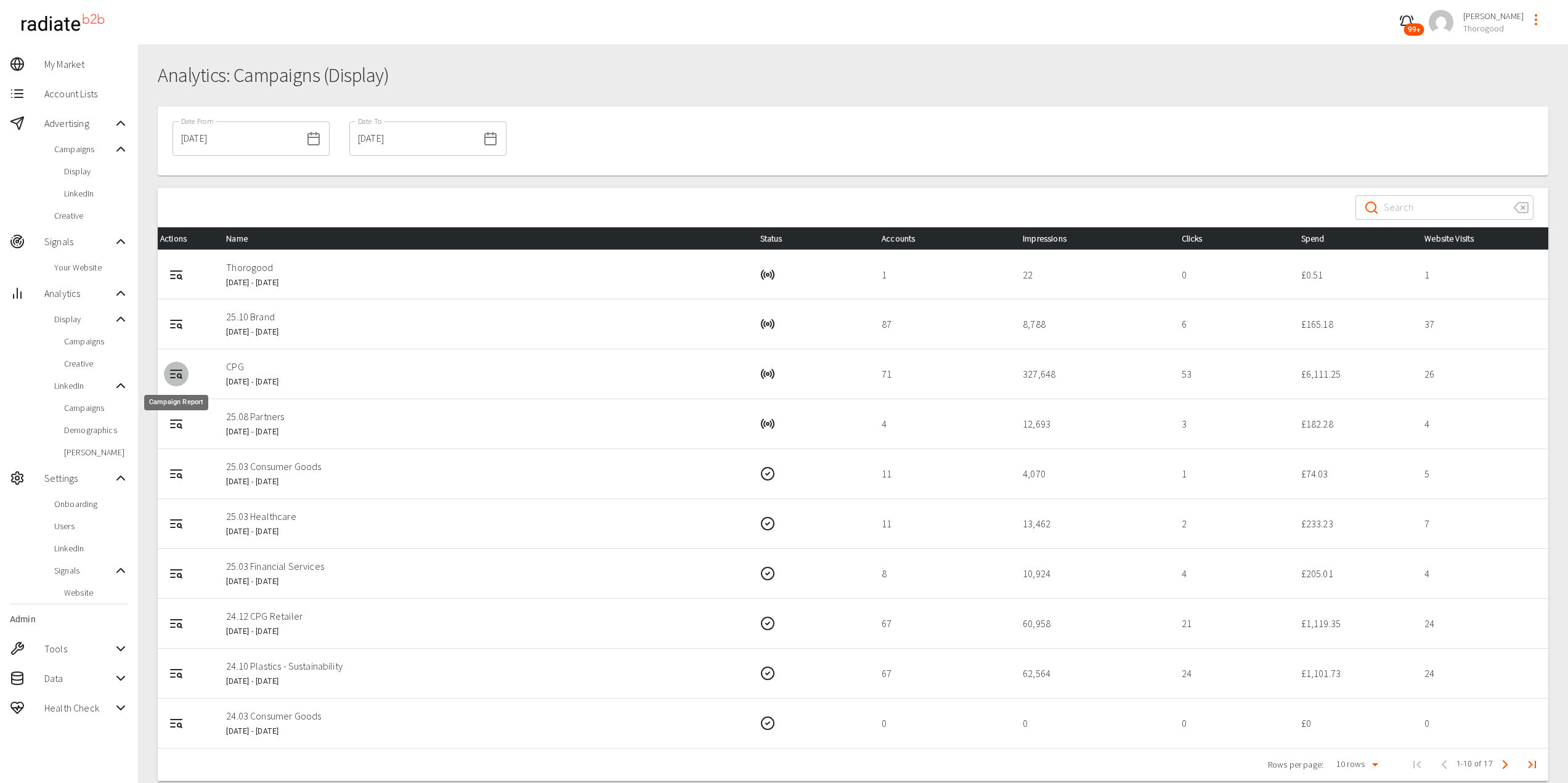
click at [175, 373] on icon "Campaign Report" at bounding box center [176, 374] width 15 height 15
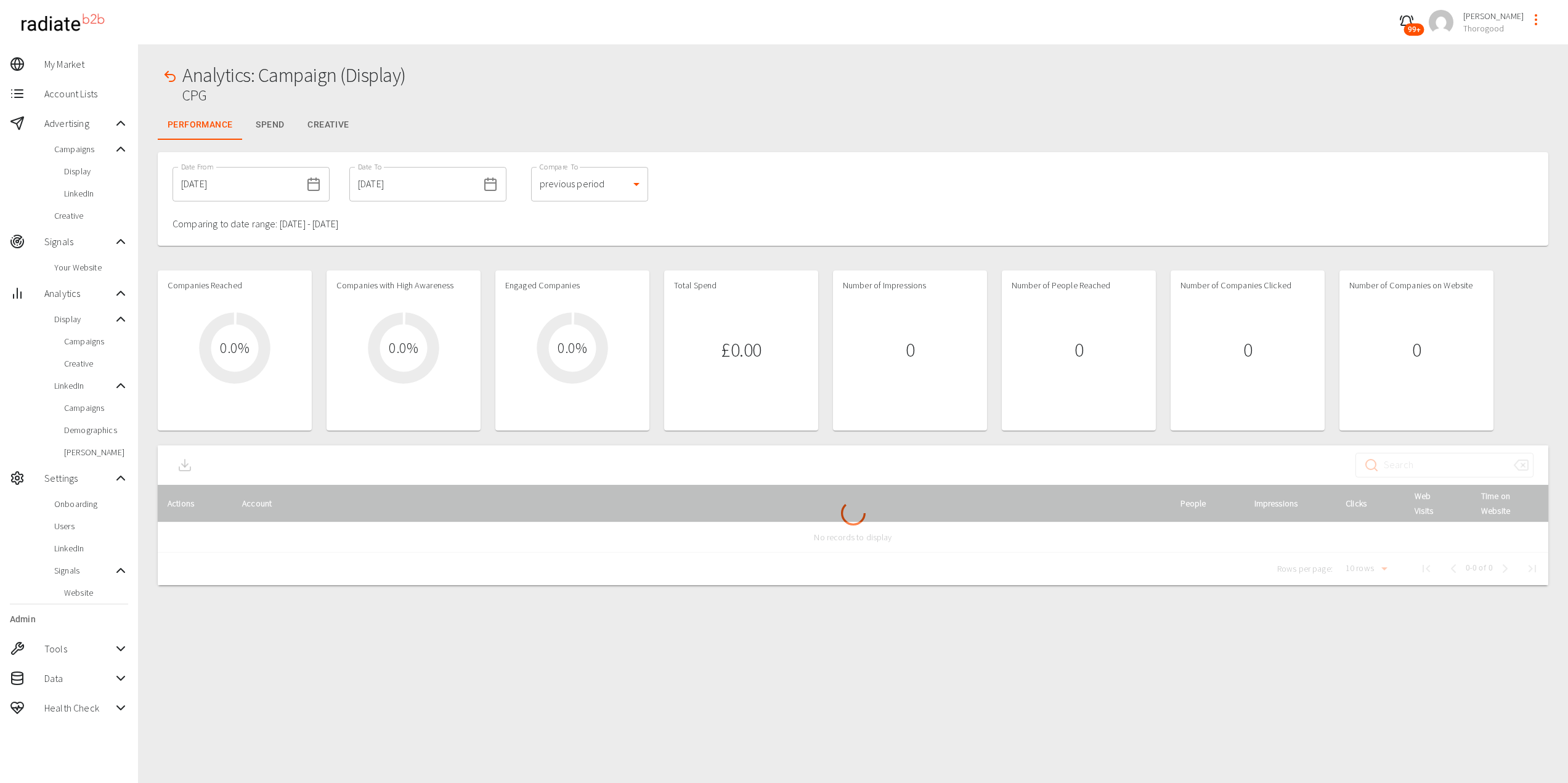
click at [487, 329] on div "Companies Reached 0.0 % Companies with High Awareness 0.0 % Engaged Companies 0…" at bounding box center [826, 350] width 1336 height 160
click at [487, 318] on div "Companies Reached 0.0 % Companies with High Awareness 0.0 % Engaged Companies 0…" at bounding box center [826, 350] width 1336 height 160
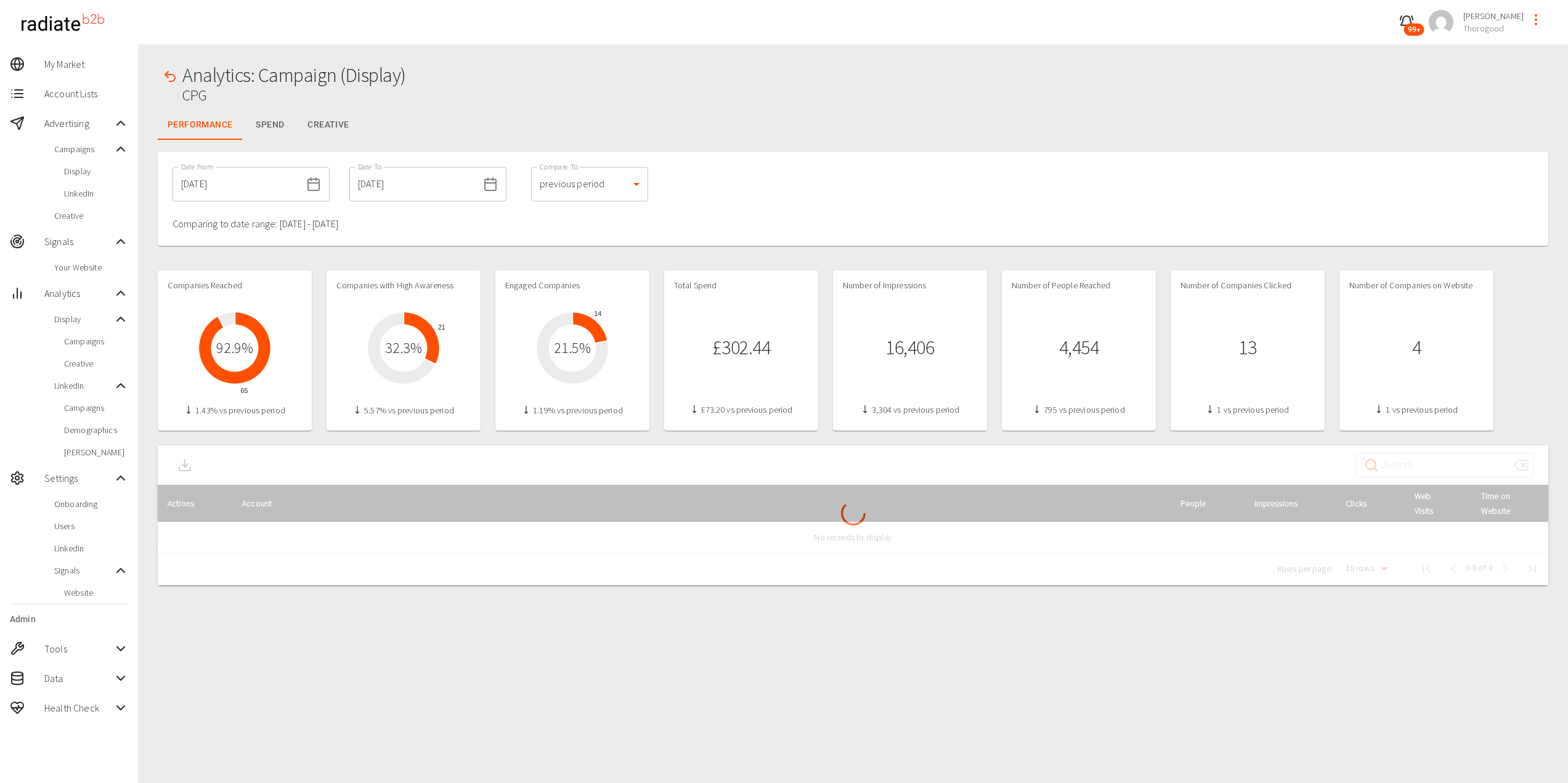
click at [321, 113] on button "Creative" at bounding box center [328, 125] width 61 height 30
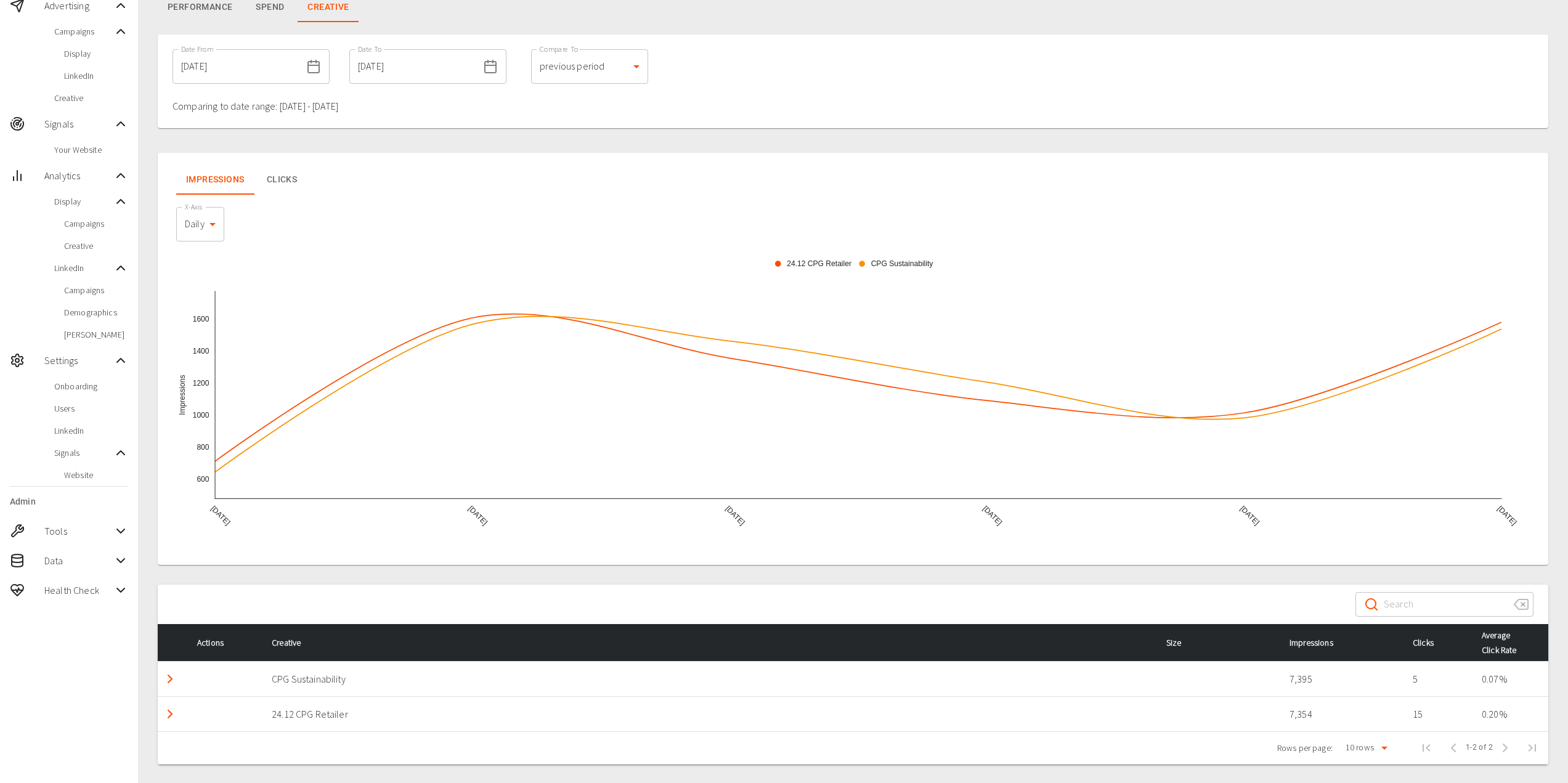
scroll to position [119, 0]
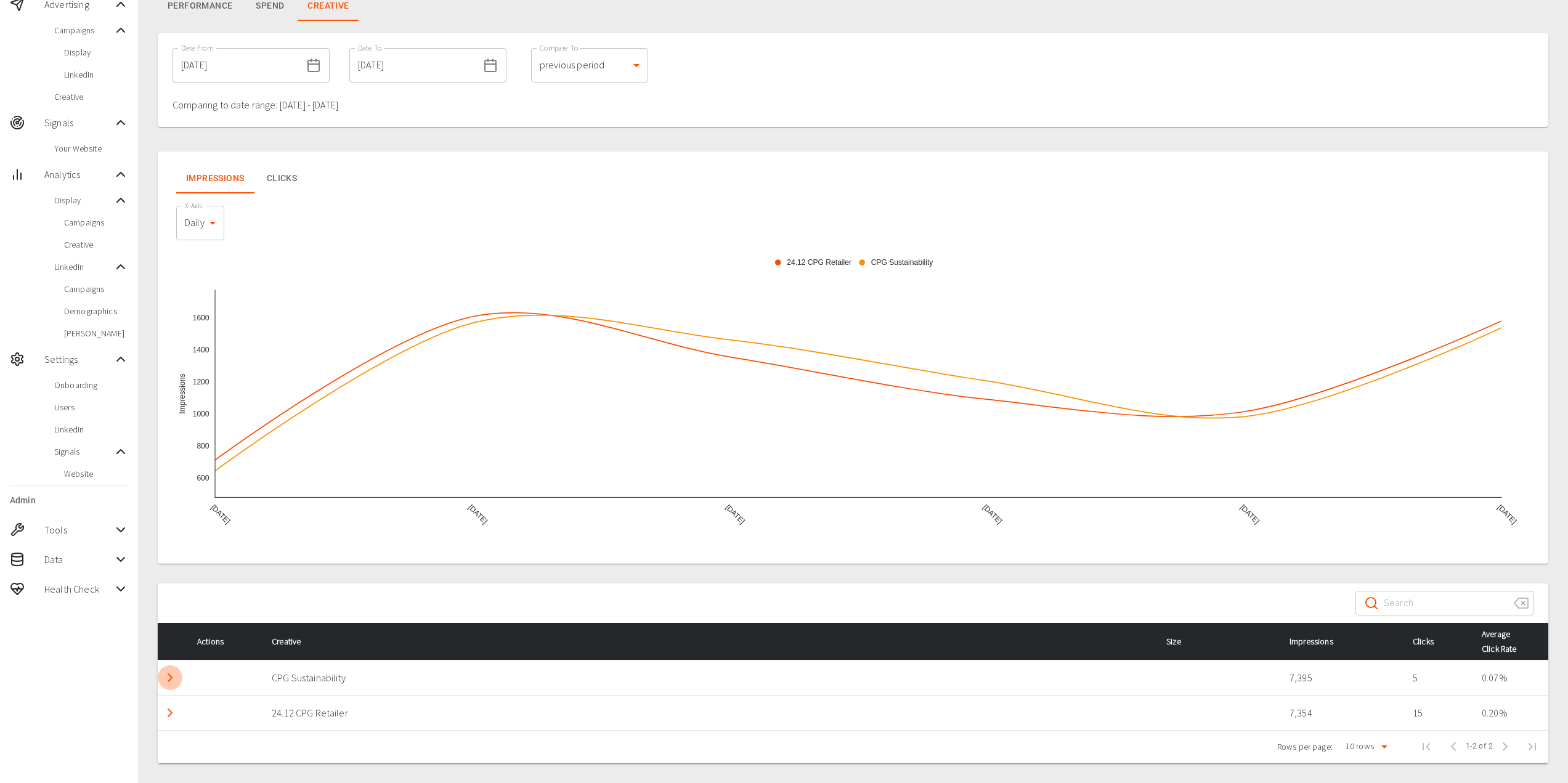
click at [171, 677] on polyline "Detail panel visibility toggle" at bounding box center [170, 677] width 4 height 7
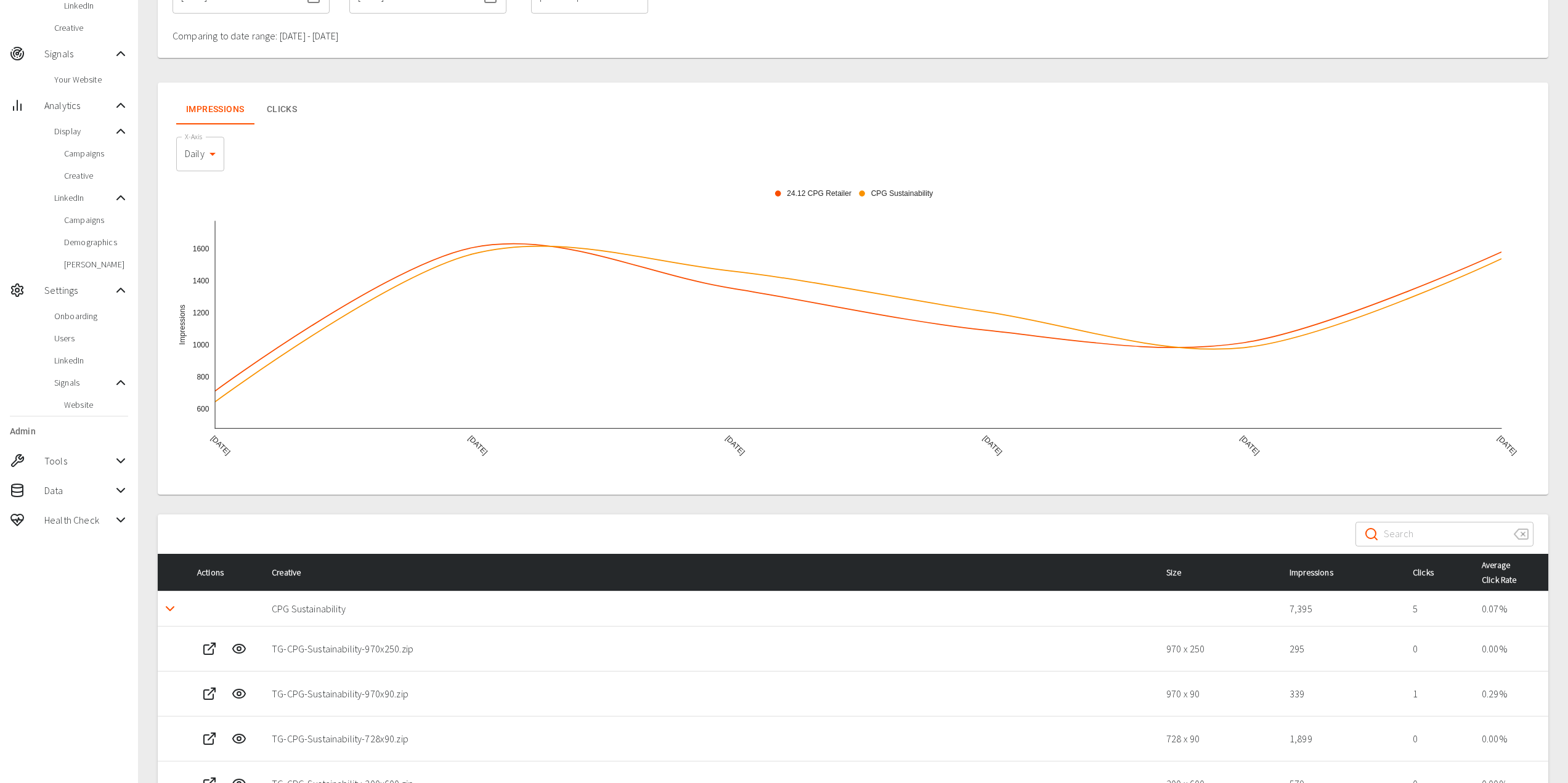
scroll to position [181, 0]
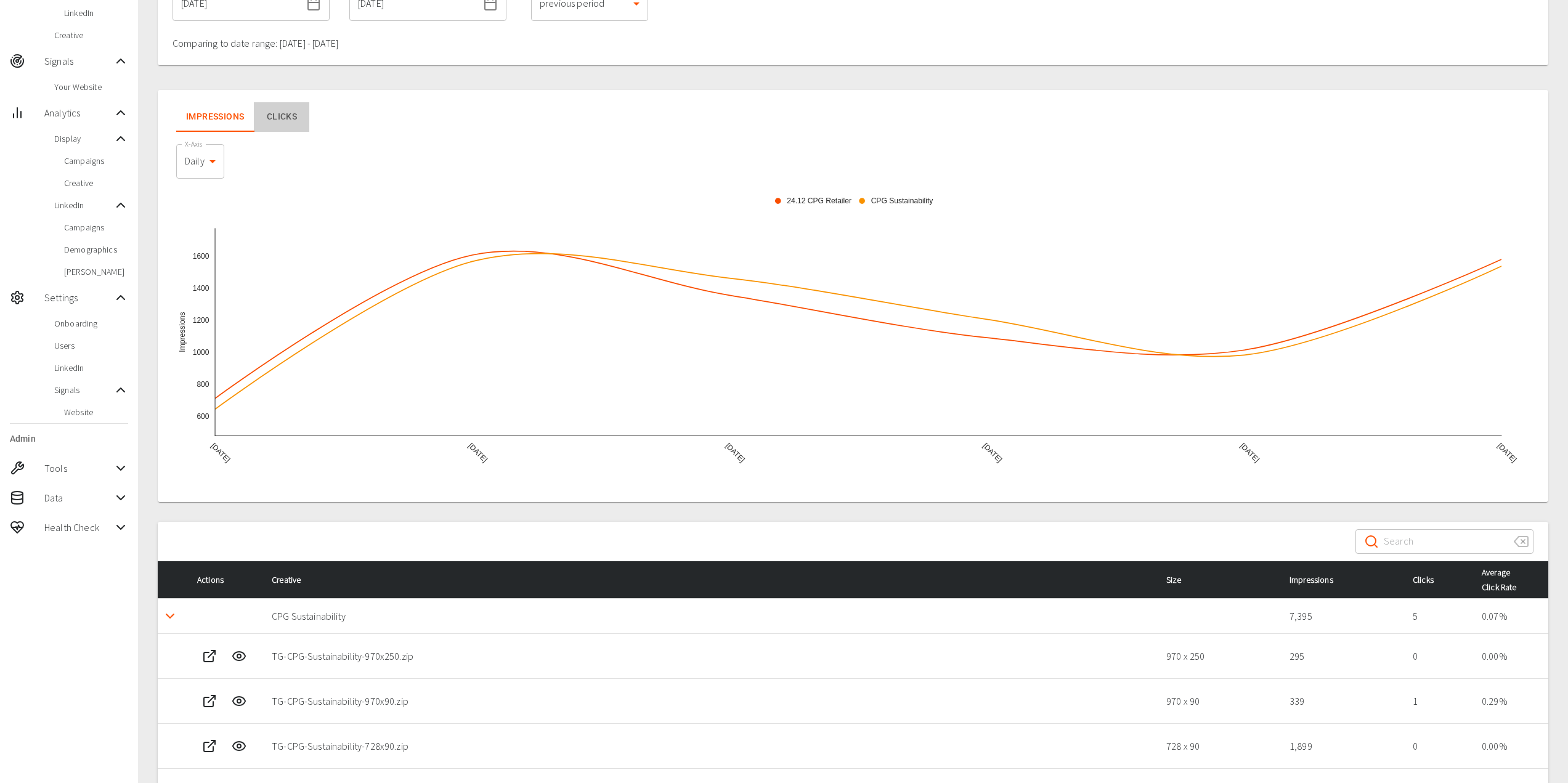
click at [276, 117] on button "CLICKS" at bounding box center [282, 117] width 56 height 30
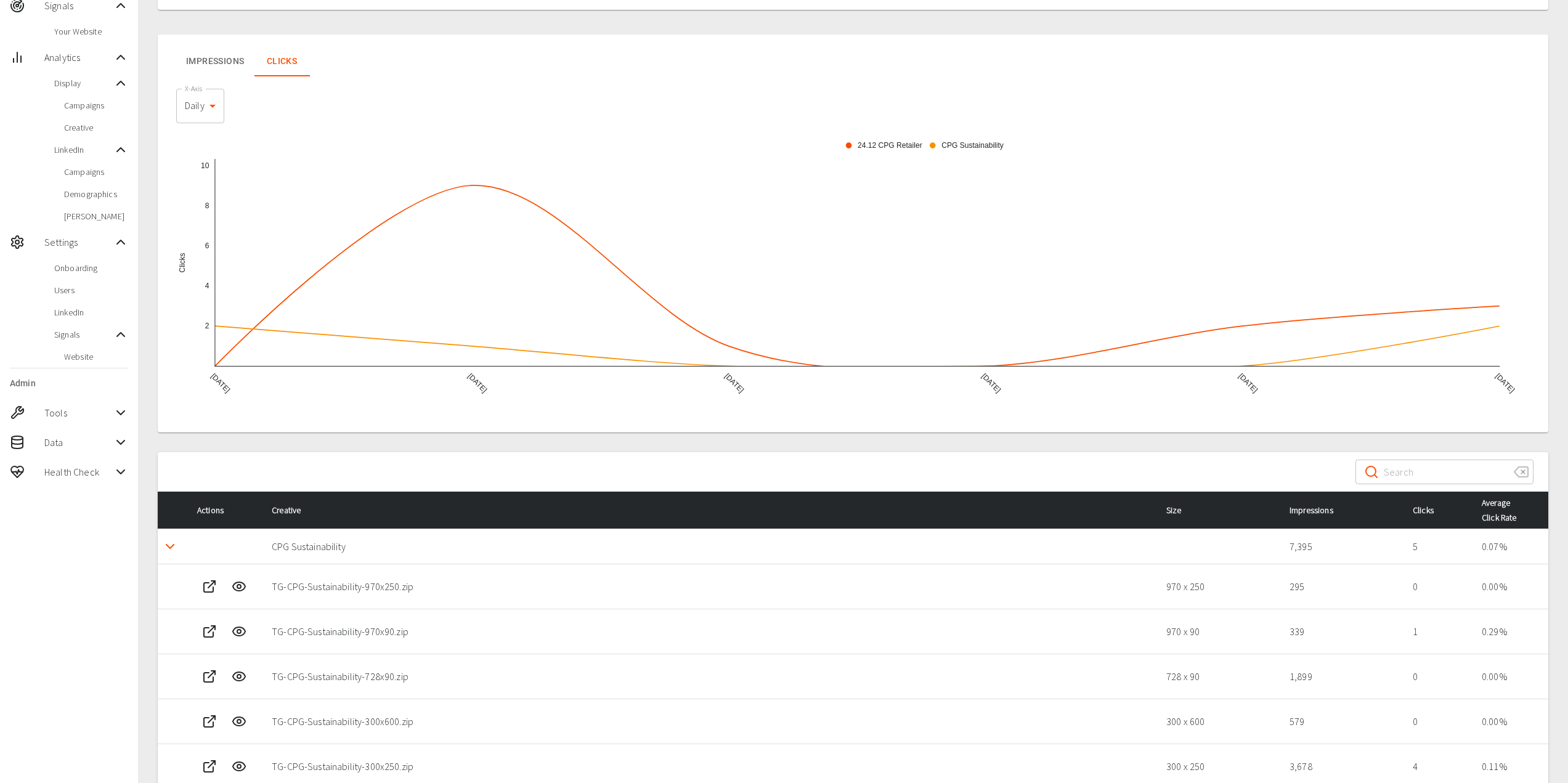
scroll to position [242, 0]
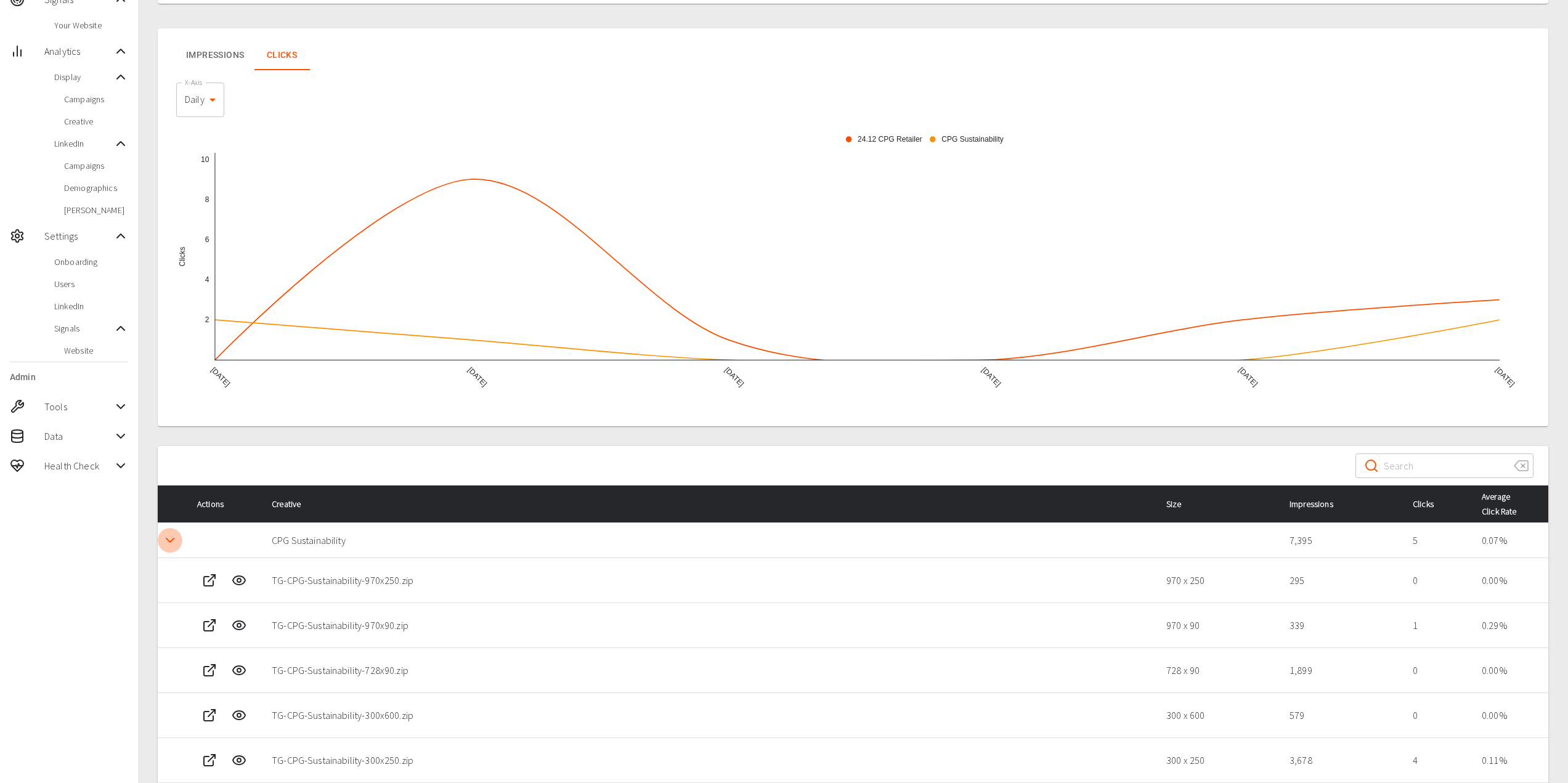
click at [169, 544] on icon "Detail panel visibility toggle" at bounding box center [170, 540] width 15 height 15
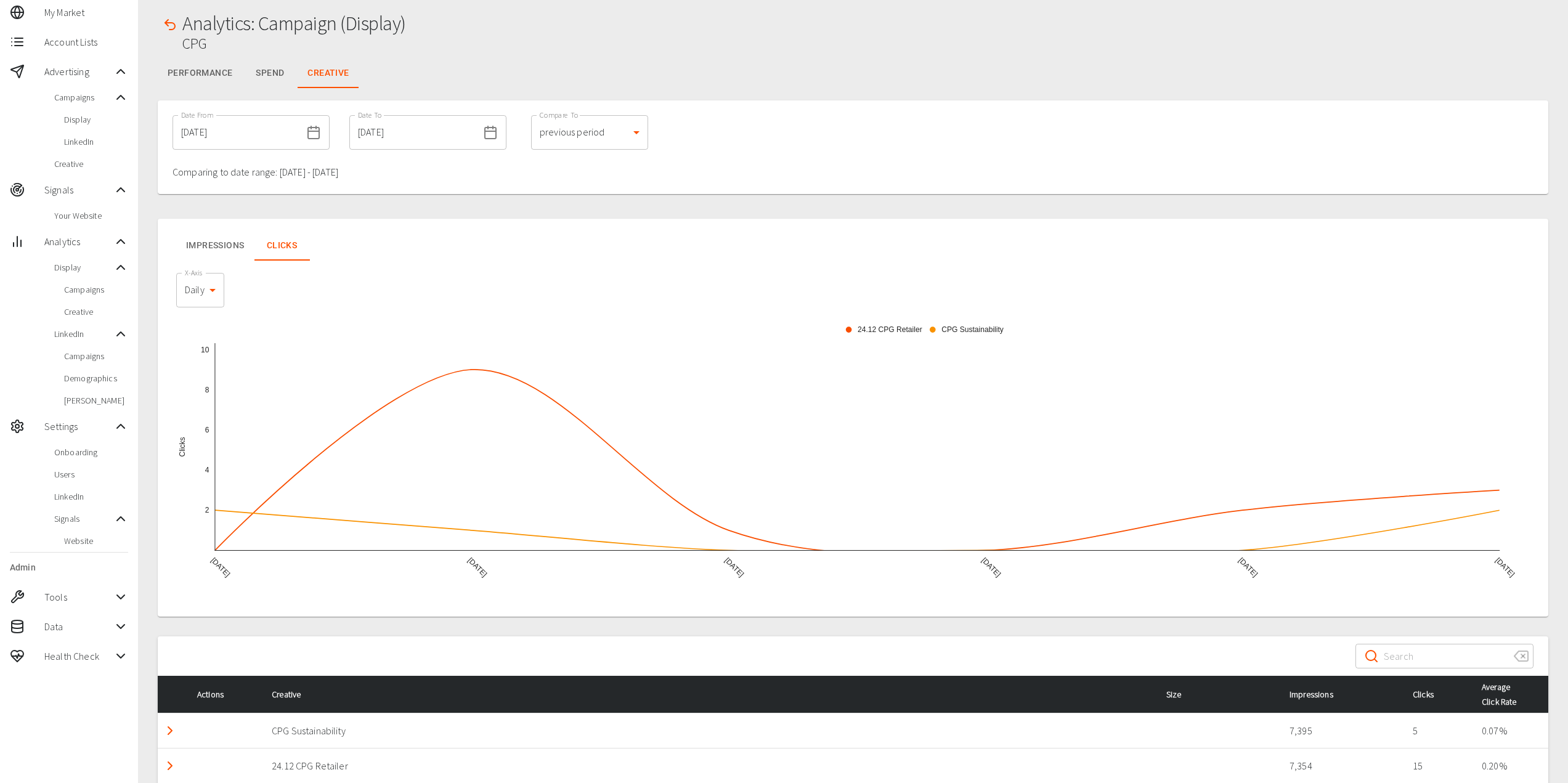
scroll to position [0, 0]
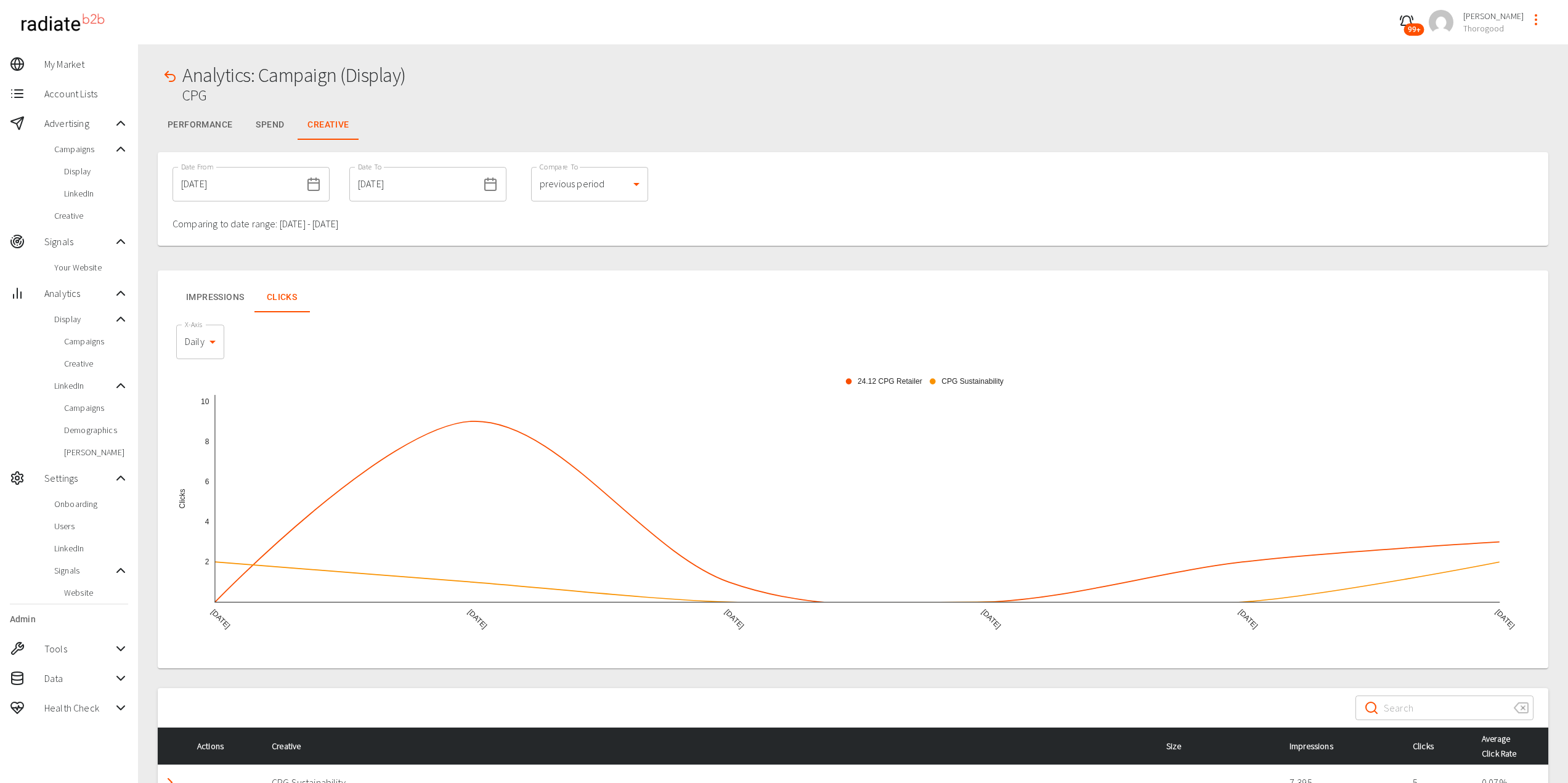
click at [86, 414] on span "Campaigns" at bounding box center [96, 408] width 64 height 13
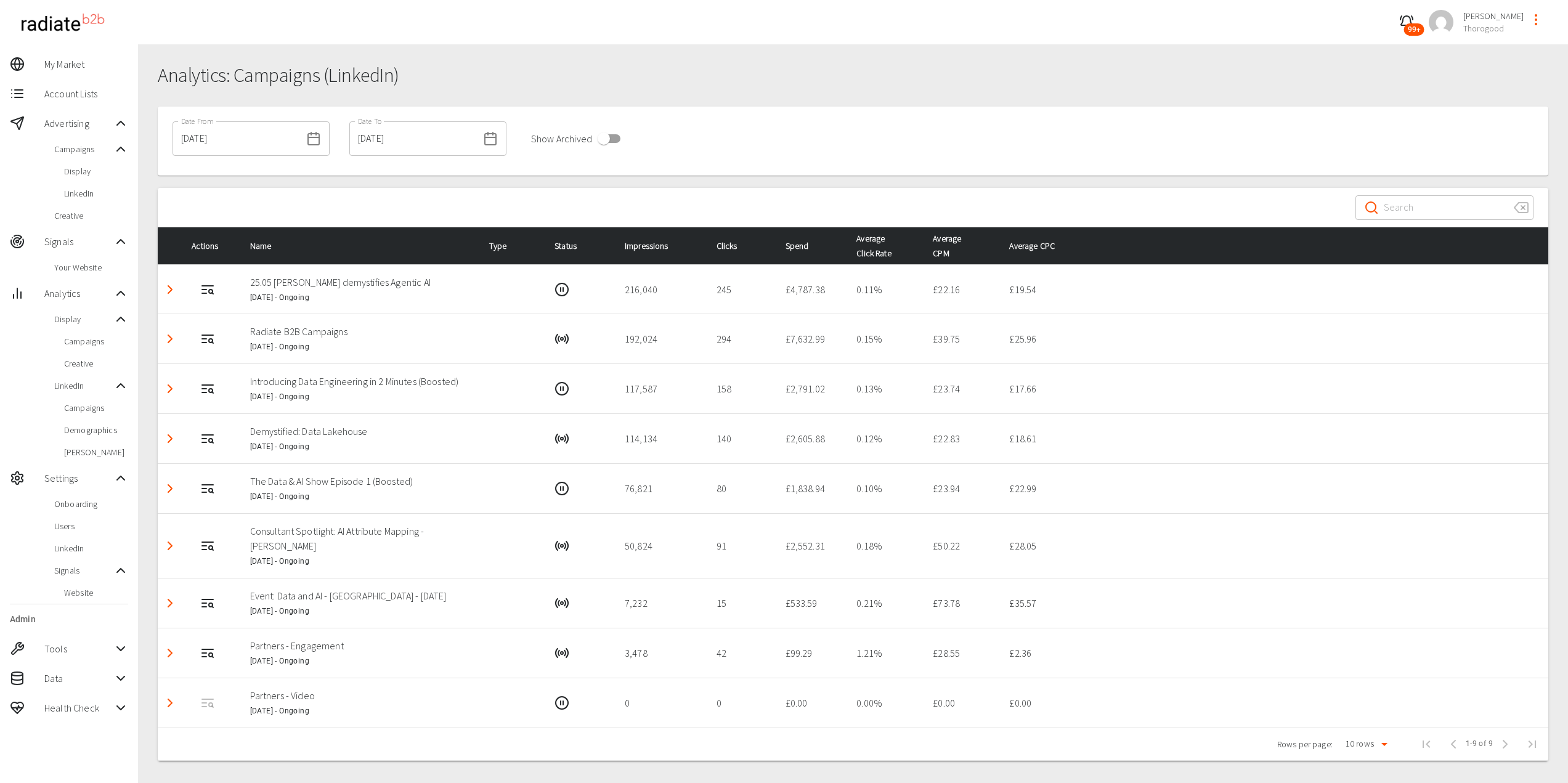
click at [167, 289] on icon "Detail panel visibility toggle" at bounding box center [170, 289] width 15 height 15
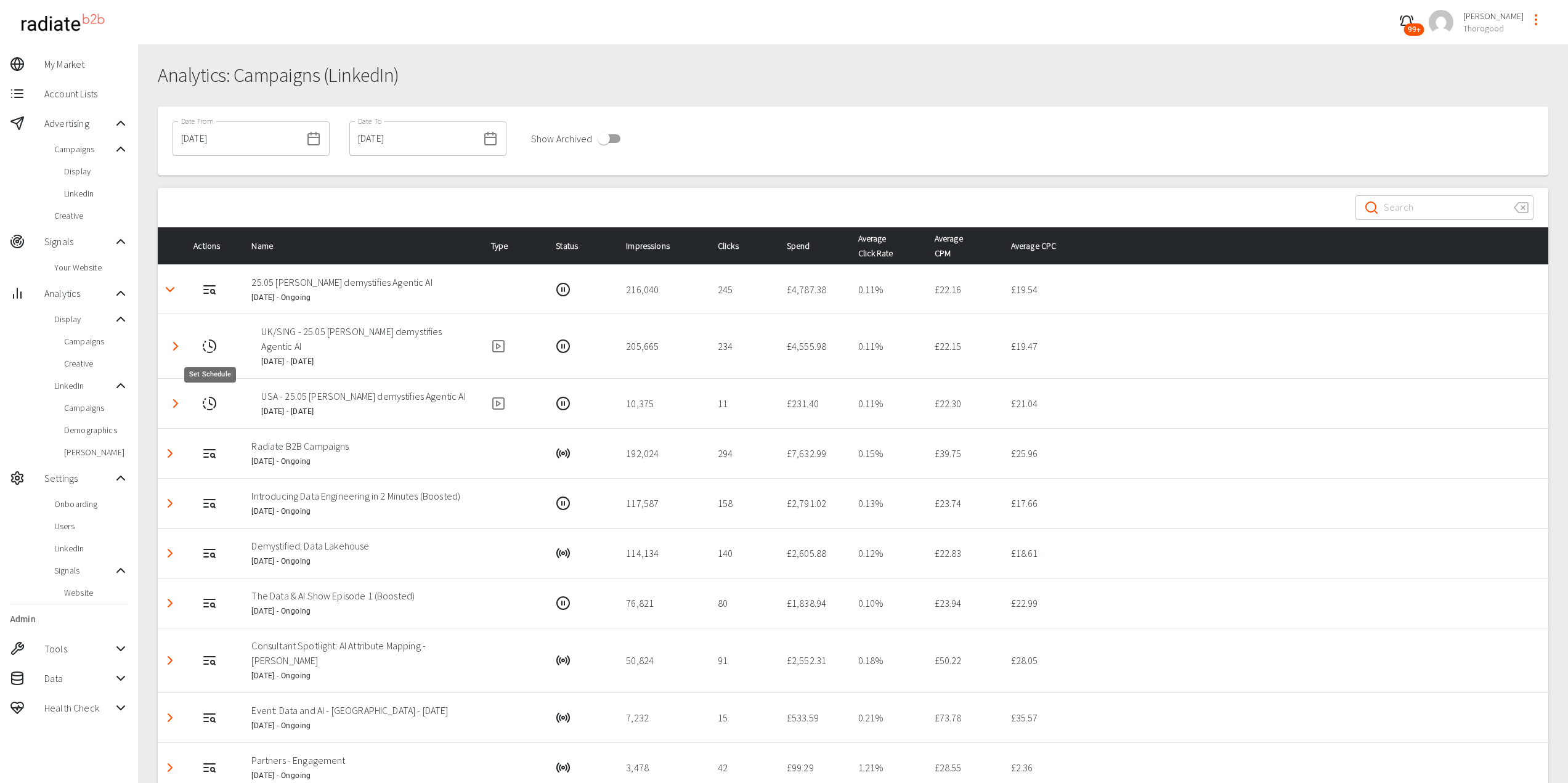
click at [210, 348] on icon "Set Schedule" at bounding box center [209, 346] width 15 height 15
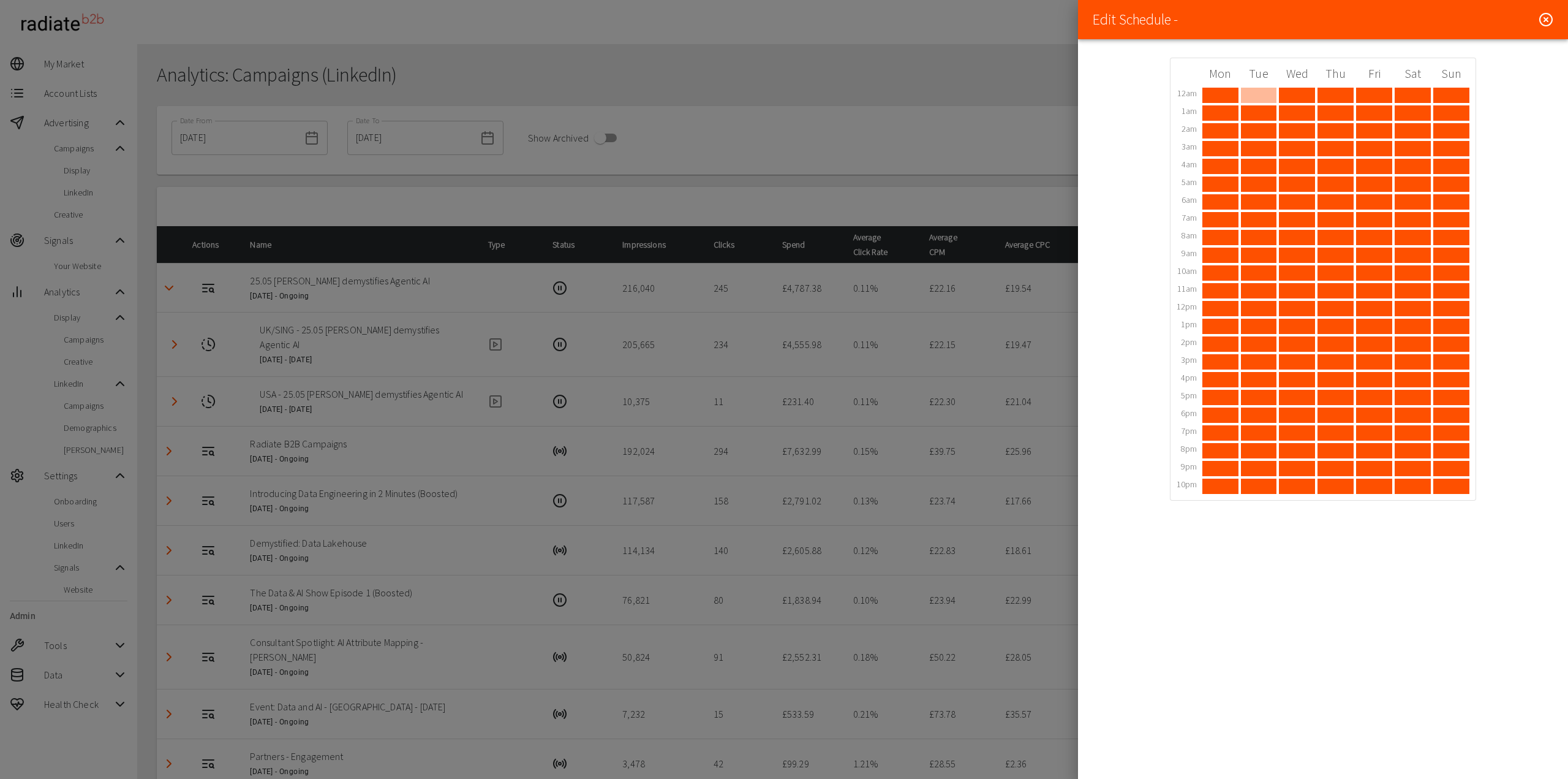
click at [1257, 100] on div at bounding box center [1259, 96] width 36 height 16
click at [1260, 114] on div at bounding box center [1259, 113] width 36 height 16
click at [1262, 130] on div at bounding box center [1259, 131] width 36 height 16
drag, startPoint x: 1249, startPoint y: 149, endPoint x: 1269, endPoint y: 325, distance: 177.1
click at [1269, 325] on div "Mon Tue Wed Thu Fri Sat Sun 12am 1am 2am 3am 4am 5am 6am 7am 8am 9am 10am 11am …" at bounding box center [1323, 279] width 293 height 430
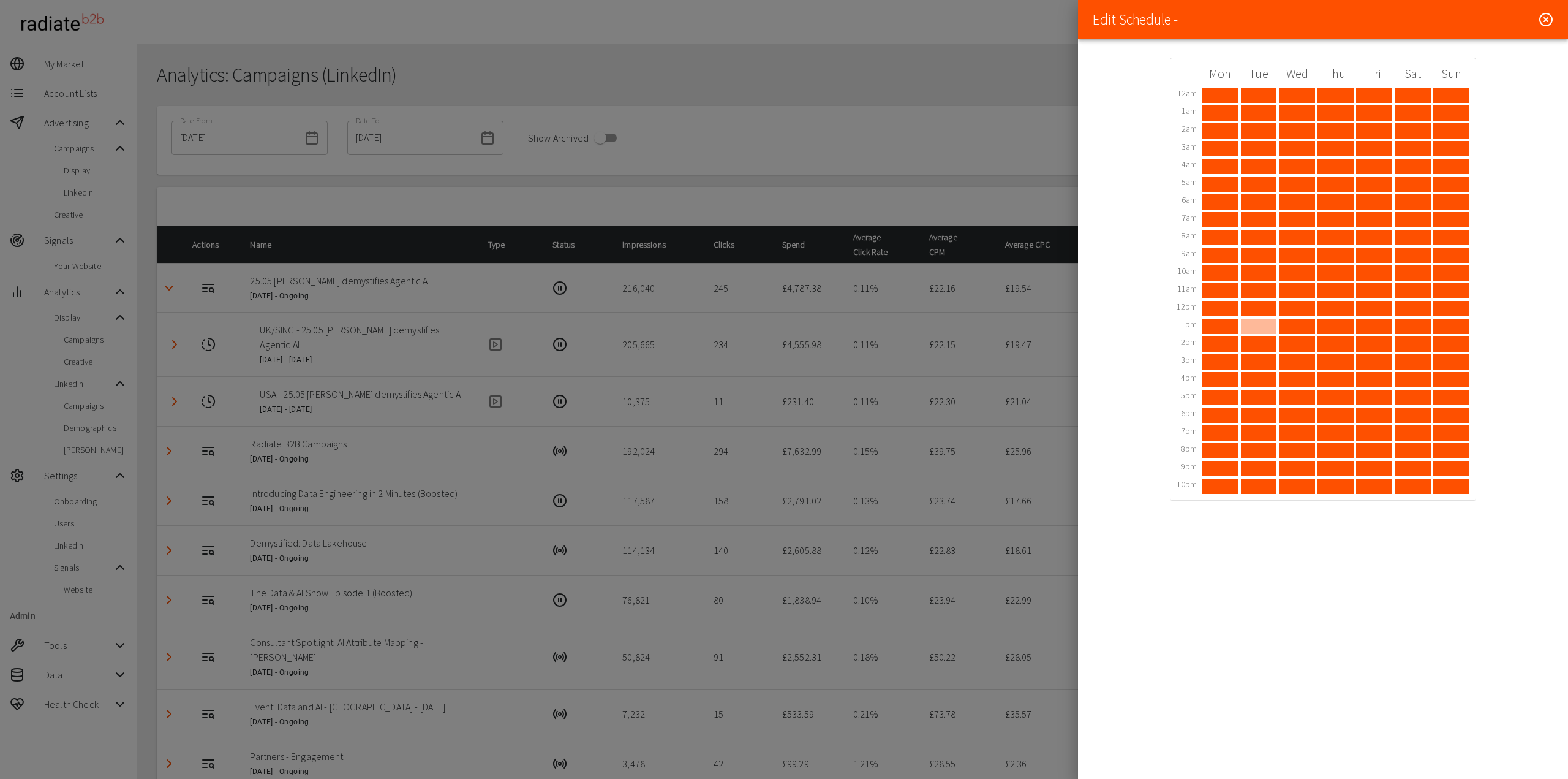
drag, startPoint x: 1258, startPoint y: 96, endPoint x: 1259, endPoint y: 326, distance: 230.0
click at [1259, 326] on div "Mon Tue Wed Thu Fri Sat Sun 12am 1am 2am 3am 4am 5am 6am 7am 8am 9am 10am 11am …" at bounding box center [1323, 279] width 293 height 430
click at [1548, 23] on icon at bounding box center [1546, 19] width 15 height 15
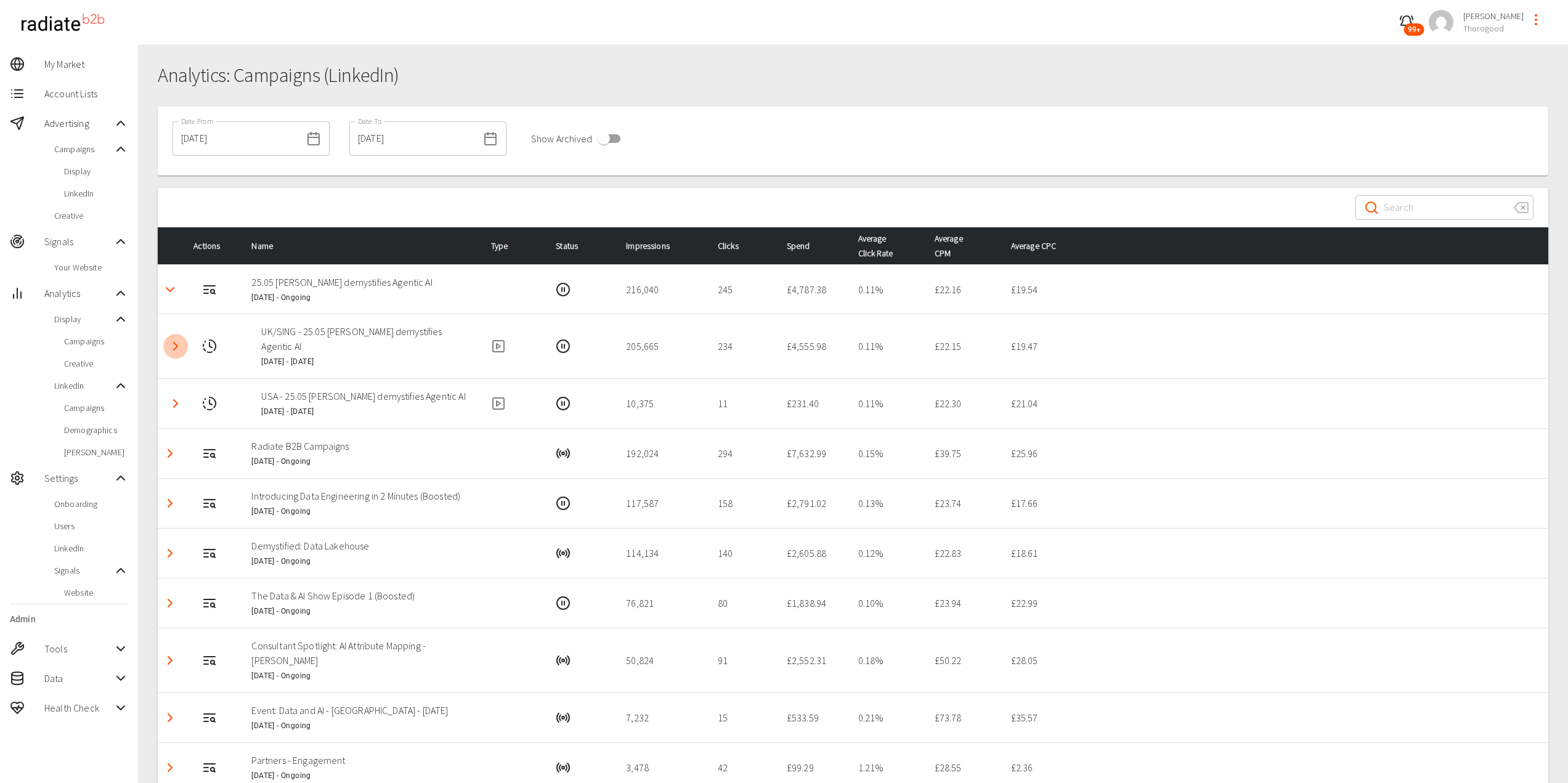
click at [175, 347] on icon "Detail panel visibility toggle" at bounding box center [175, 346] width 15 height 15
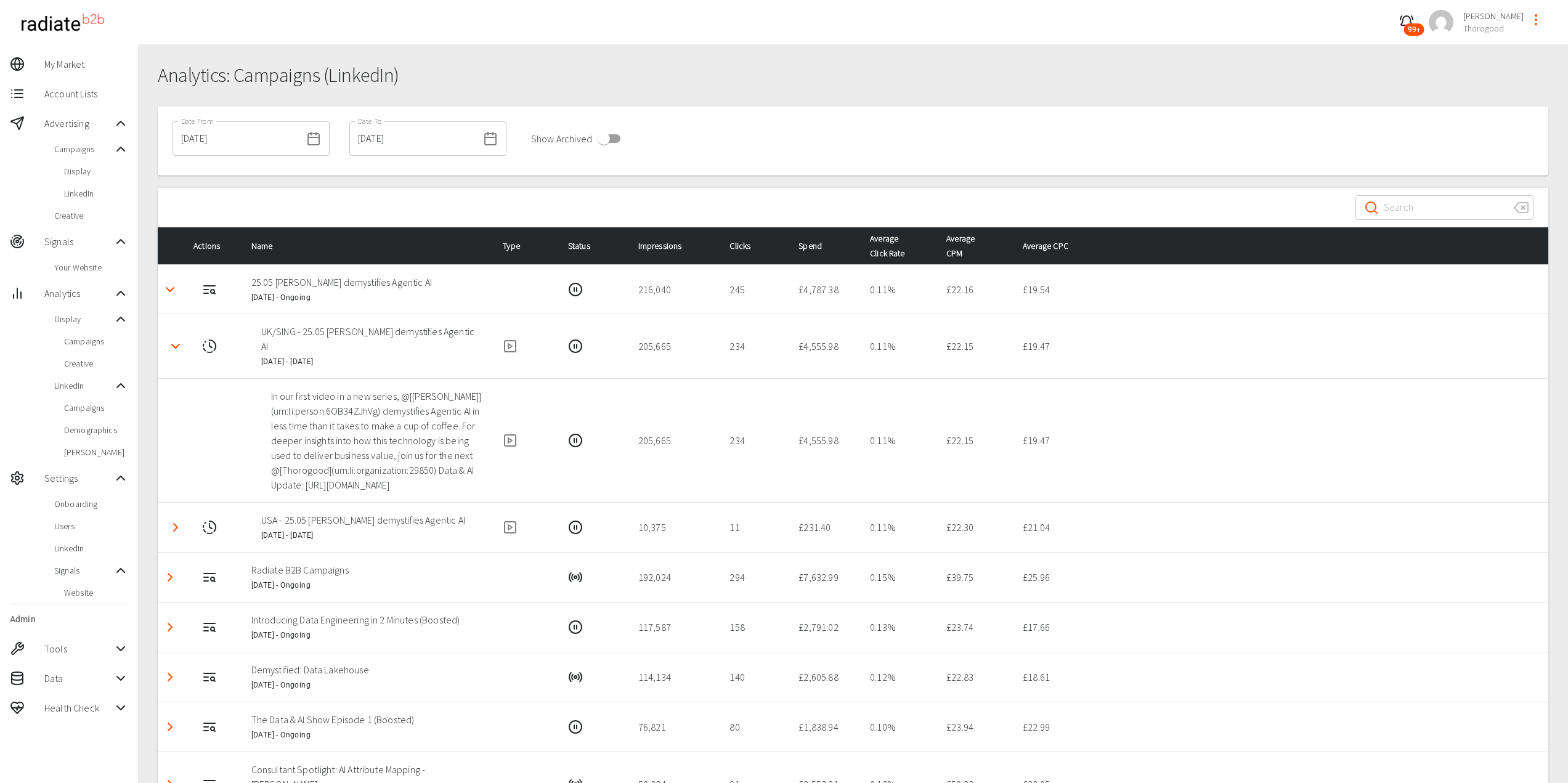
click at [177, 347] on button "Detail panel visibility toggle" at bounding box center [176, 347] width 25 height 25
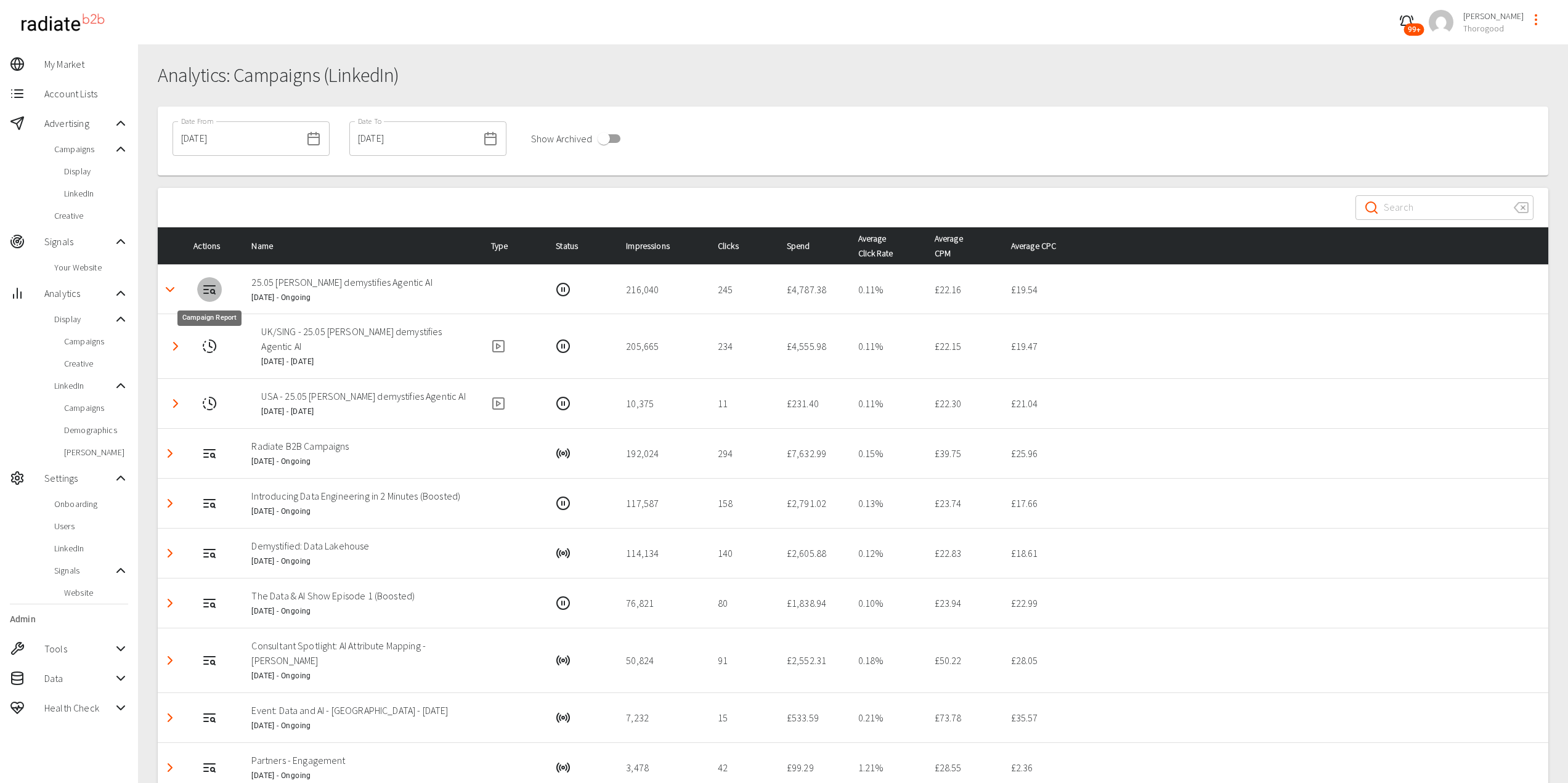
click at [206, 287] on icon "Campaign Report" at bounding box center [209, 289] width 15 height 15
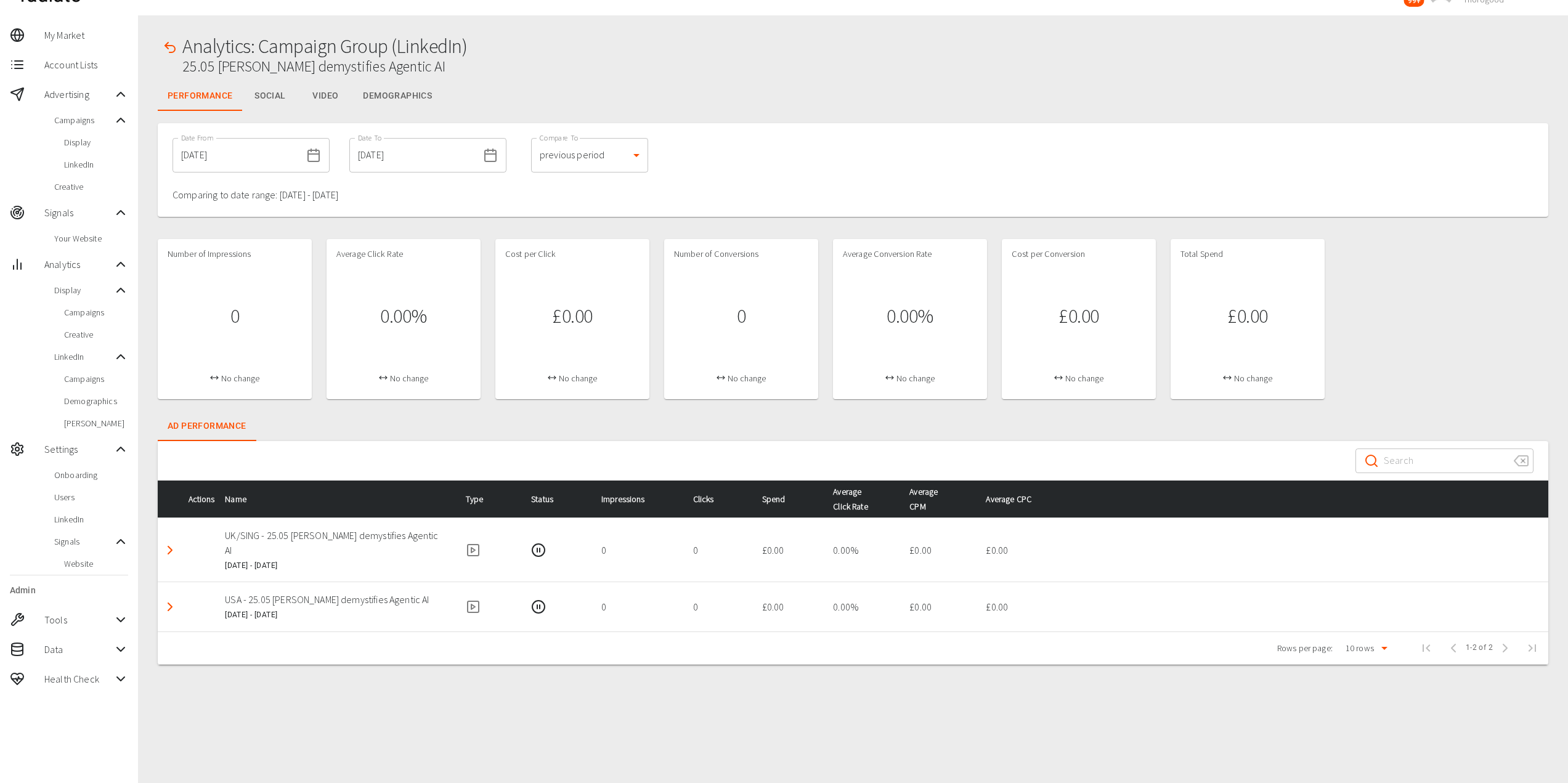
scroll to position [45, 0]
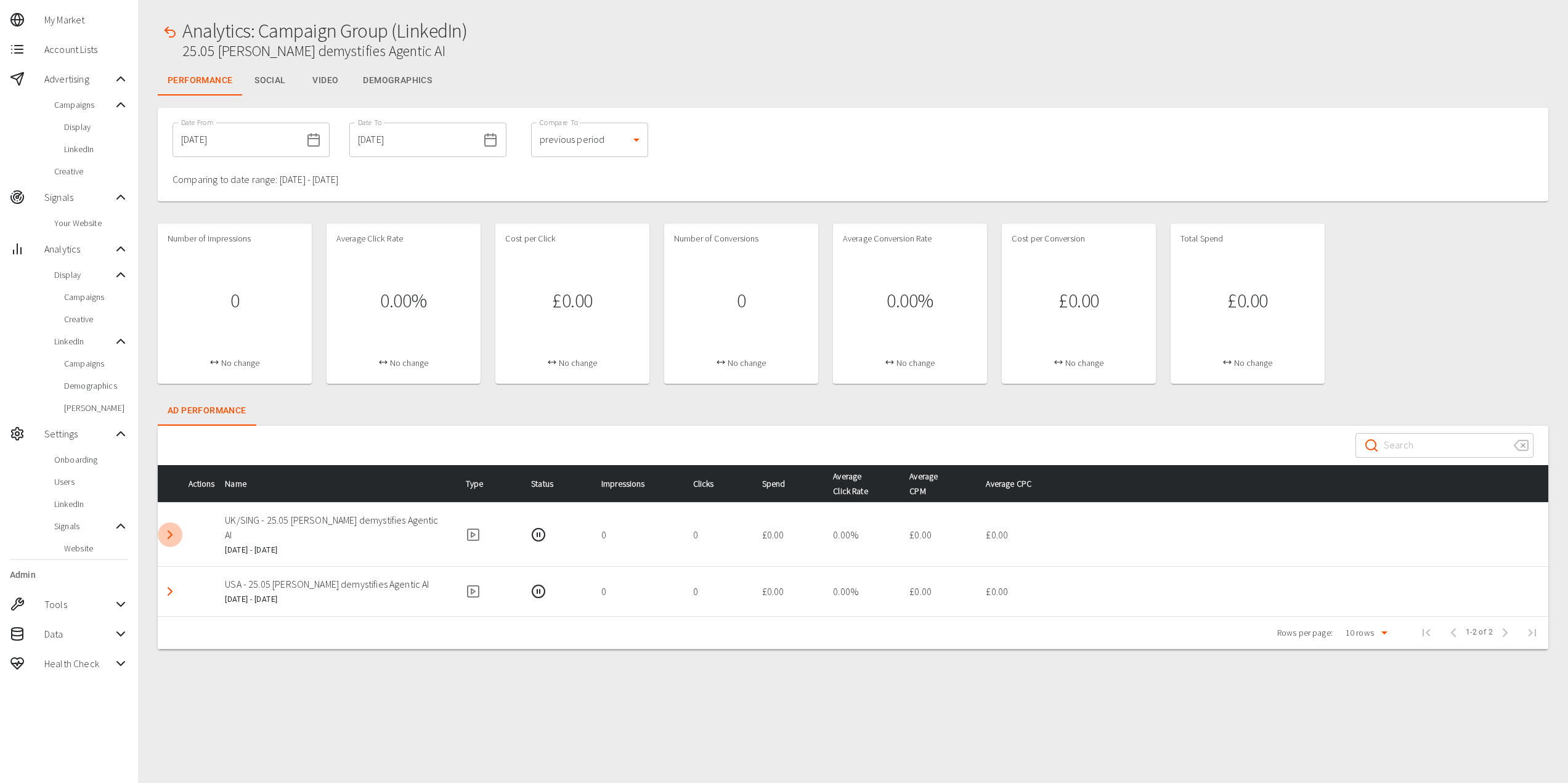
click at [175, 530] on icon "Detail panel visibility toggle" at bounding box center [170, 534] width 15 height 15
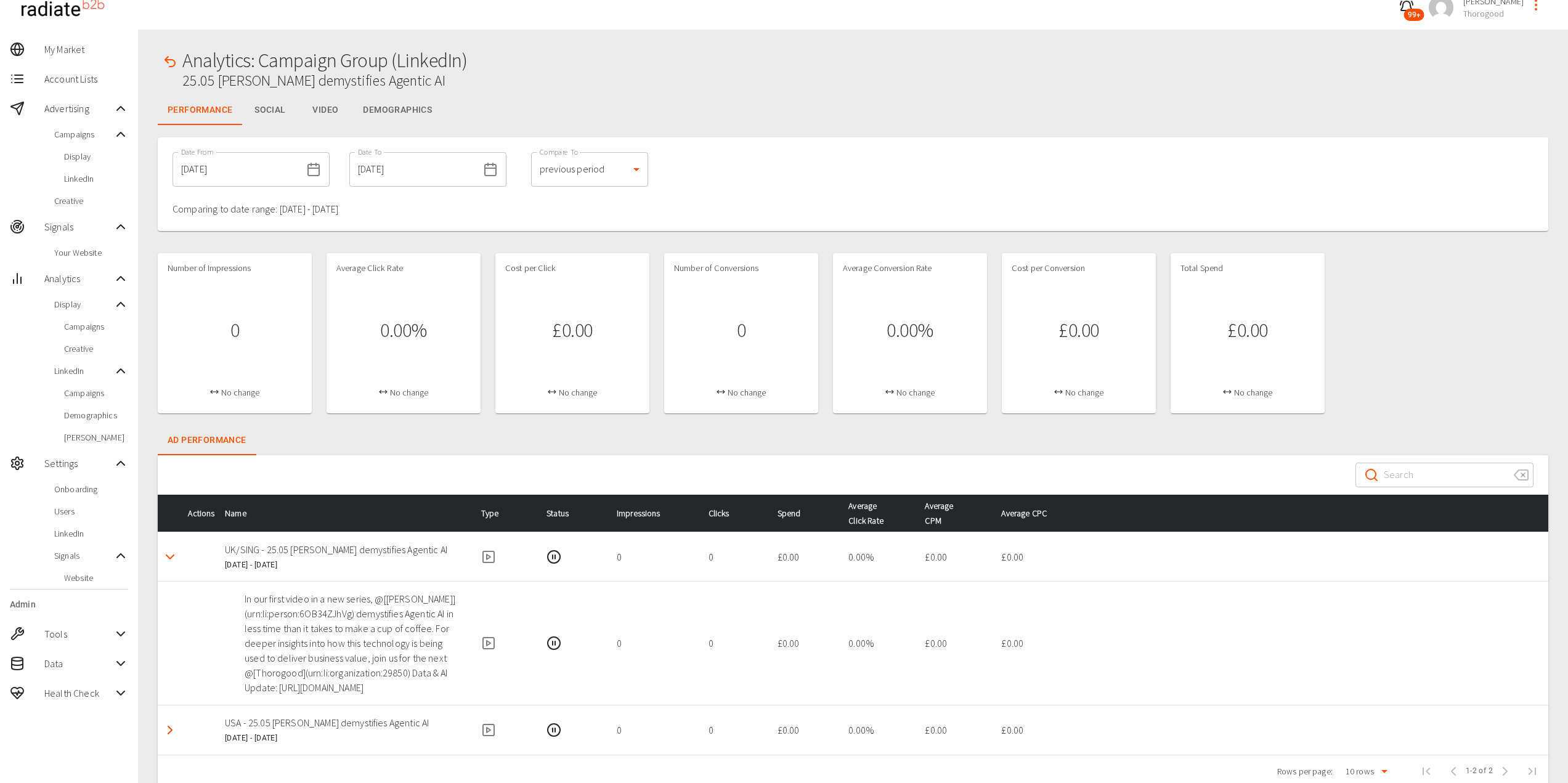
scroll to position [0, 0]
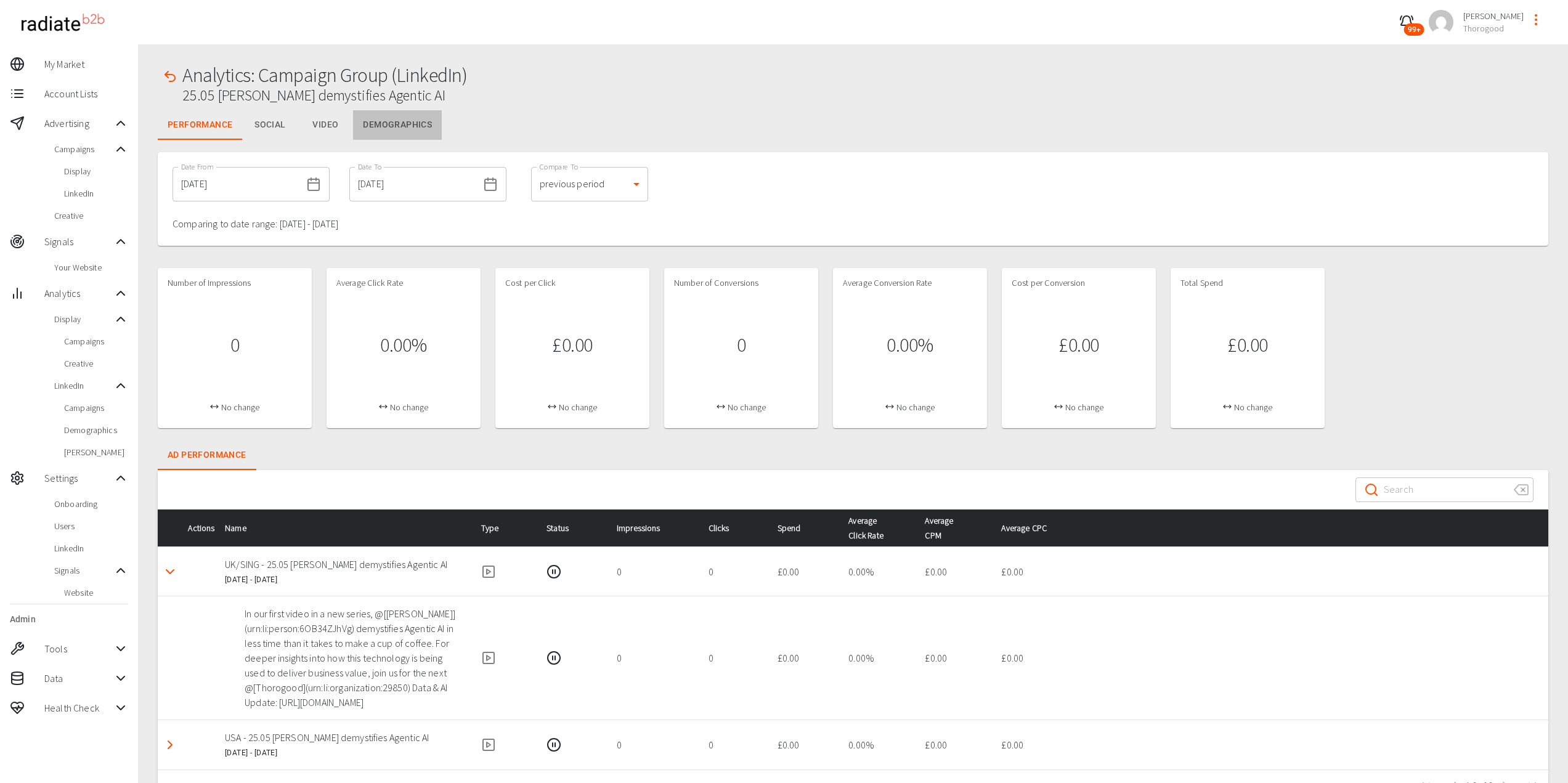
click at [387, 120] on button "Demographics" at bounding box center [396, 125] width 88 height 30
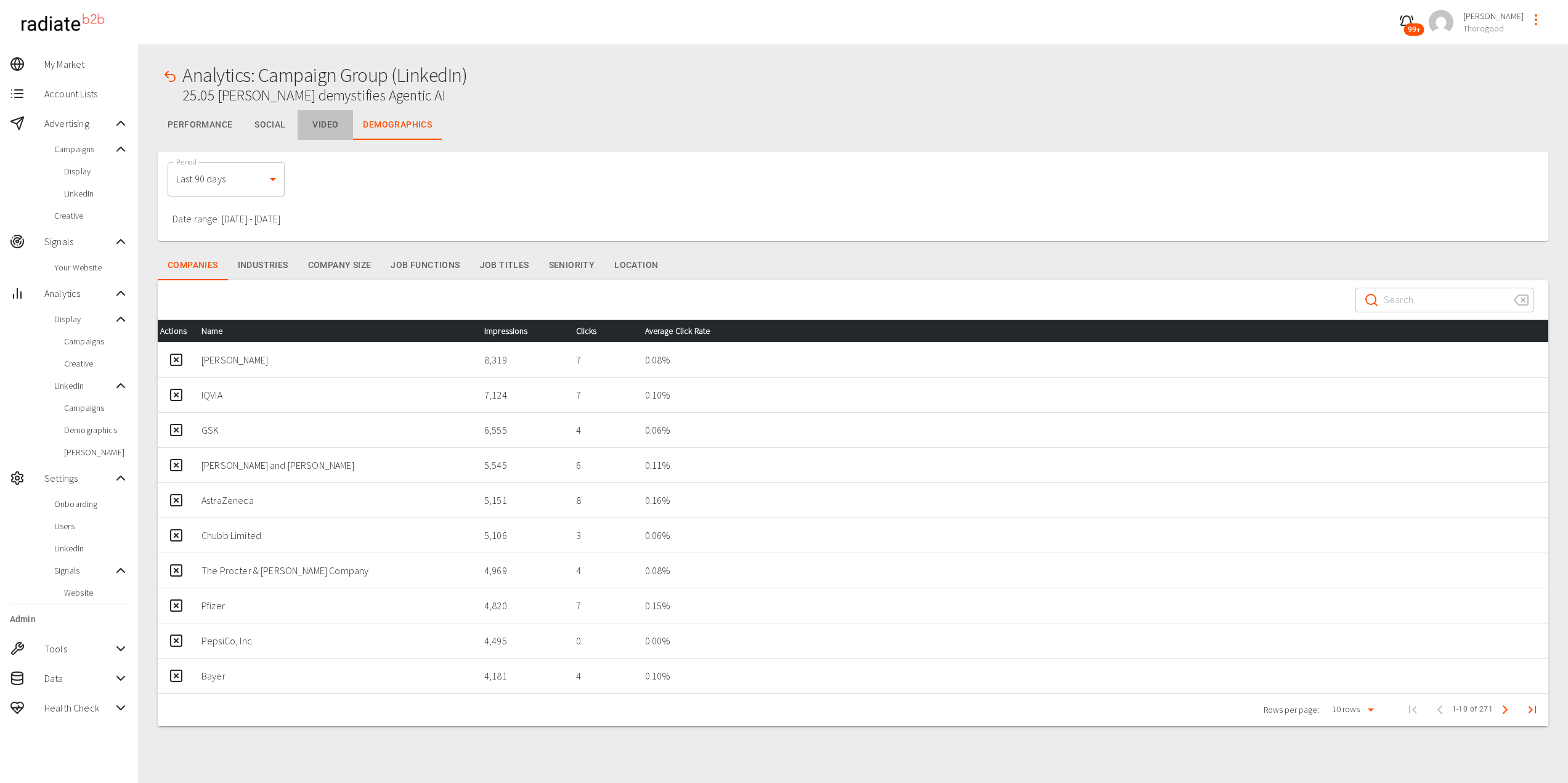
click at [321, 125] on button "Video" at bounding box center [325, 125] width 56 height 30
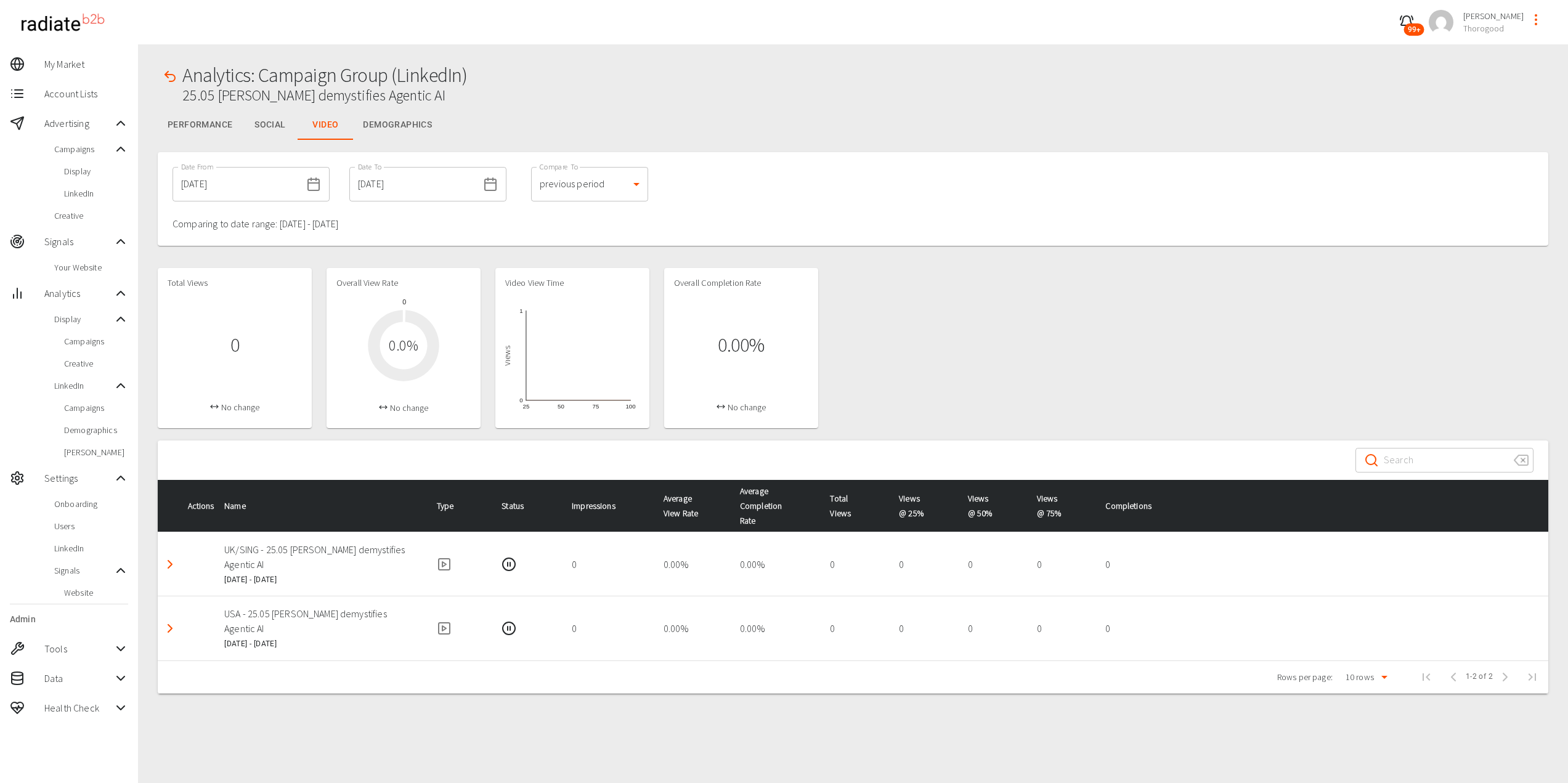
click at [1547, 19] on button "profile-menu" at bounding box center [1536, 20] width 25 height 25
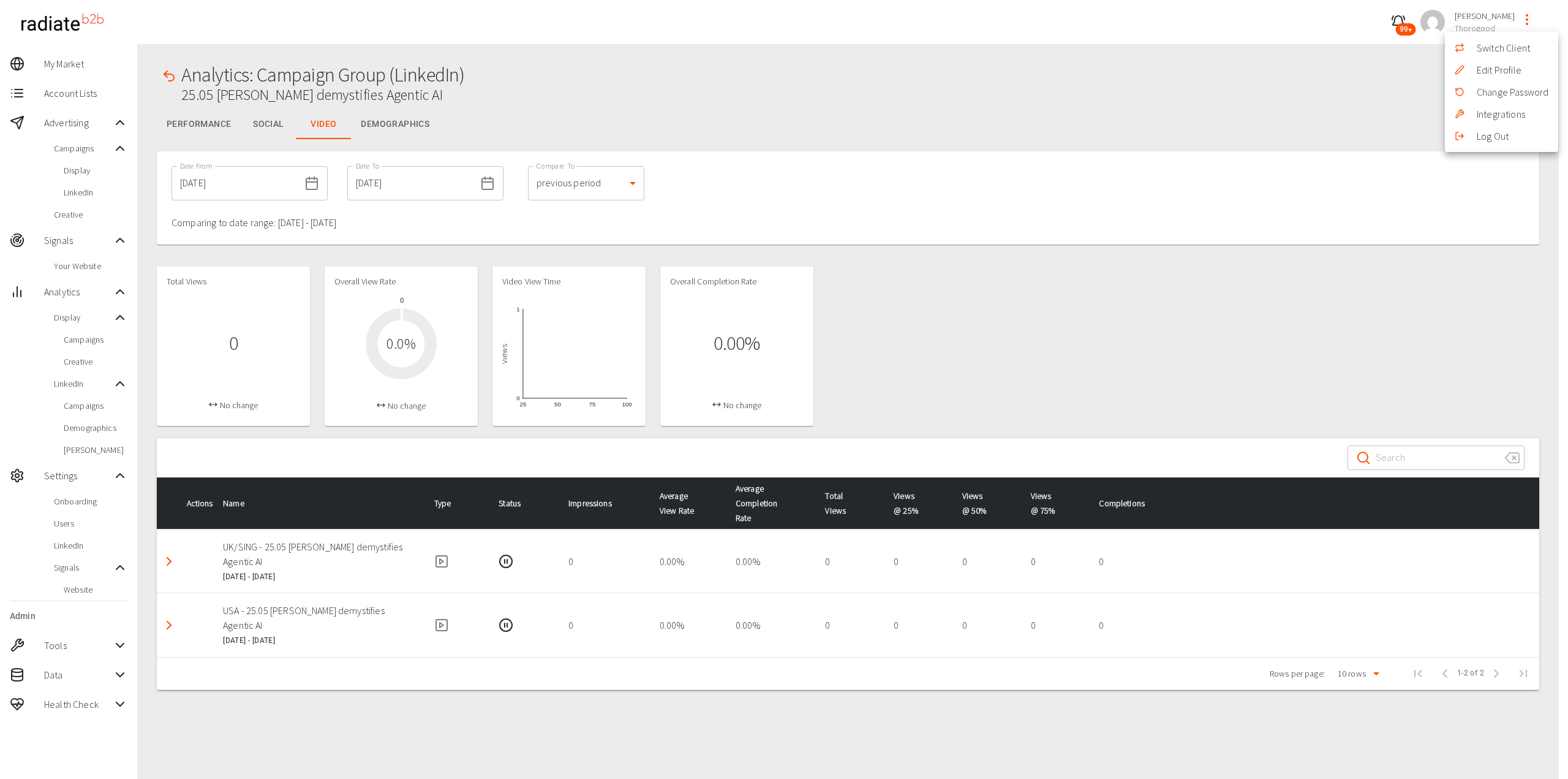
click at [1496, 114] on link "Integrations" at bounding box center [1501, 114] width 48 height 15
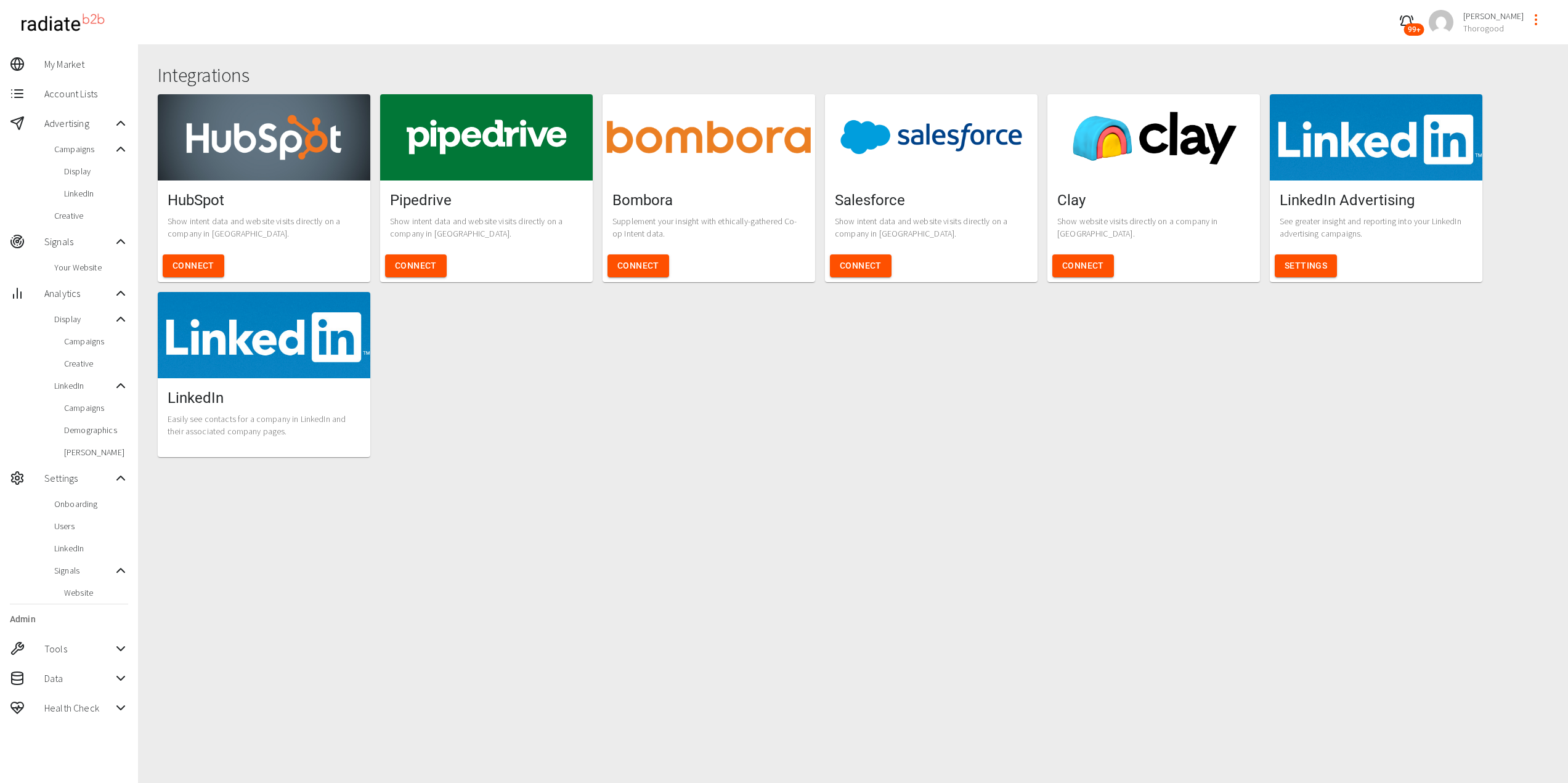
click at [80, 59] on span "My Market" at bounding box center [86, 63] width 84 height 15
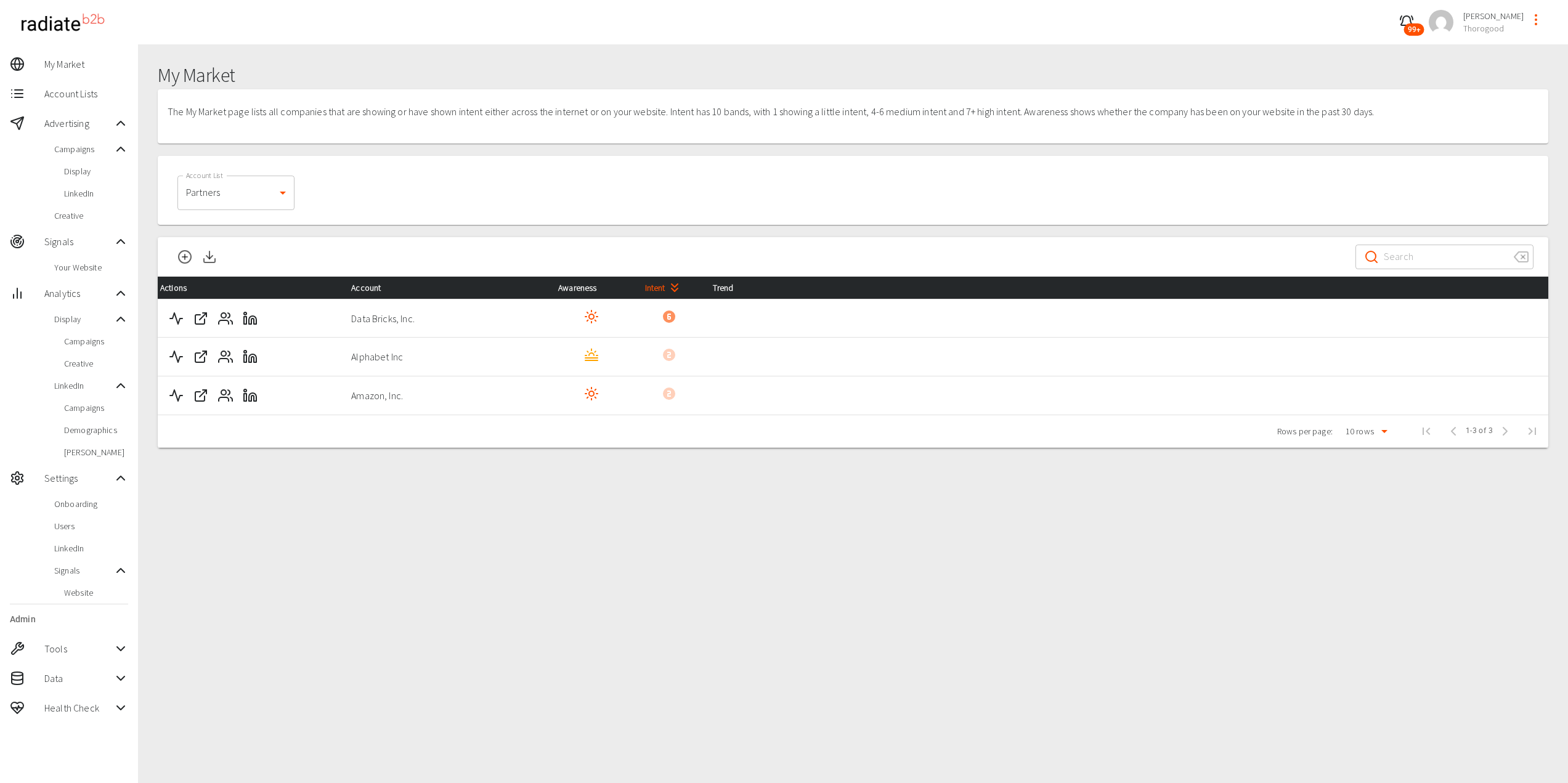
click at [692, 612] on div "My Market The My Market page lists all companies that are showing or have shown…" at bounding box center [852, 436] width 1430 height 783
click at [464, 190] on div "Account List Partners 1740 Account List" at bounding box center [852, 191] width 1380 height 59
click at [666, 684] on div "My Market The My Market page lists all companies that are showing or have shown…" at bounding box center [852, 436] width 1430 height 783
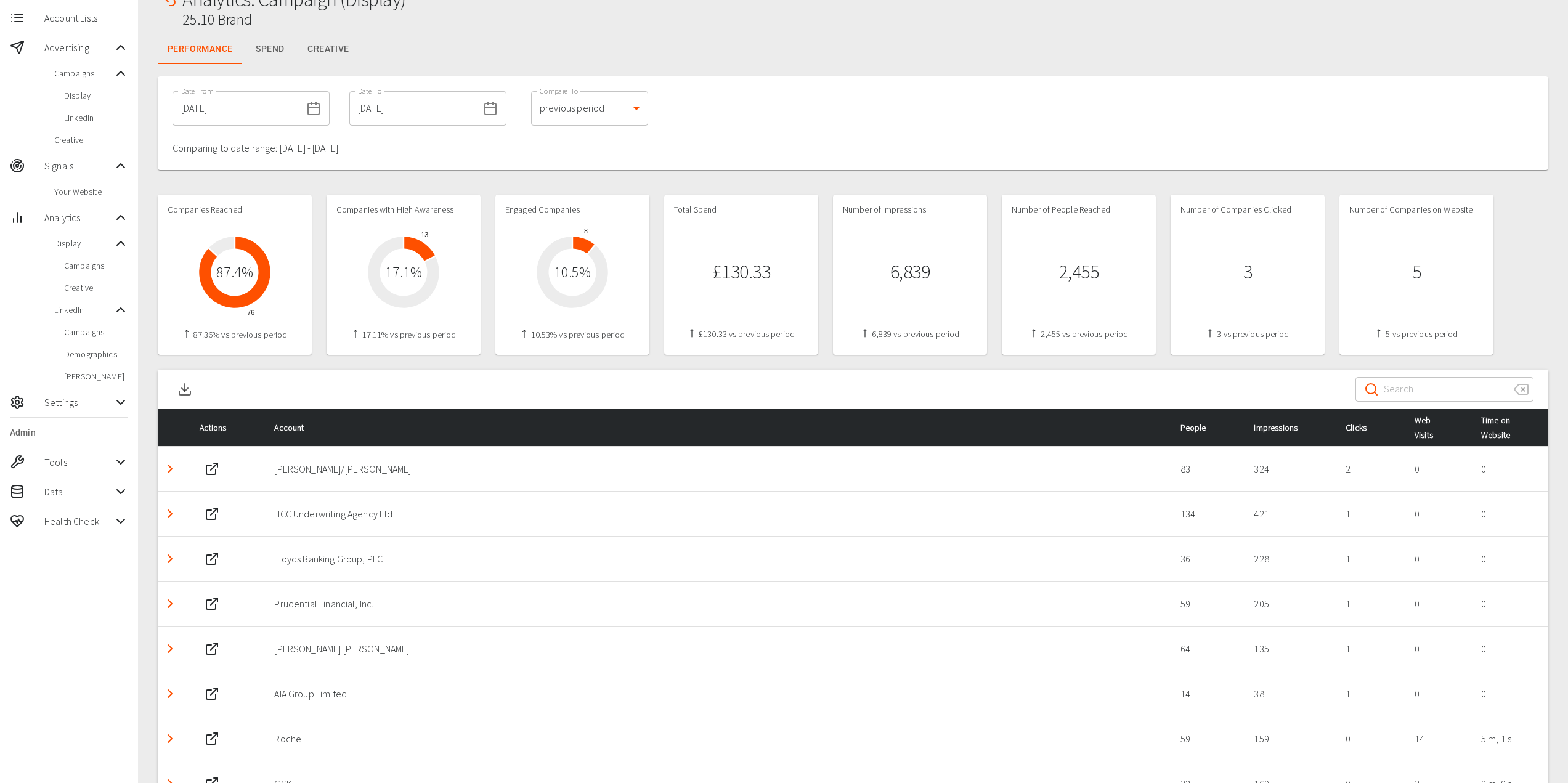
scroll to position [56, 0]
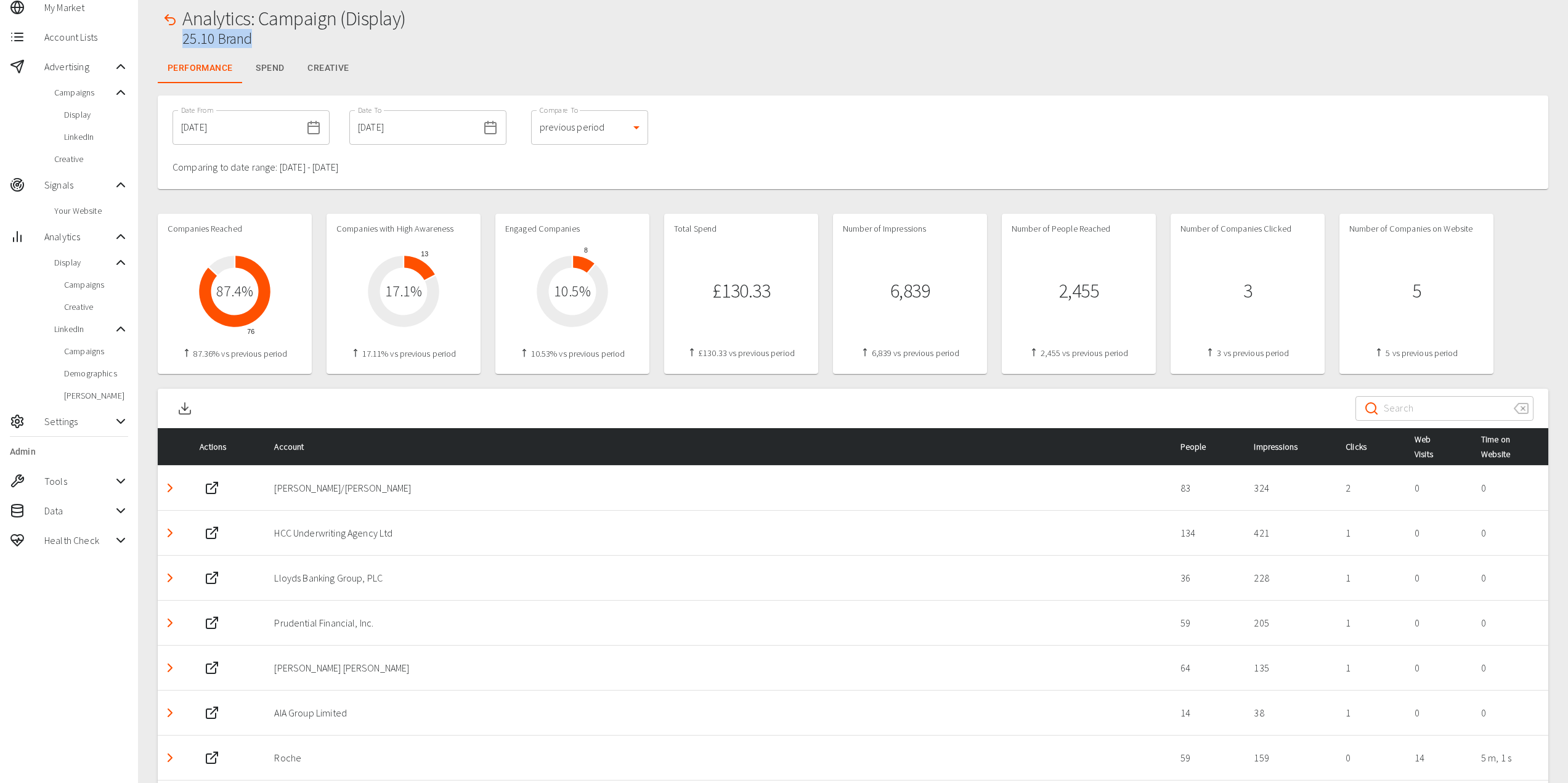
drag, startPoint x: 184, startPoint y: 42, endPoint x: 272, endPoint y: 35, distance: 88.3
click at [272, 35] on h2 "25.10 Brand" at bounding box center [294, 39] width 224 height 18
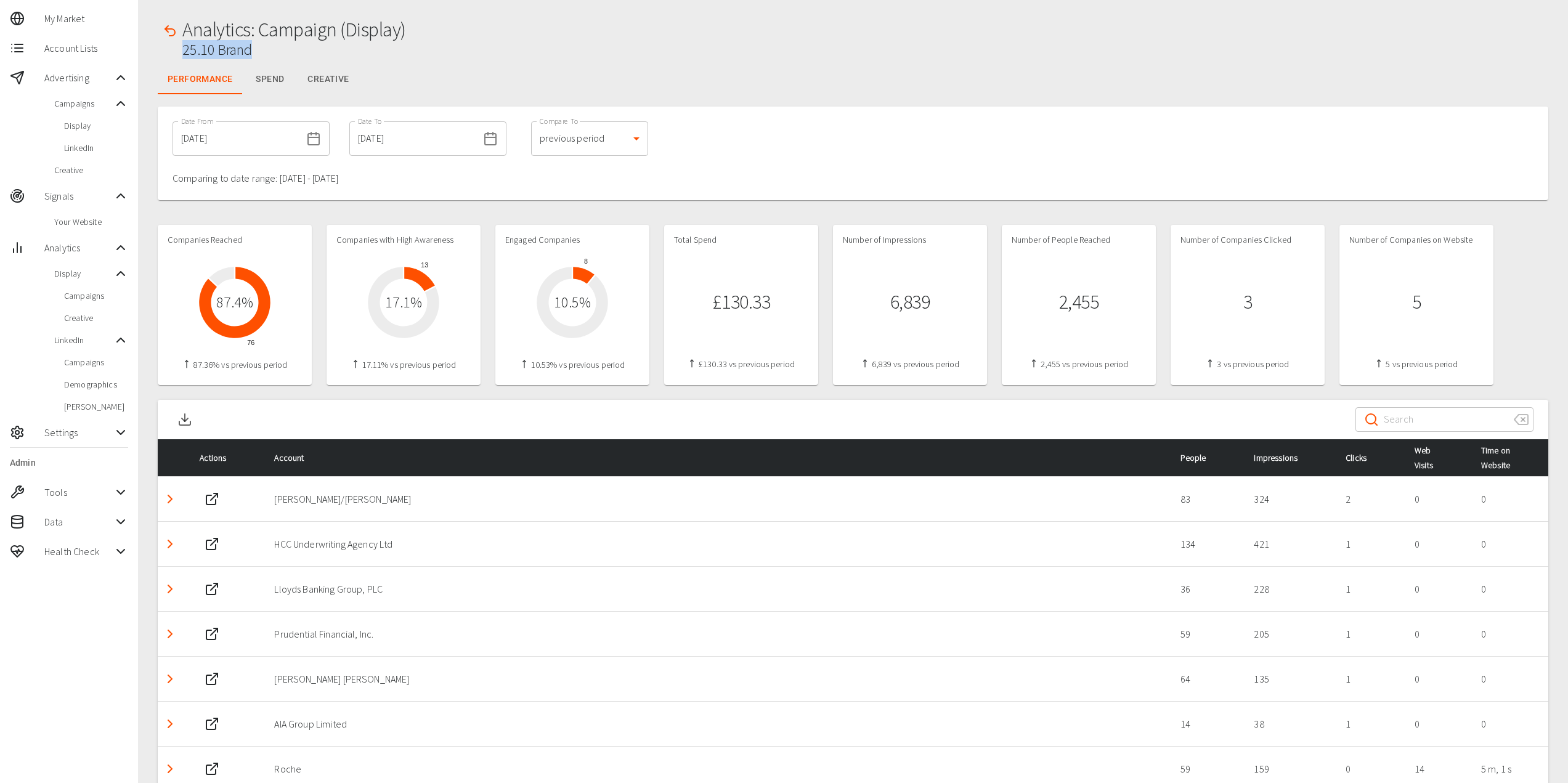
scroll to position [0, 0]
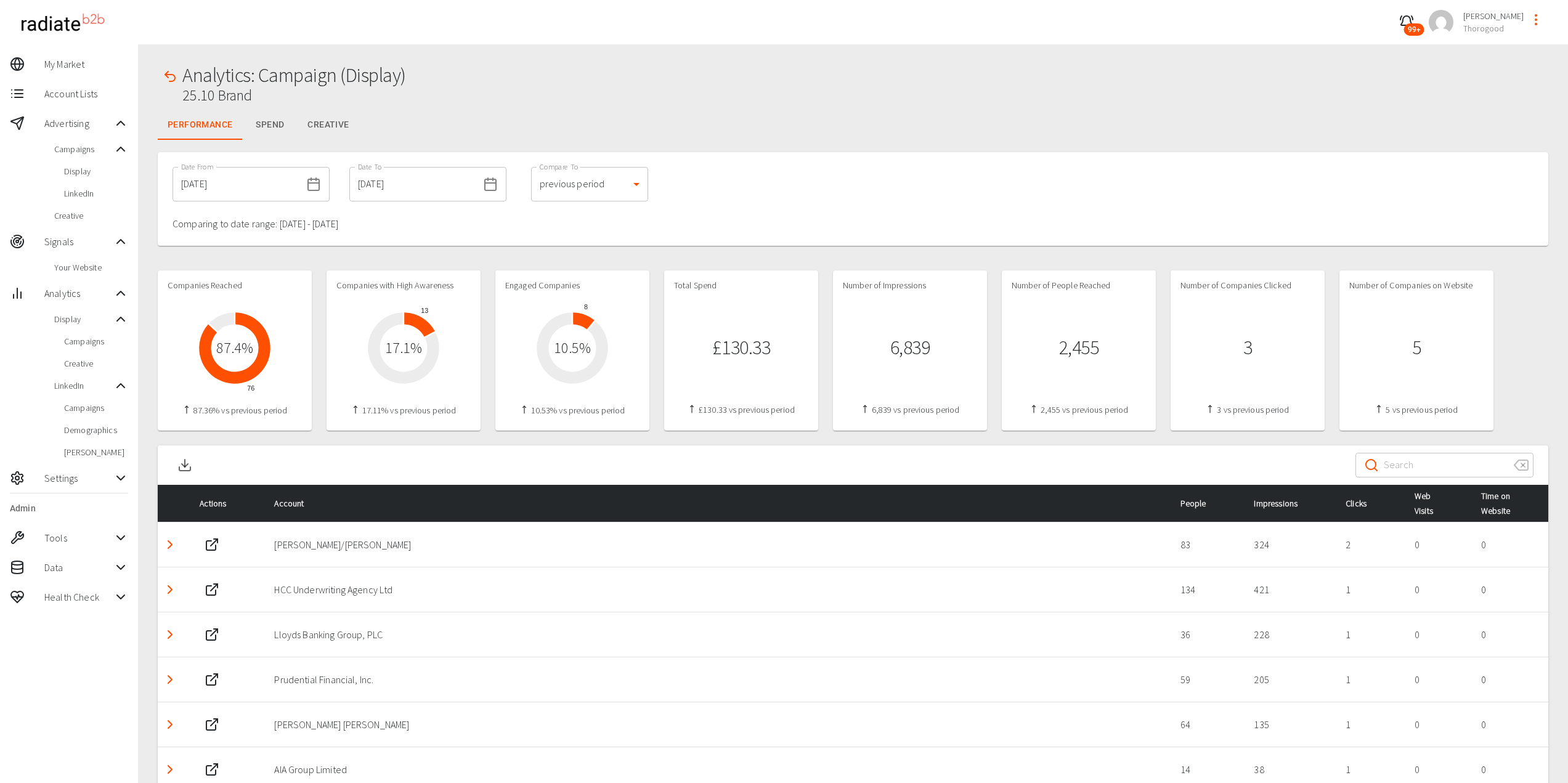
click at [400, 232] on div "Comparing to date range: 24/09/2025 - 30/09/2025" at bounding box center [413, 228] width 501 height 25
drag, startPoint x: 172, startPoint y: 95, endPoint x: 289, endPoint y: 95, distance: 117.0
click at [289, 95] on div "Analytics: Campaign (Display) 25.10 Brand" at bounding box center [853, 87] width 1390 height 46
click at [289, 101] on h2 "25.10 Brand" at bounding box center [294, 95] width 224 height 18
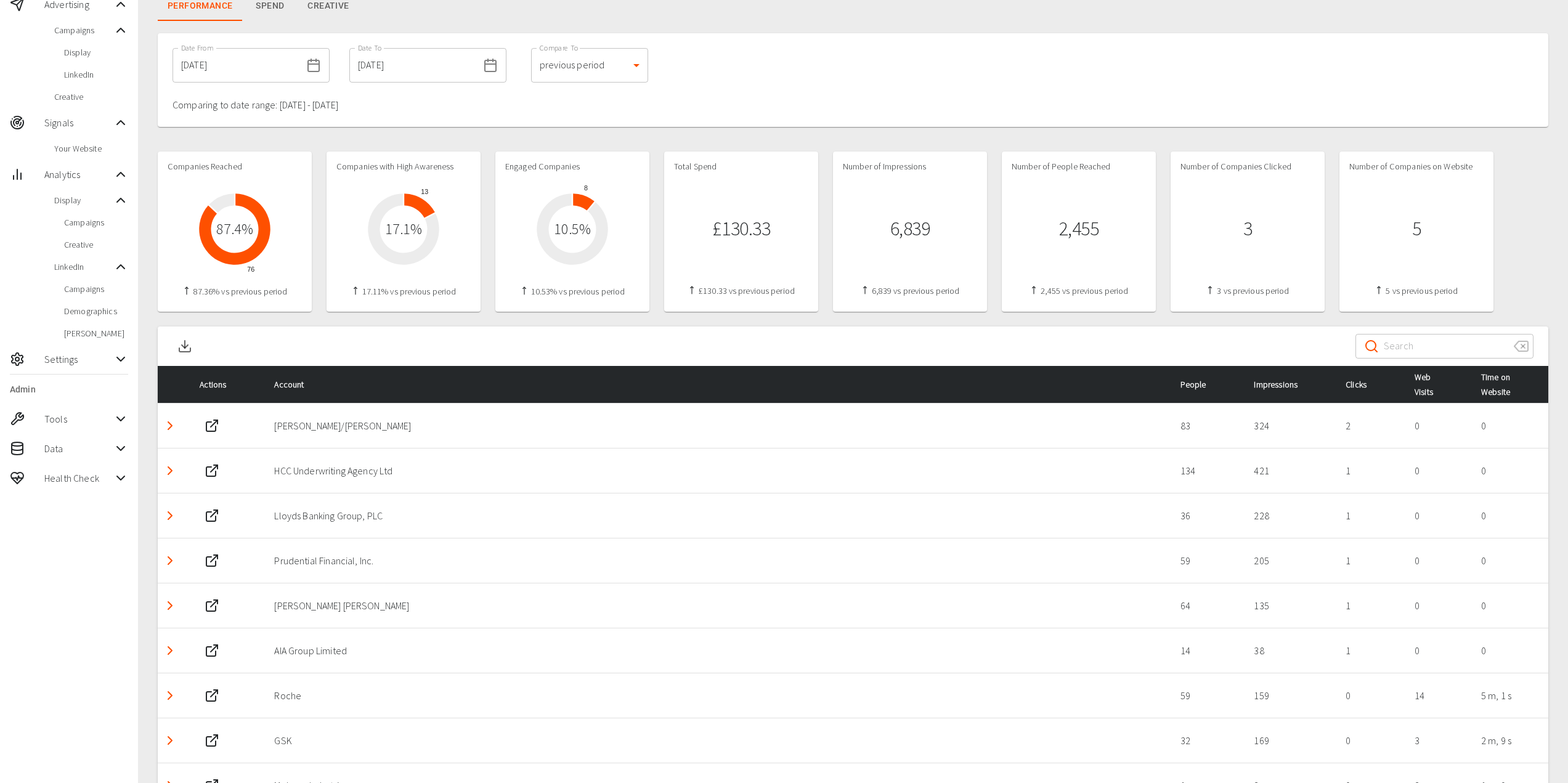
scroll to position [242, 0]
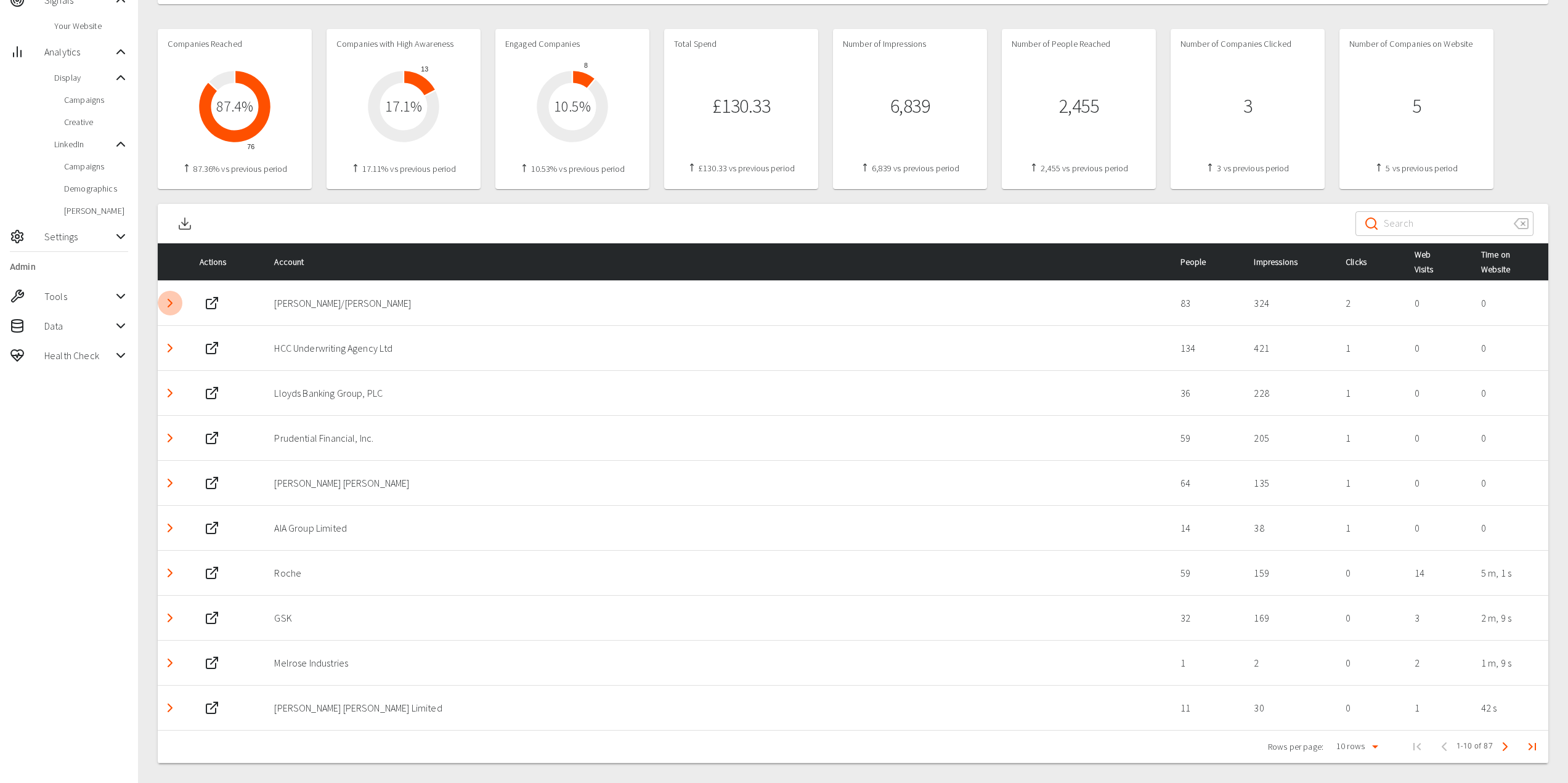
click at [165, 300] on icon "Detail panel visibility toggle" at bounding box center [170, 303] width 15 height 15
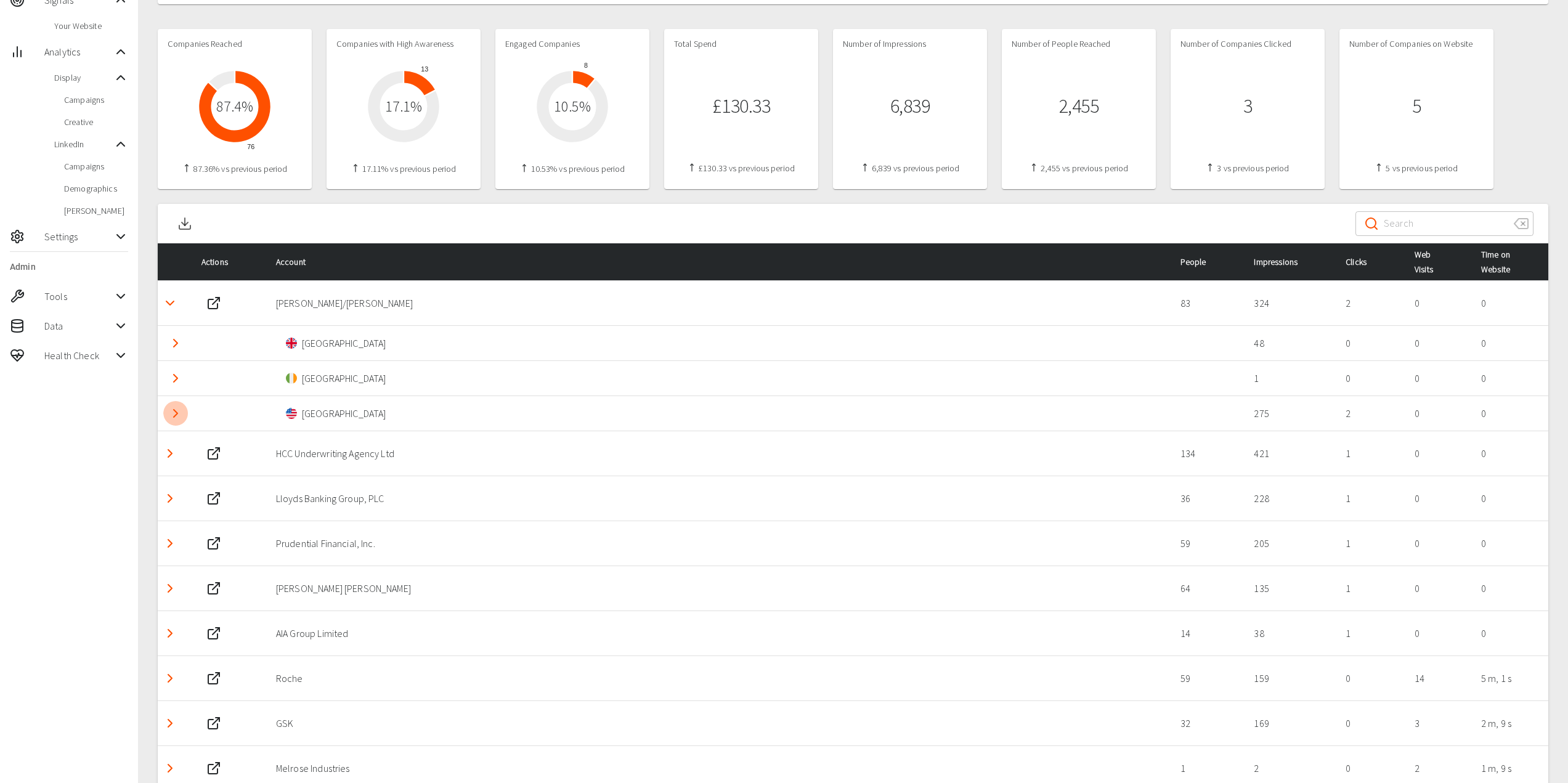
click at [169, 414] on icon "Detail panel visibility toggle" at bounding box center [175, 413] width 15 height 15
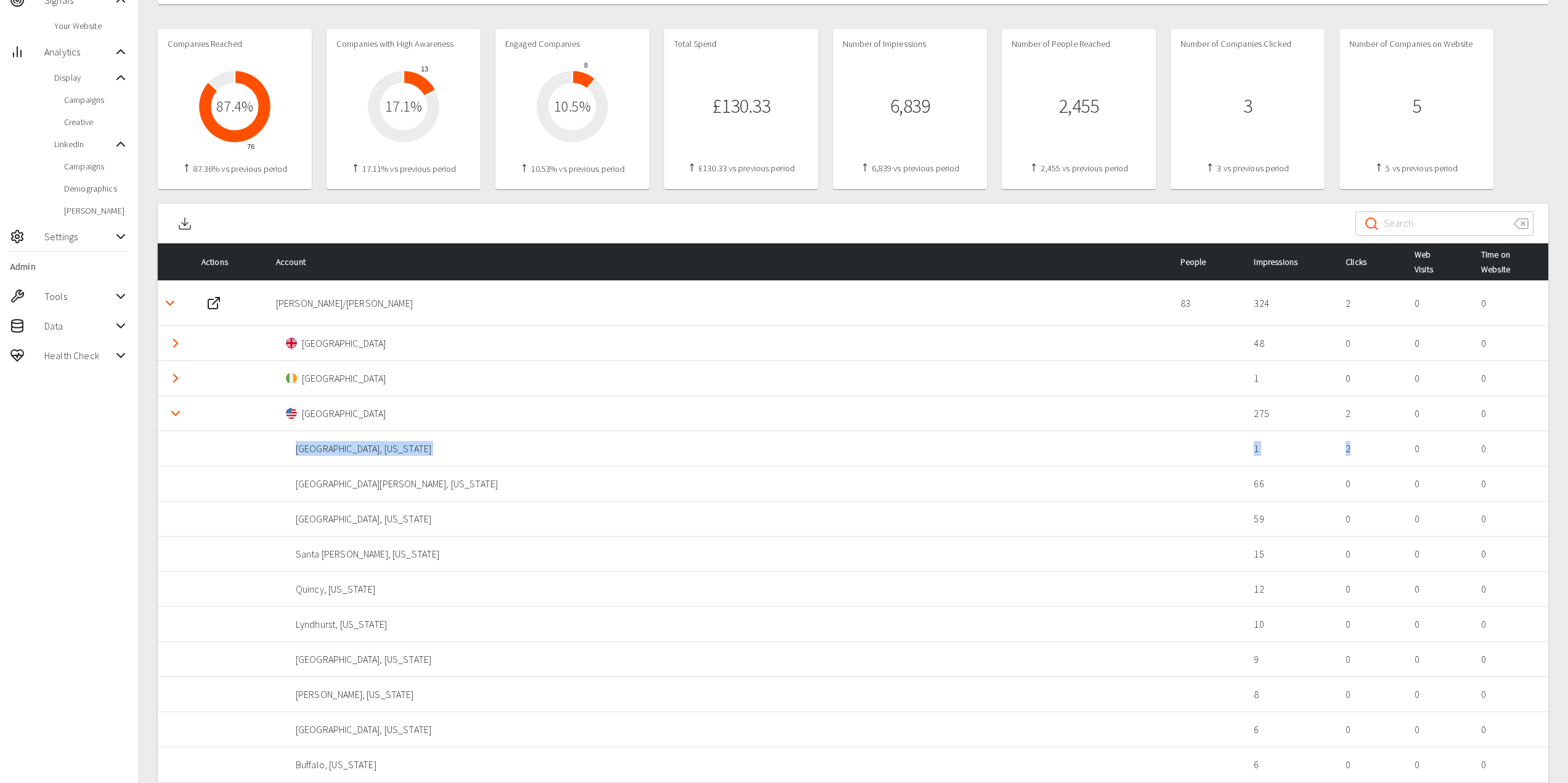
drag, startPoint x: 284, startPoint y: 453, endPoint x: 1391, endPoint y: 453, distance: 1107.0
click at [1391, 452] on tr "Staten Island , New York 1 2 0 0" at bounding box center [853, 448] width 1390 height 35
click at [1391, 454] on p "2" at bounding box center [1369, 448] width 49 height 15
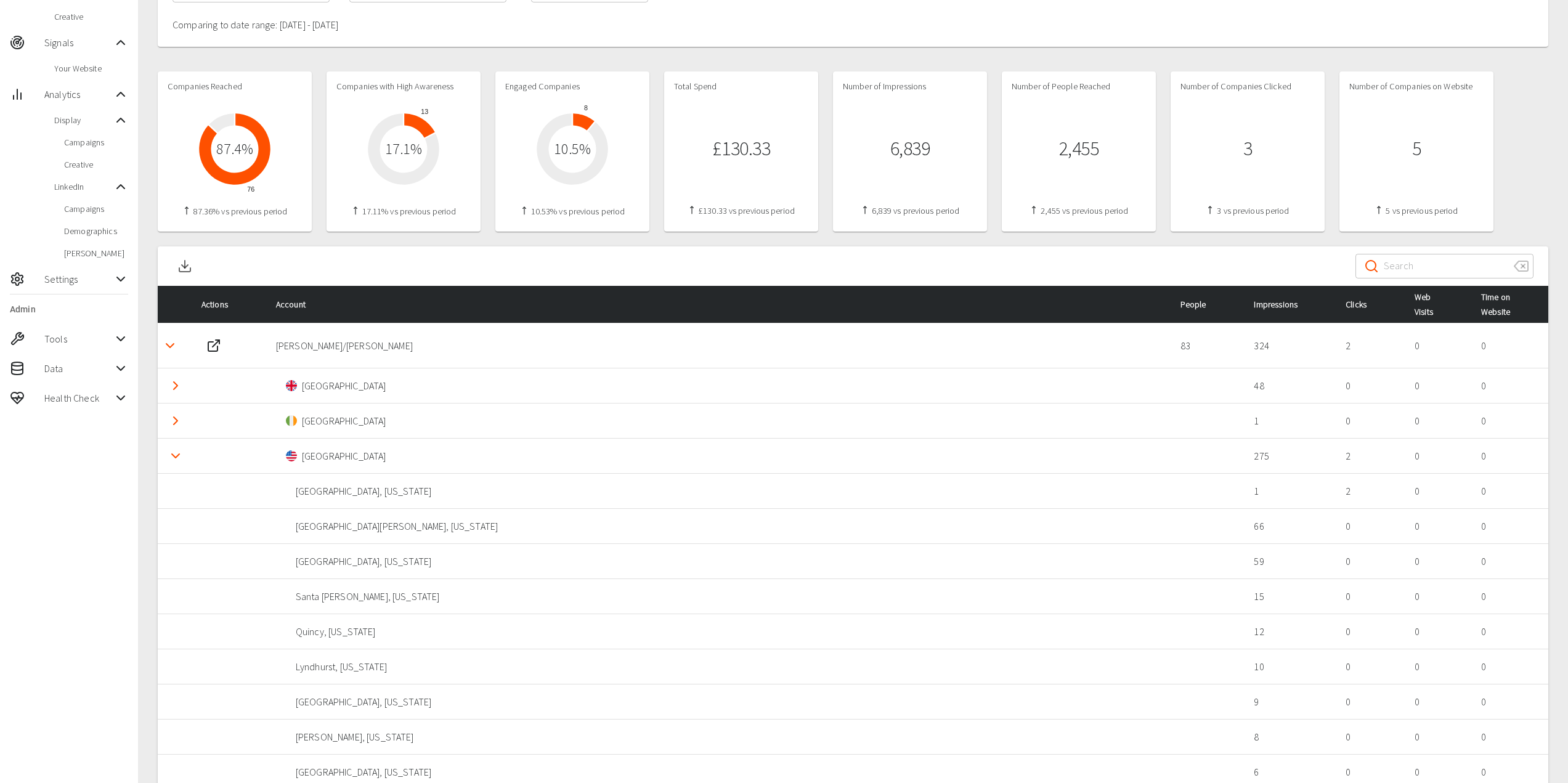
scroll to position [180, 0]
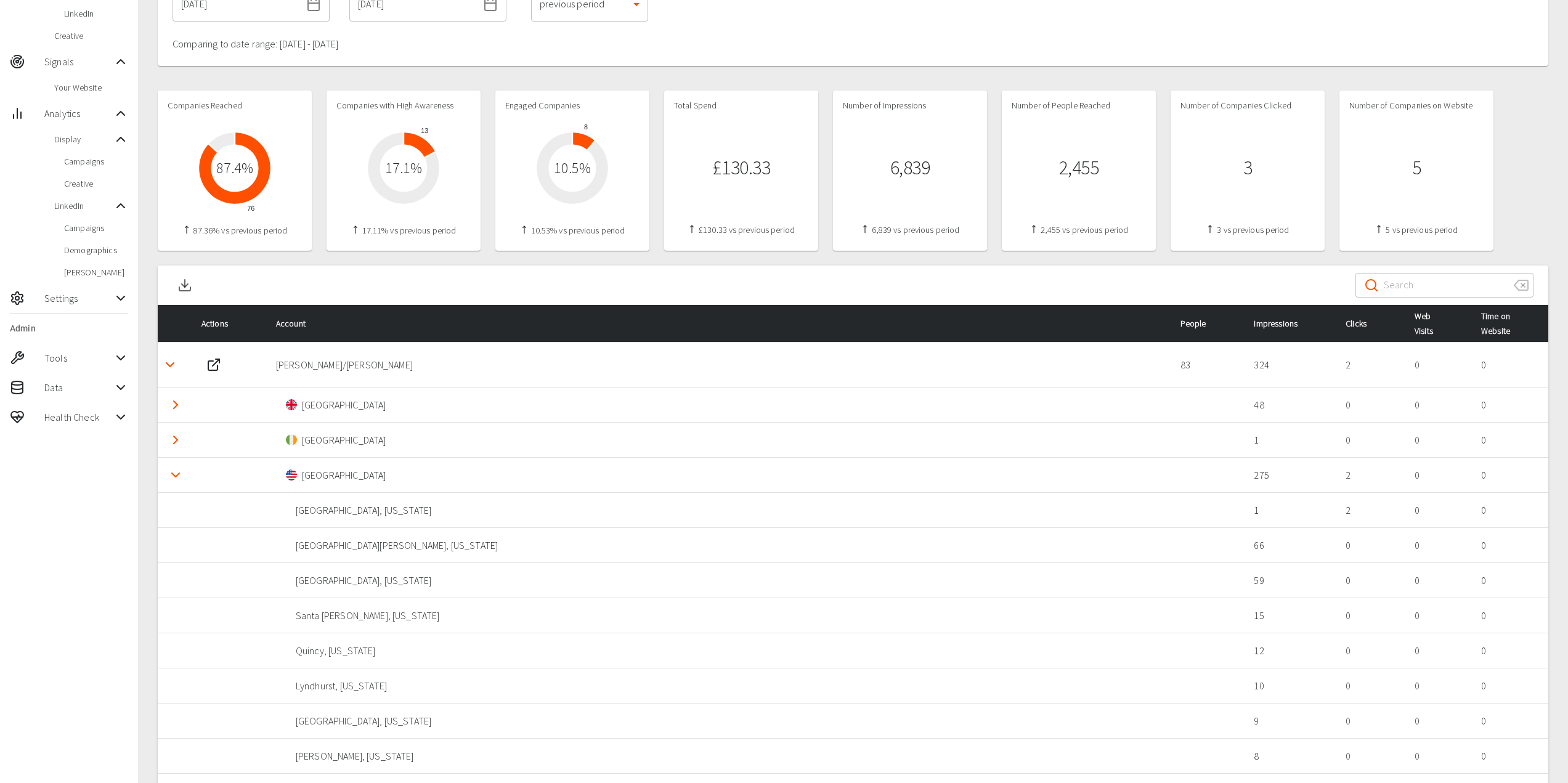
click at [171, 476] on icon "Detail panel visibility toggle" at bounding box center [175, 475] width 15 height 15
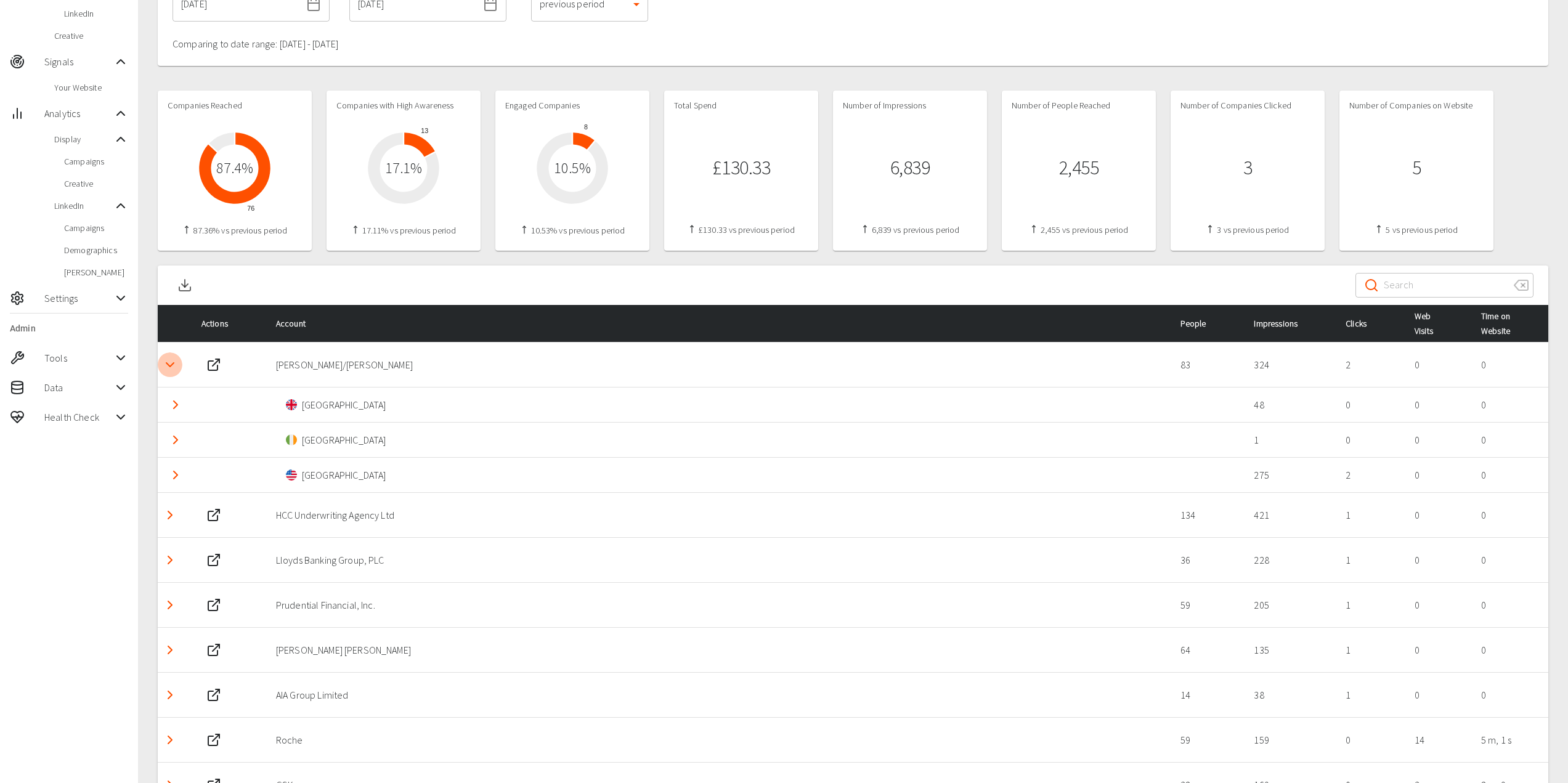
click at [170, 364] on icon "Detail panel visibility toggle" at bounding box center [170, 365] width 15 height 15
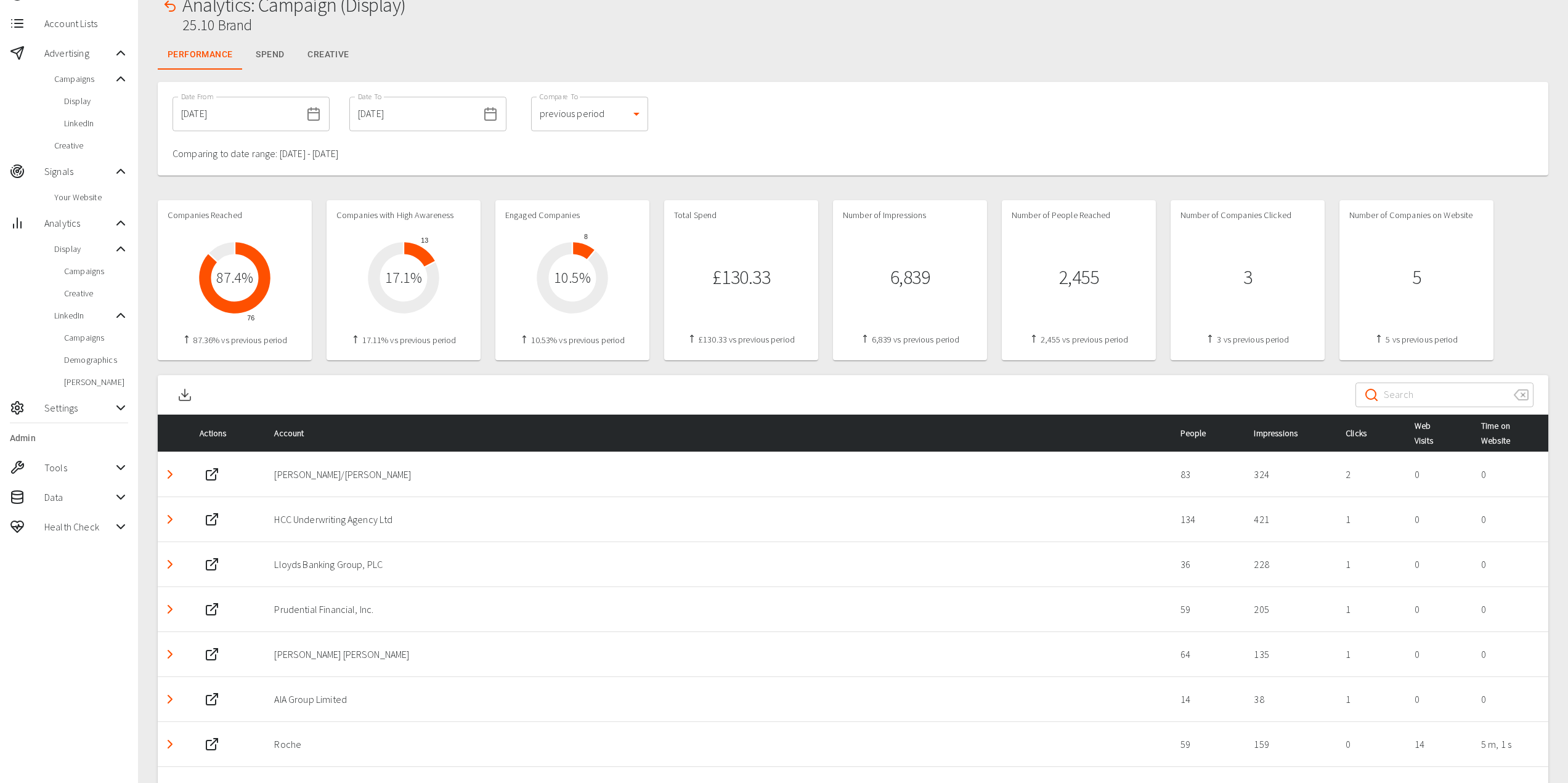
scroll to position [0, 0]
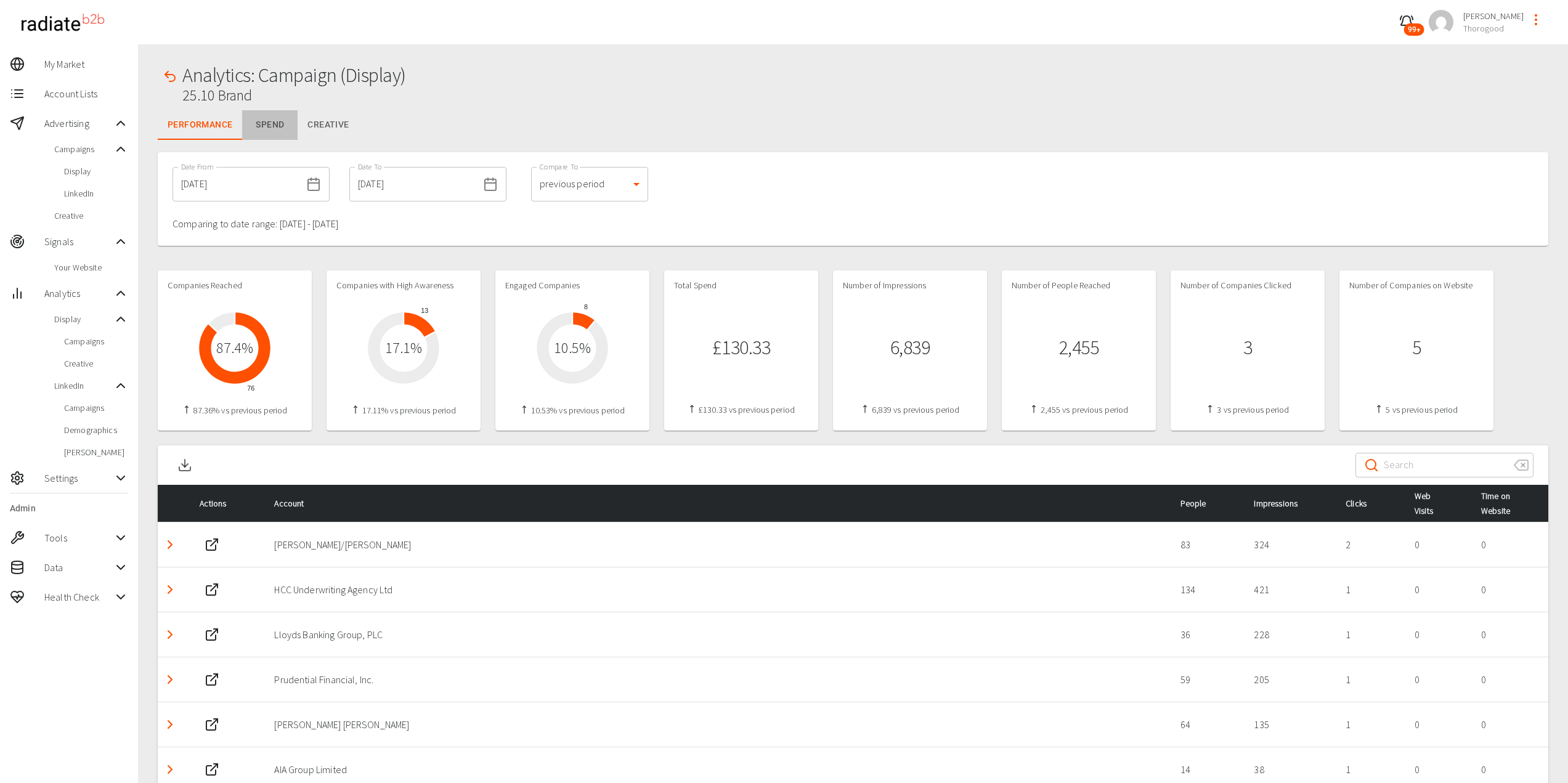
click at [272, 124] on button "Spend" at bounding box center [270, 125] width 56 height 30
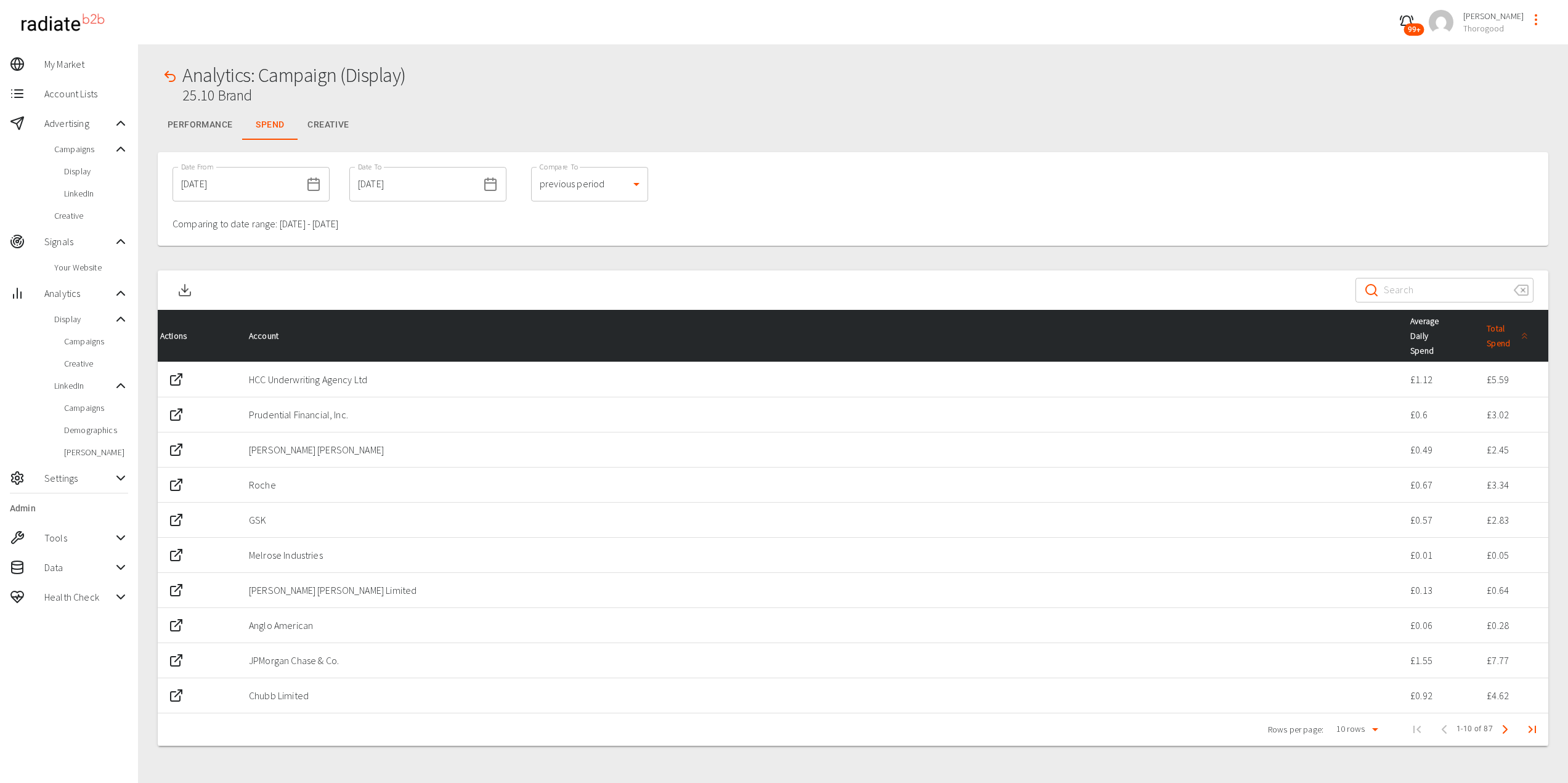
click at [1505, 340] on span "Total Spend" at bounding box center [1509, 336] width 45 height 30
click at [1504, 340] on span "Total Spend" at bounding box center [1509, 336] width 45 height 30
click at [341, 122] on button "Creative" at bounding box center [328, 125] width 61 height 30
